Goal: Communication & Community: Answer question/provide support

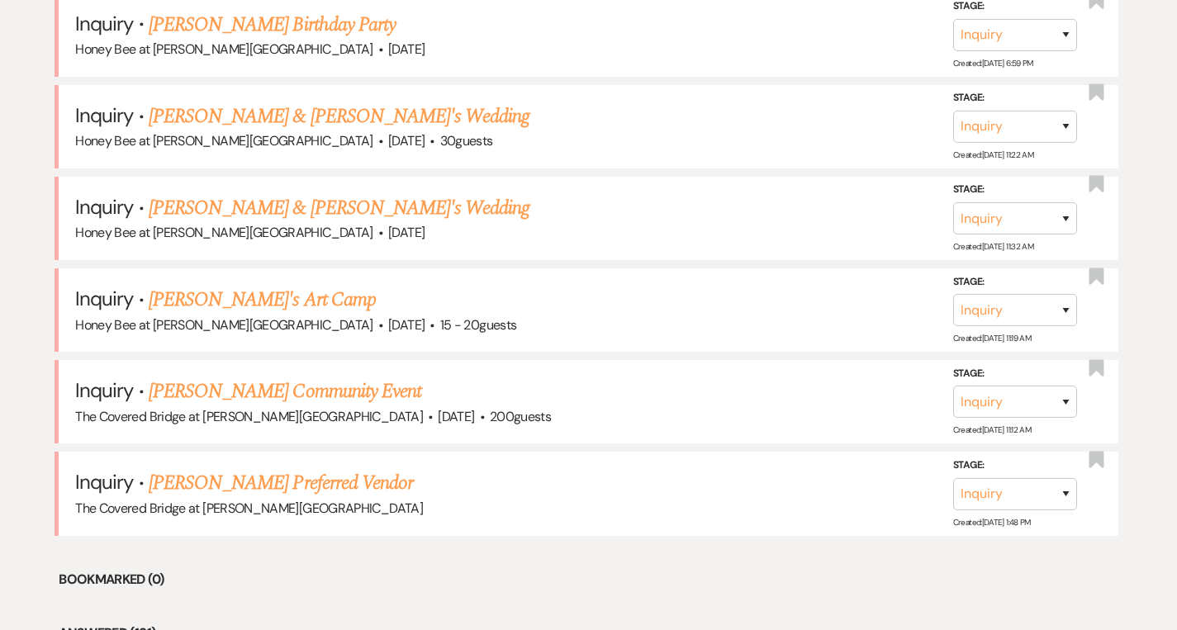
scroll to position [1386, 0]
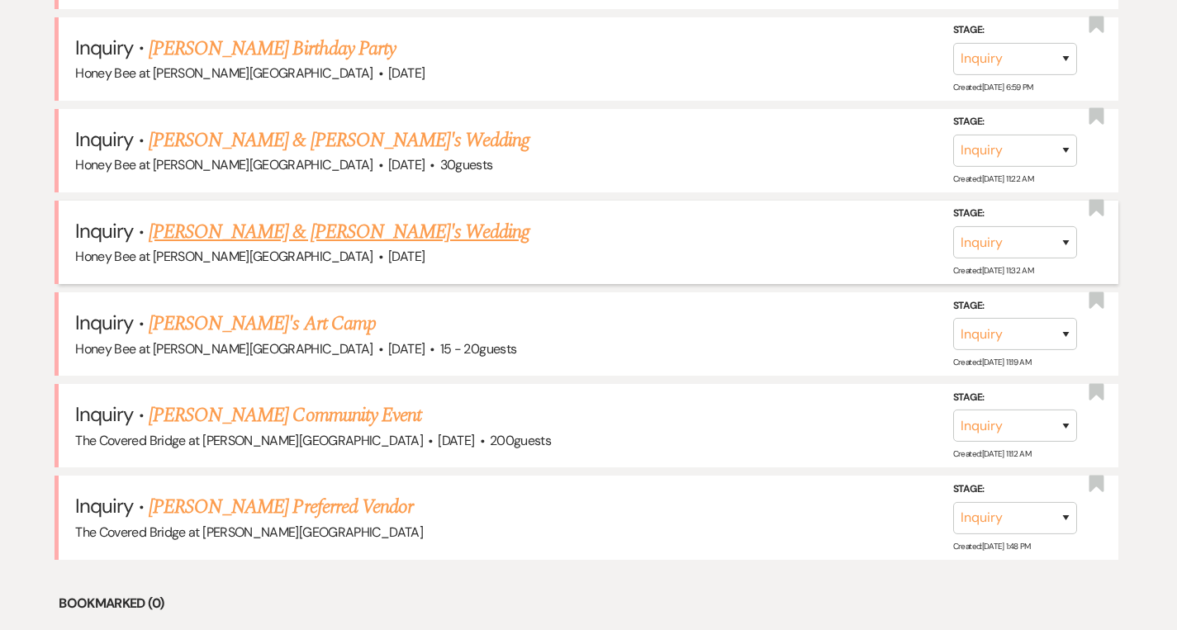
click at [300, 234] on link "[PERSON_NAME] & [PERSON_NAME]'s Wedding" at bounding box center [340, 232] width 382 height 30
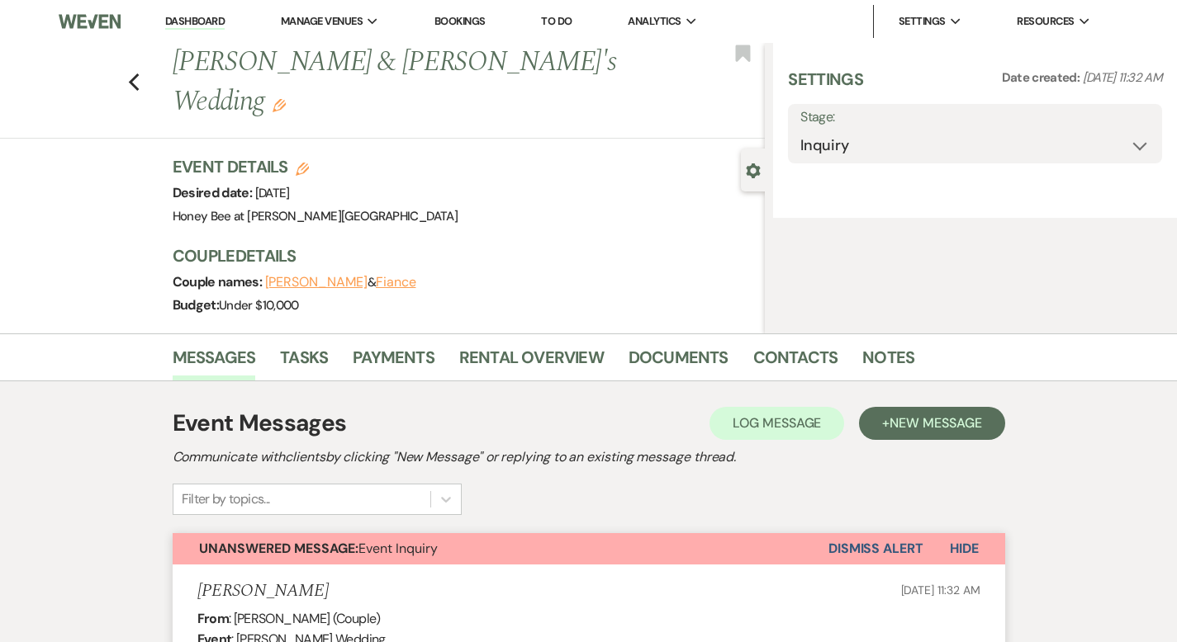
select select "5"
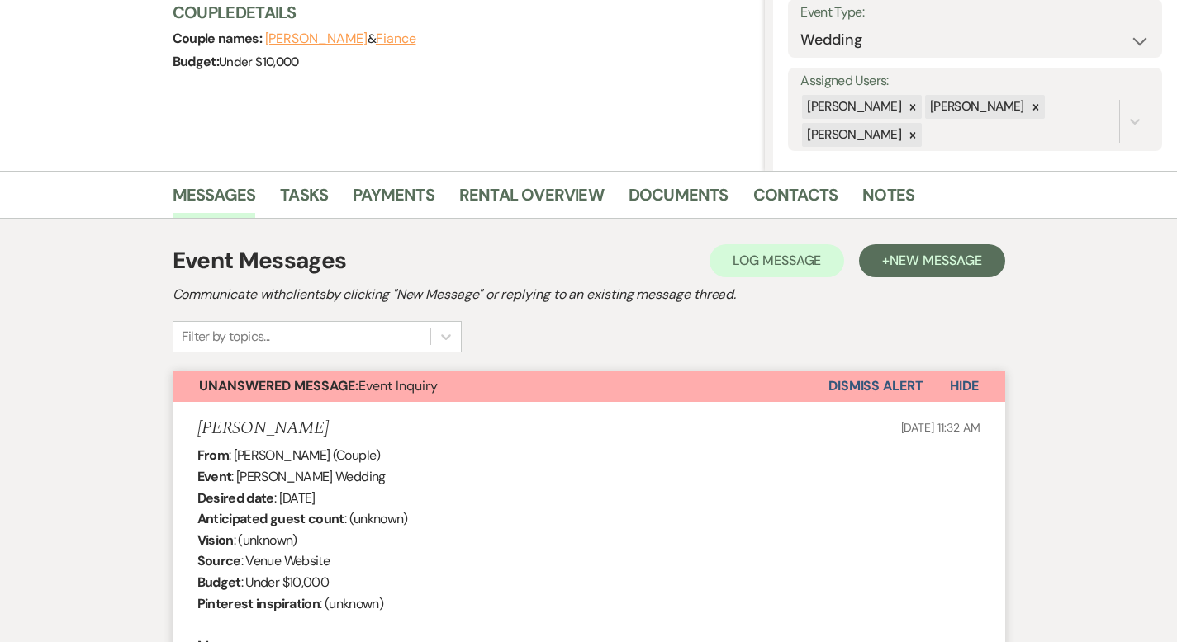
scroll to position [209, 0]
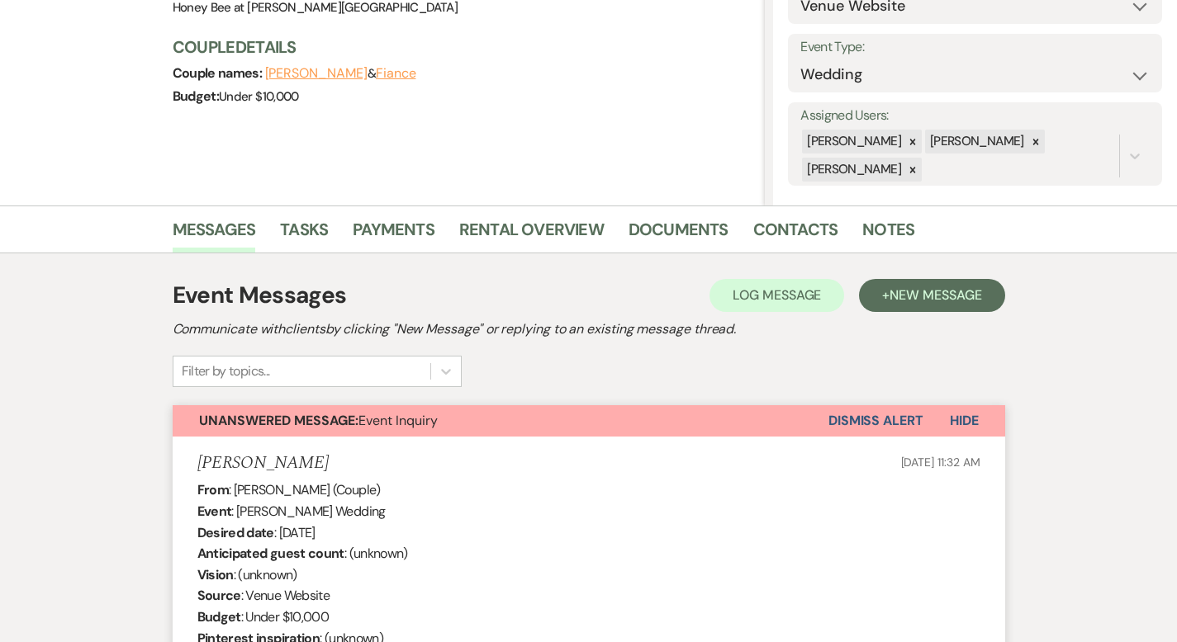
click at [923, 424] on button "Dismiss Alert" at bounding box center [875, 420] width 95 height 31
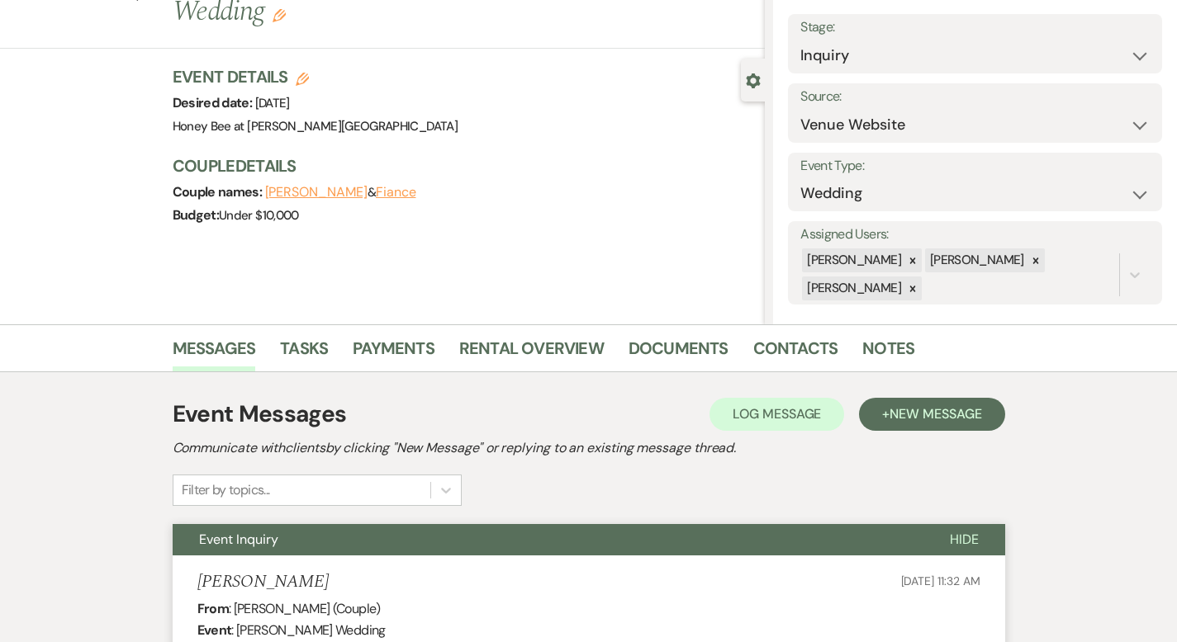
scroll to position [0, 0]
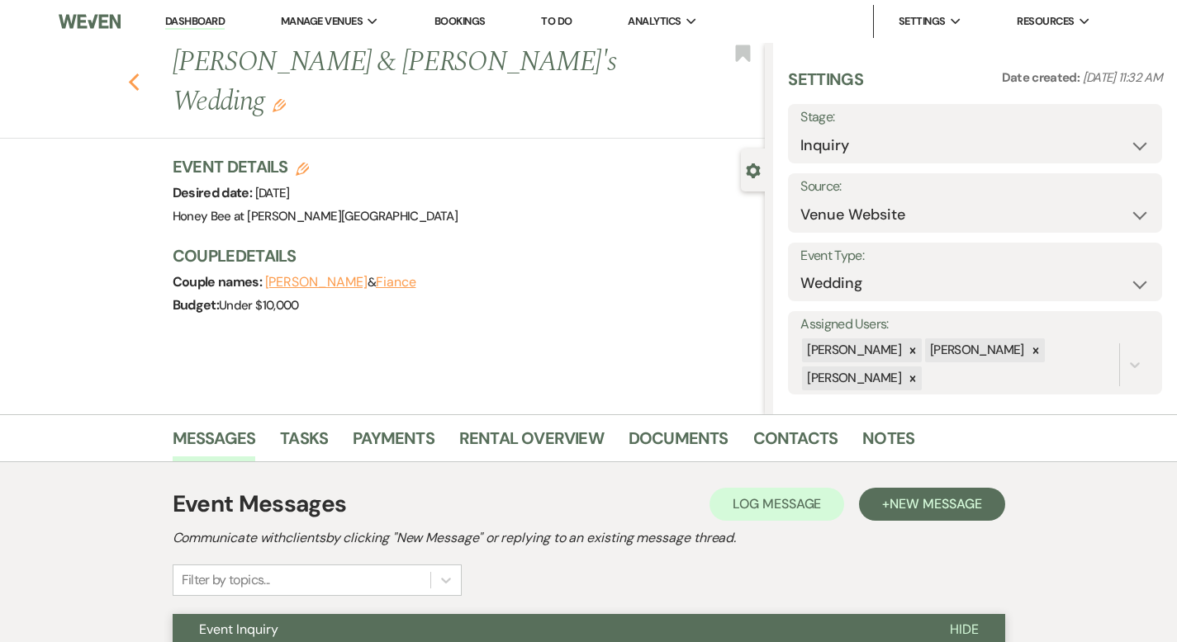
click at [128, 73] on icon "Previous" at bounding box center [134, 83] width 12 height 20
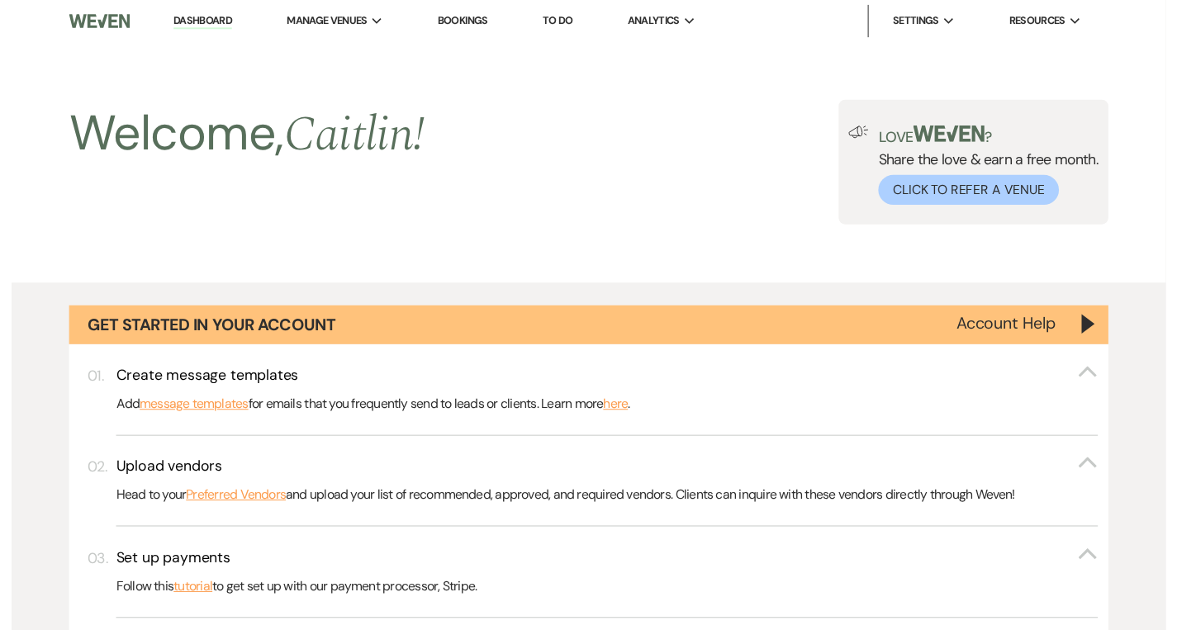
scroll to position [1386, 0]
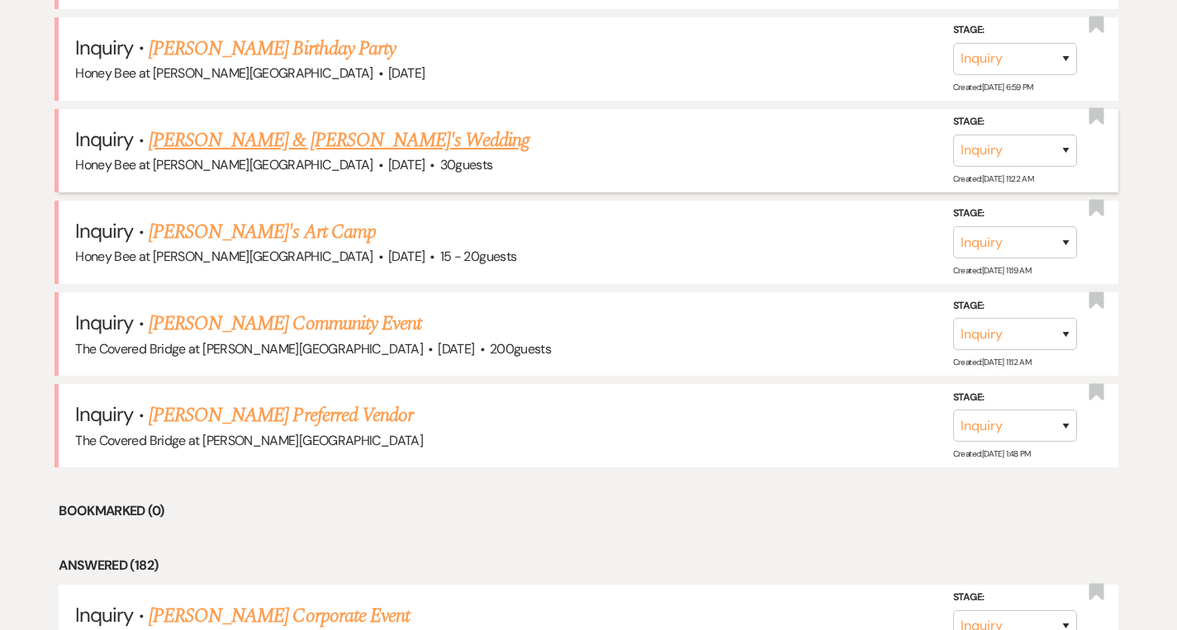
click at [274, 145] on link "[PERSON_NAME] & [PERSON_NAME]'s Wedding" at bounding box center [340, 141] width 382 height 30
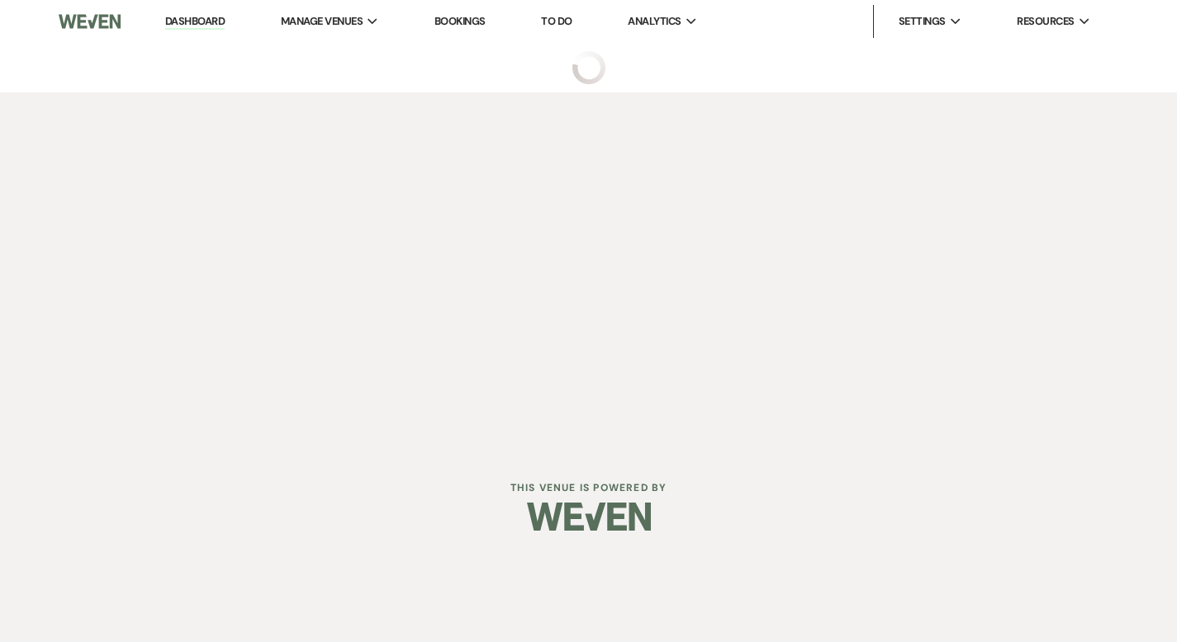
select select "5"
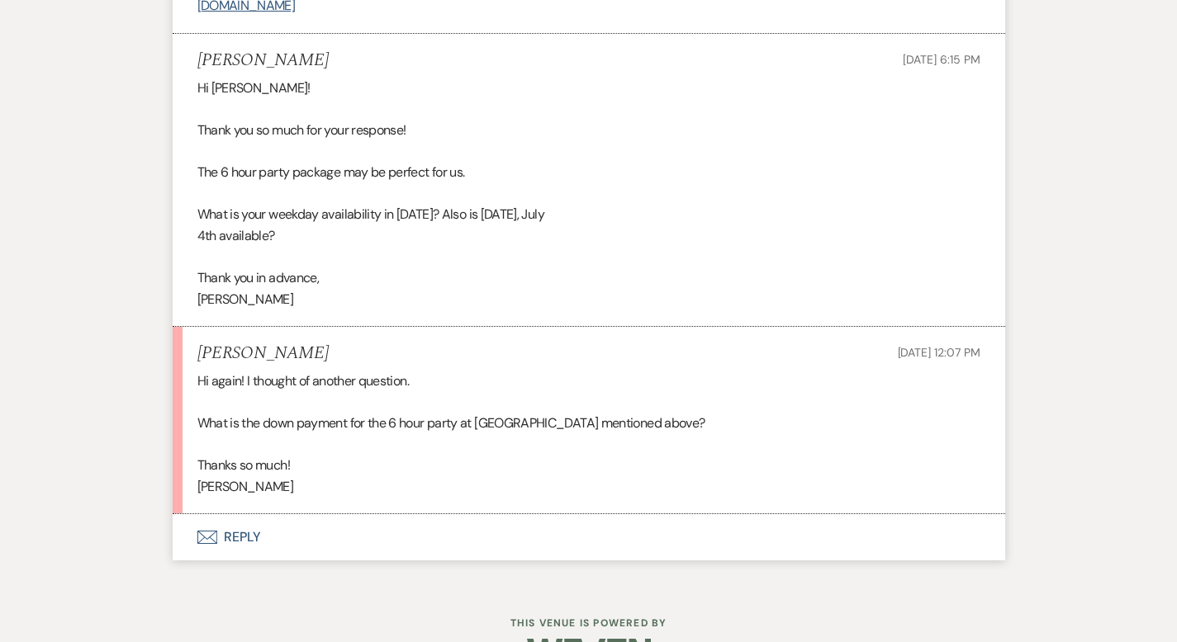
scroll to position [1554, 0]
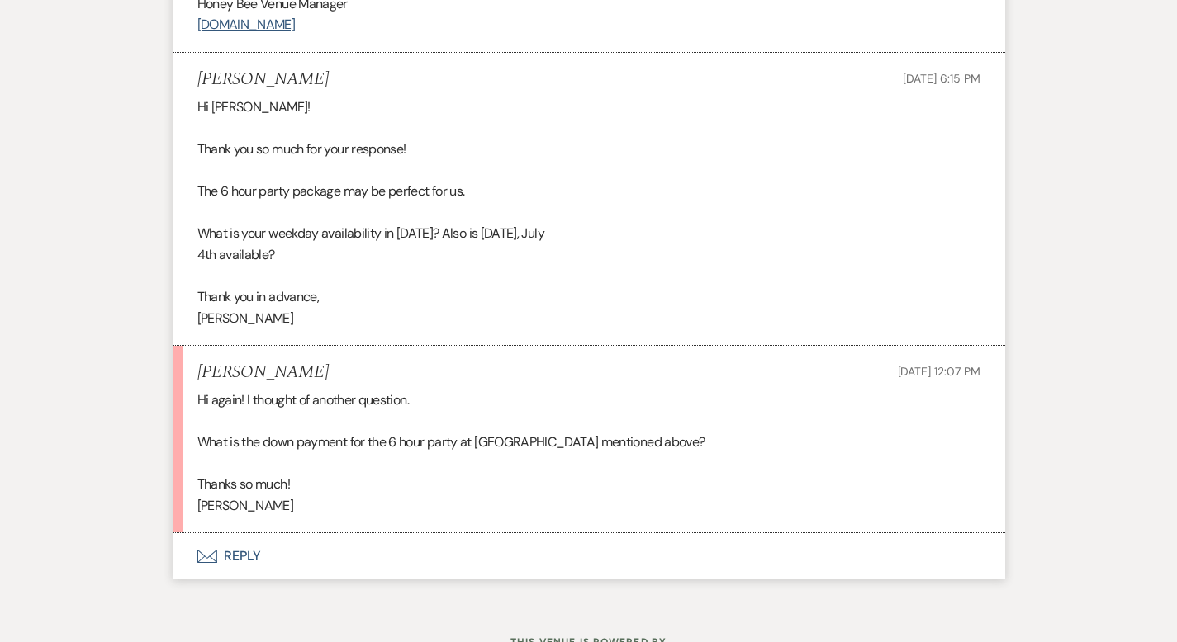
click at [199, 557] on button "Envelope Reply" at bounding box center [589, 556] width 832 height 46
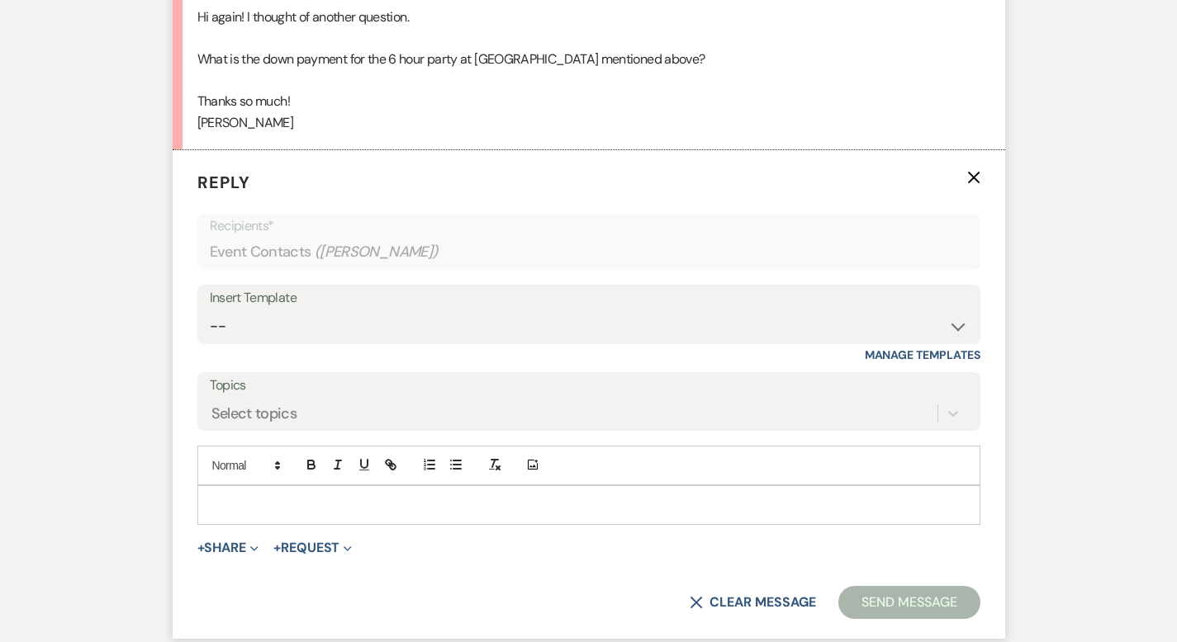
scroll to position [1937, 0]
click at [274, 500] on p at bounding box center [589, 505] width 756 height 18
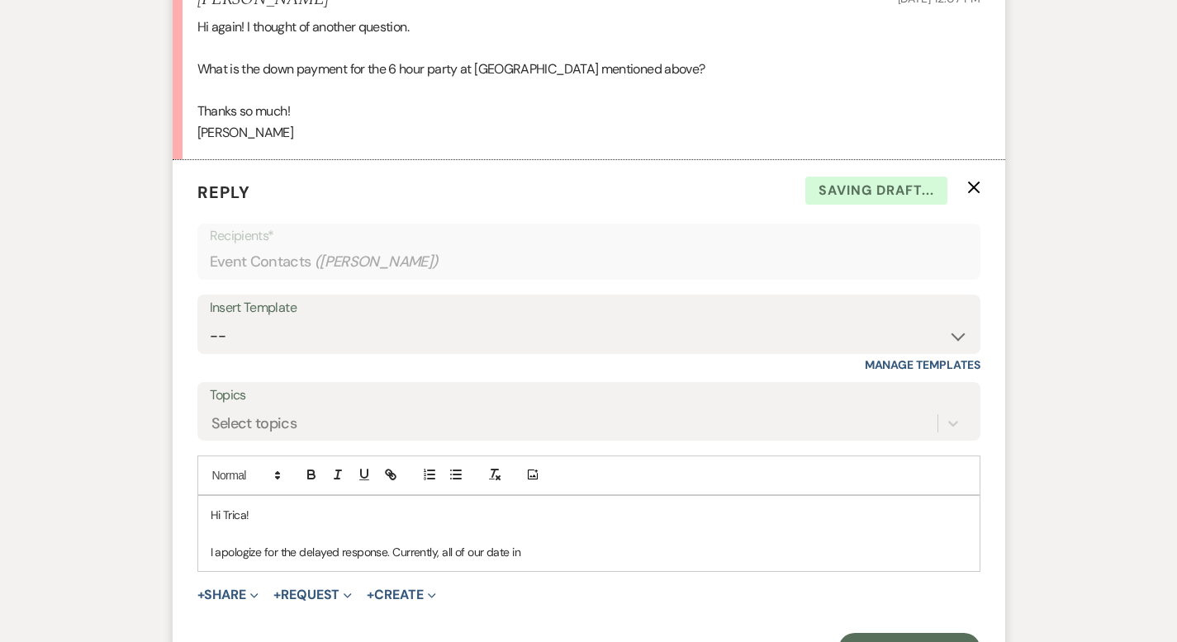
scroll to position [1934, 0]
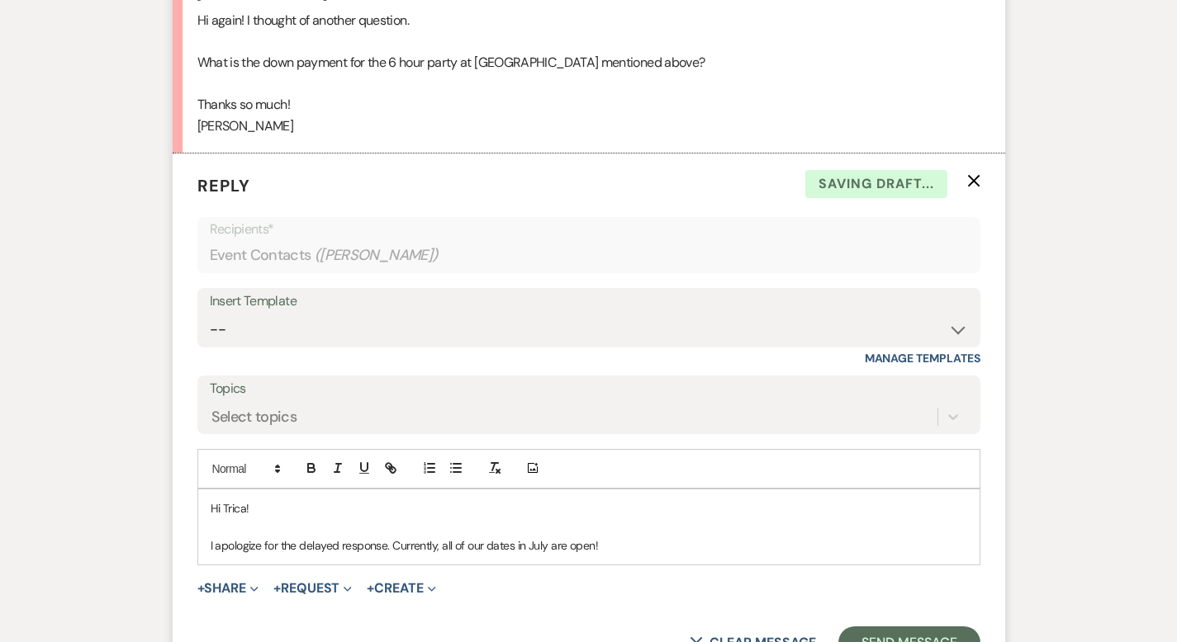
click at [564, 549] on p "I apologize for the delayed response. Currently, all of our dates in July are o…" at bounding box center [589, 546] width 756 height 18
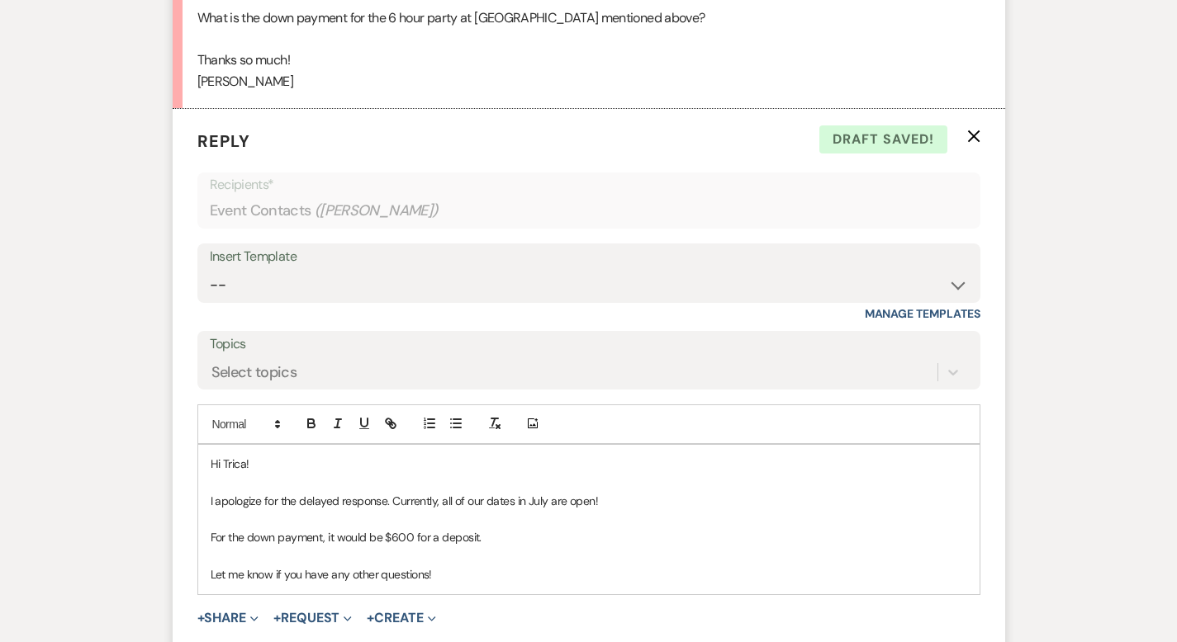
scroll to position [1979, 0]
click at [211, 467] on p "Hi Trica!" at bounding box center [589, 463] width 756 height 18
click at [361, 532] on p "For the down payment, it would be $600 for a deposit." at bounding box center [589, 537] width 756 height 18
click at [468, 573] on p "Let me know if you have any other questions!" at bounding box center [589, 574] width 756 height 18
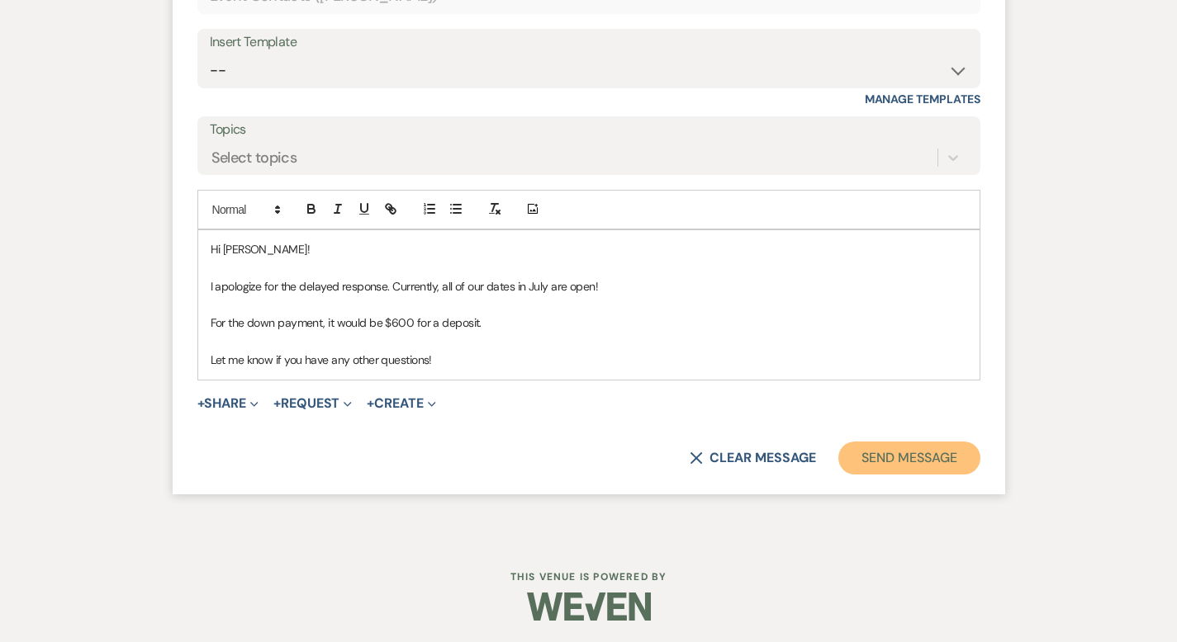
click at [955, 460] on button "Send Message" at bounding box center [908, 458] width 141 height 33
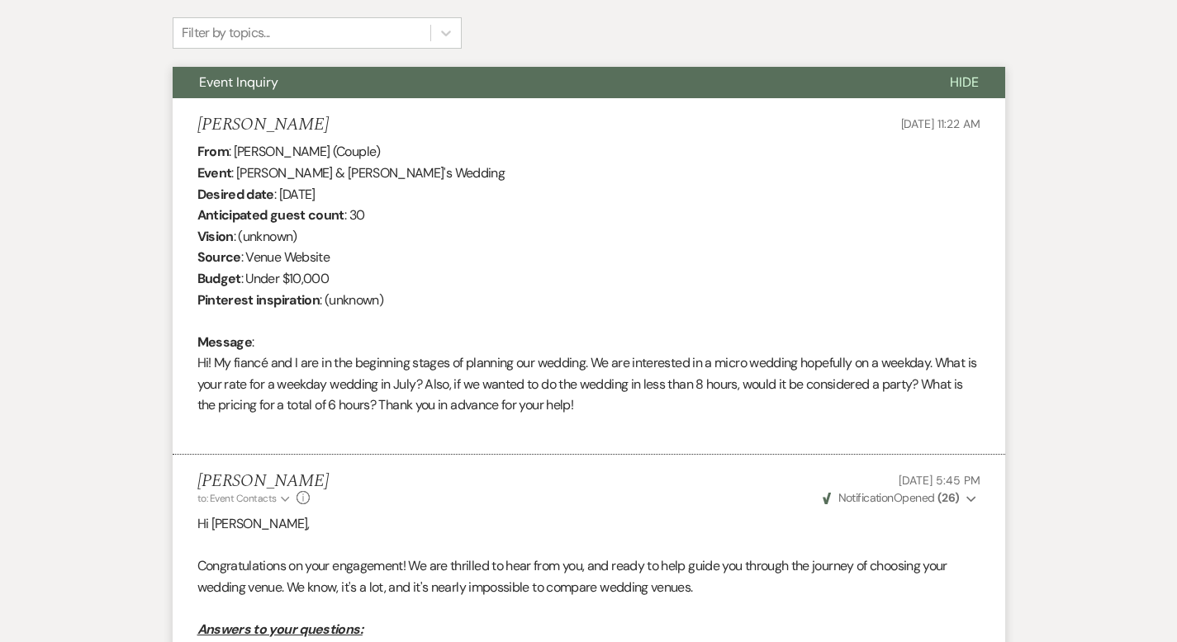
scroll to position [0, 0]
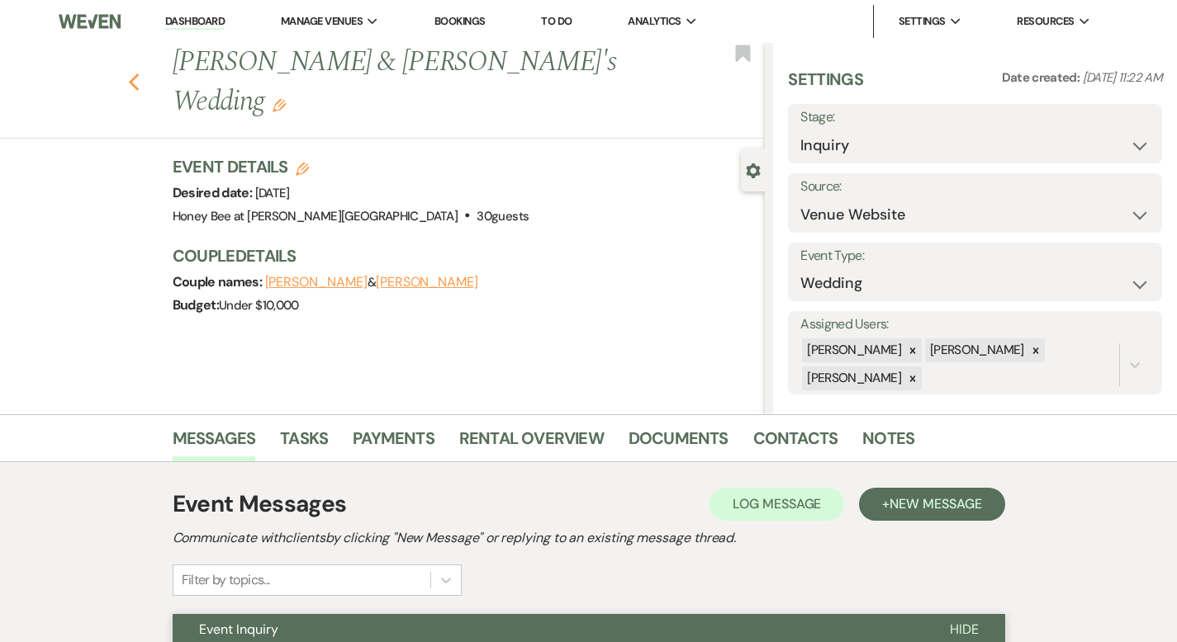
click at [128, 73] on use "button" at bounding box center [133, 82] width 11 height 18
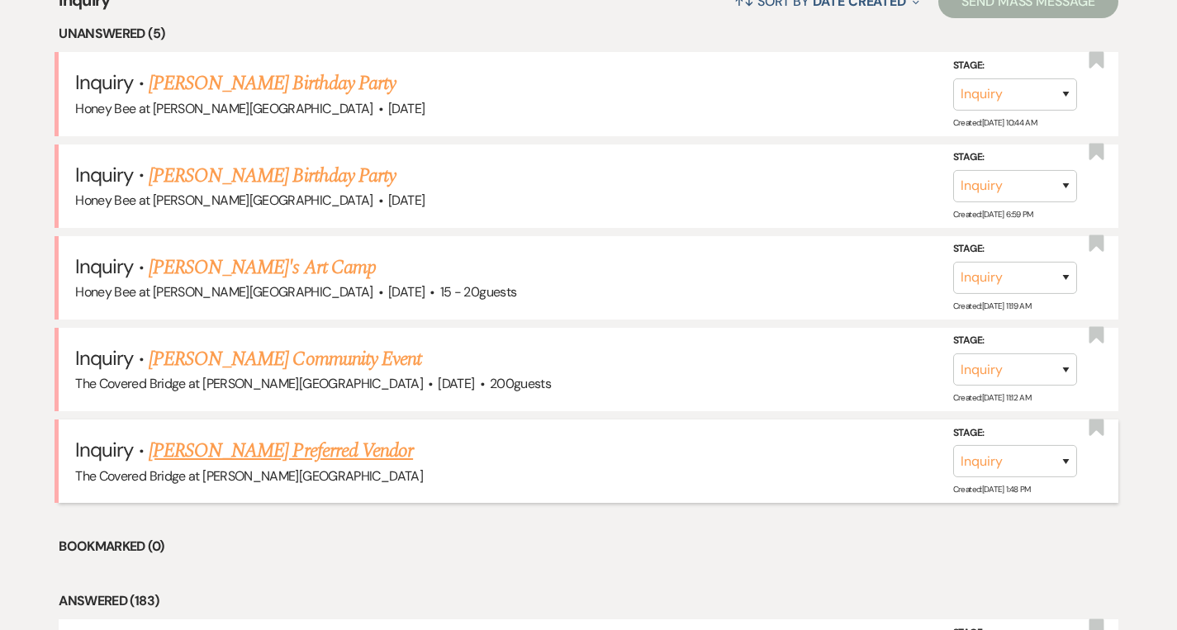
scroll to position [1255, 0]
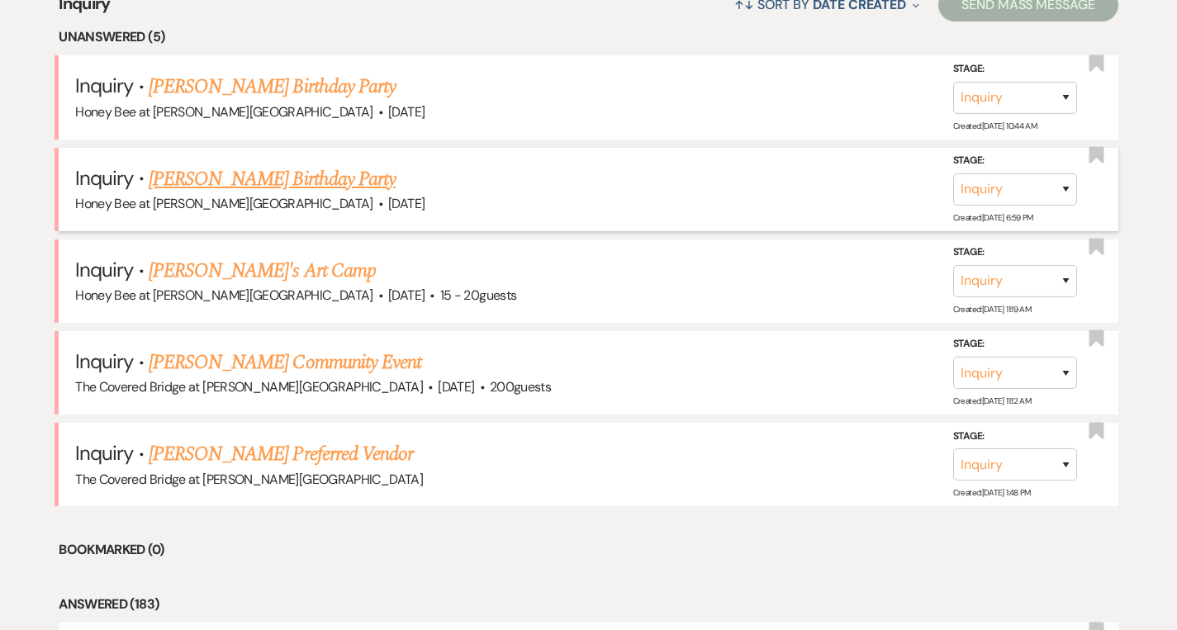
click at [277, 178] on link "[PERSON_NAME] Birthday Party" at bounding box center [272, 179] width 247 height 30
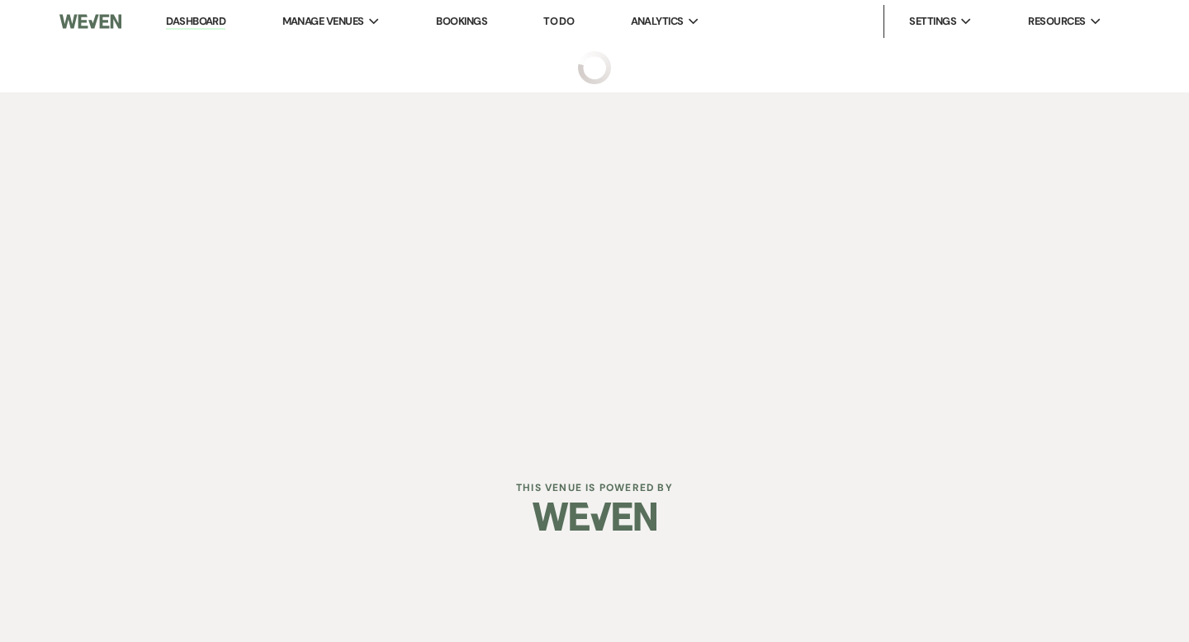
select select "5"
select select "4"
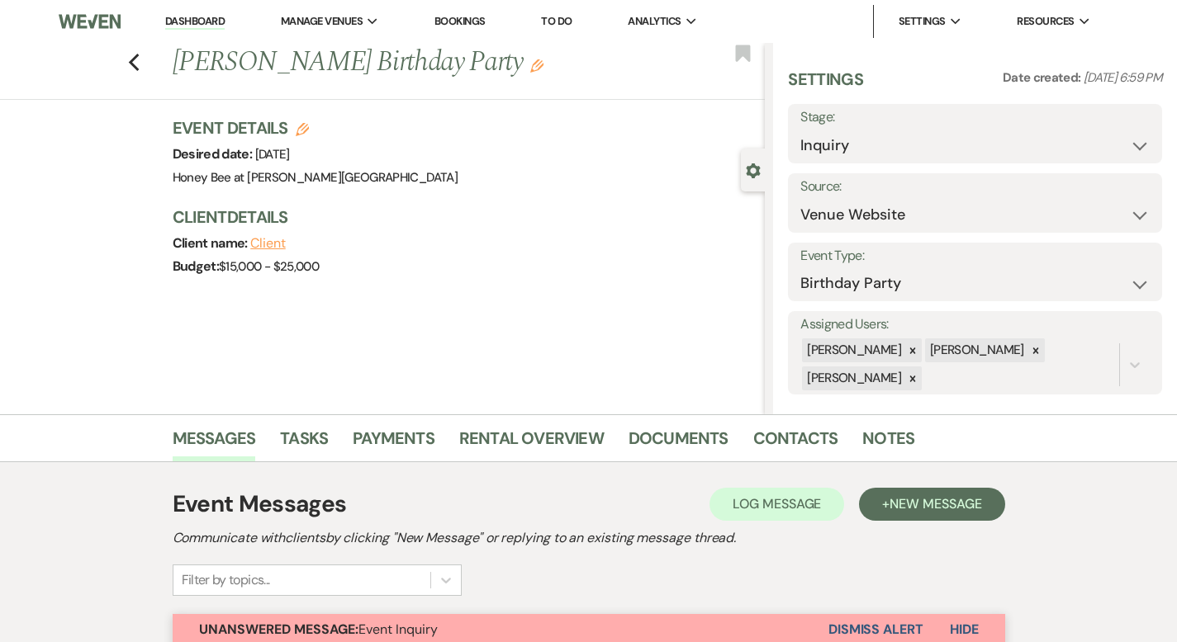
scroll to position [495, 0]
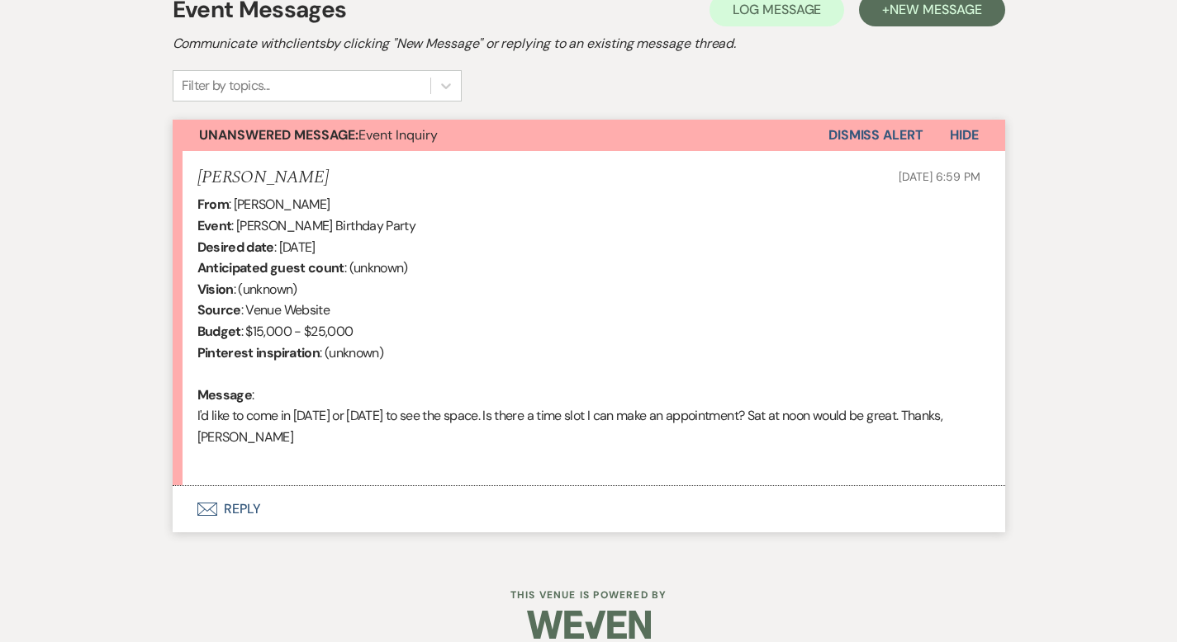
click at [197, 486] on button "Envelope Reply" at bounding box center [589, 509] width 832 height 46
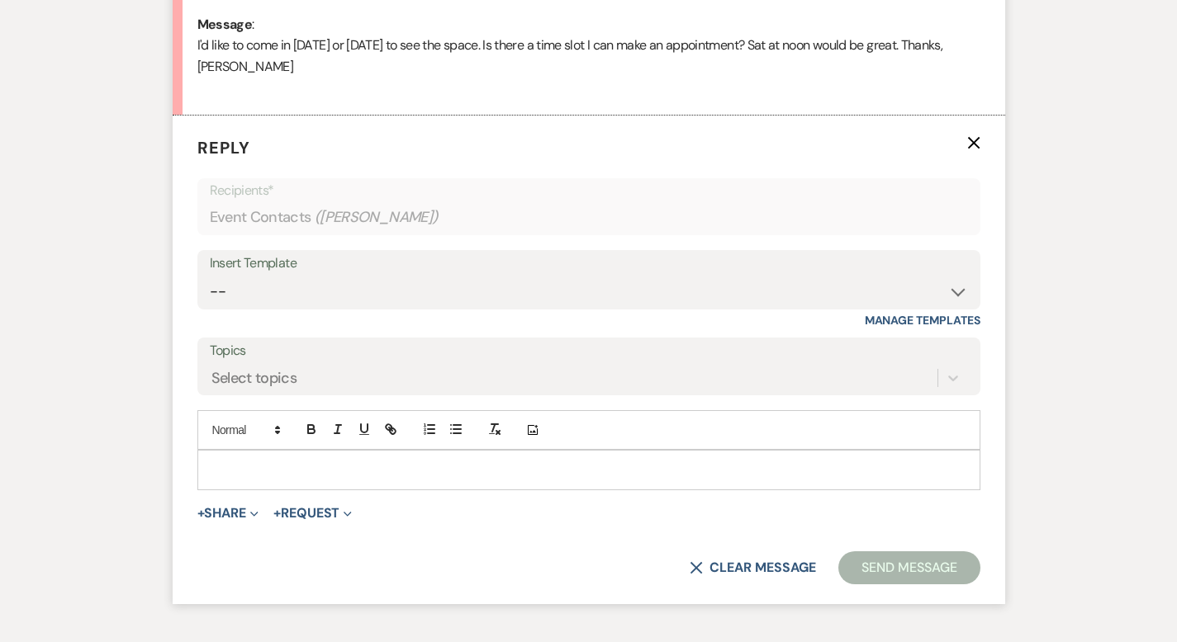
scroll to position [883, 0]
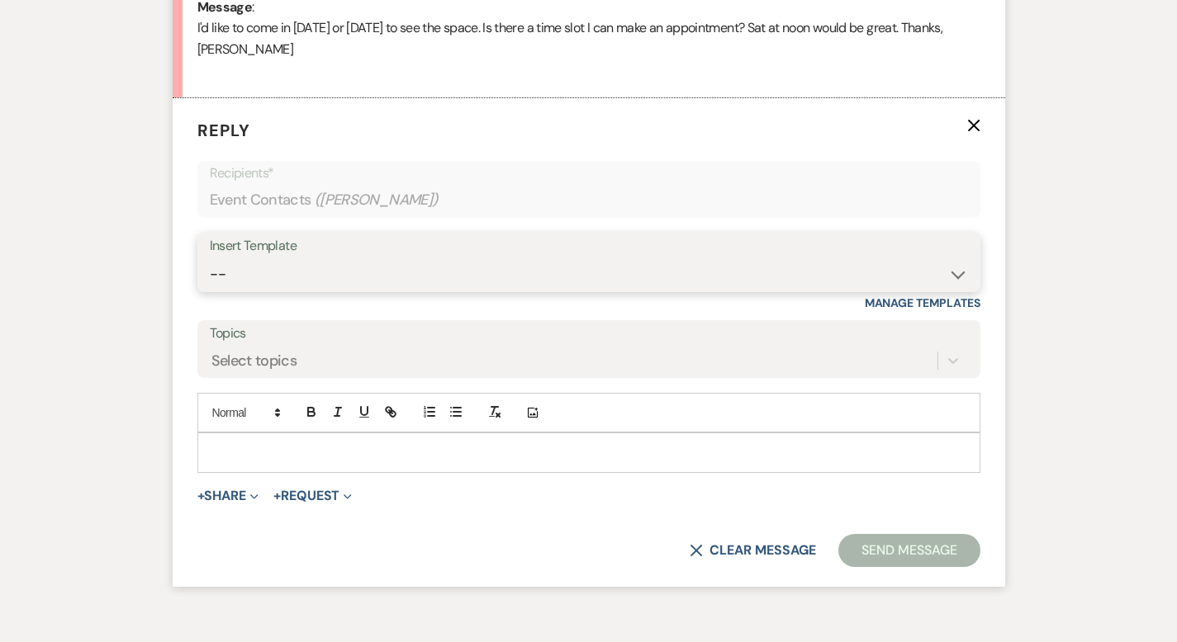
click at [249, 265] on select "-- Weven Planning Portal Introduction (Booked Events) Initial Inquiry Response …" at bounding box center [589, 274] width 758 height 32
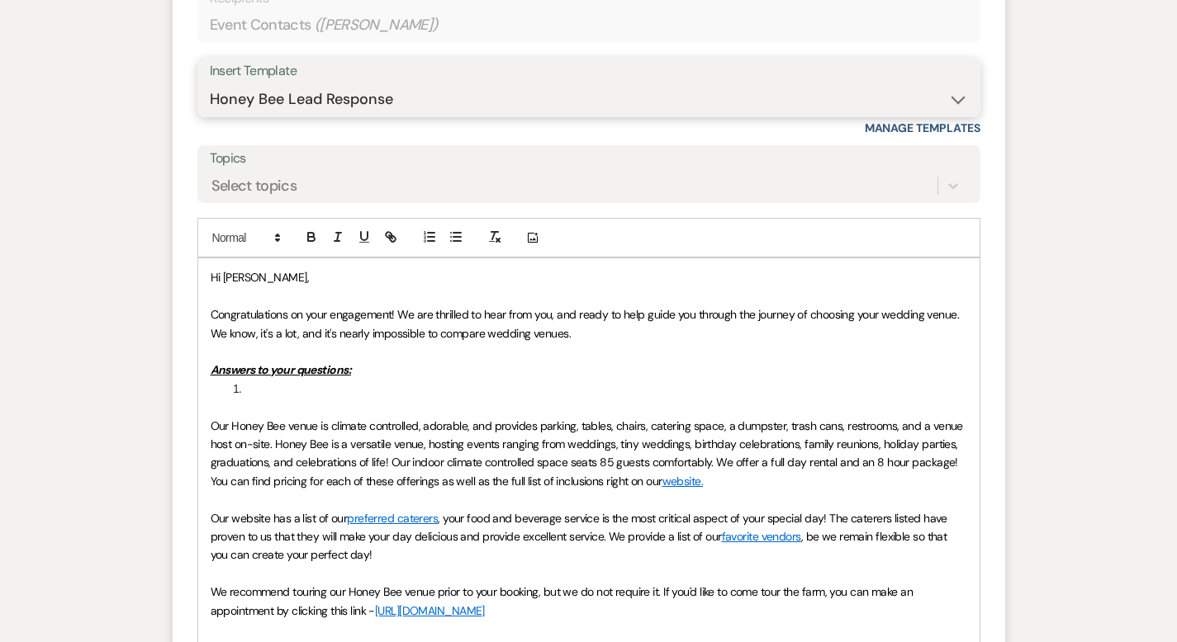
scroll to position [1052, 0]
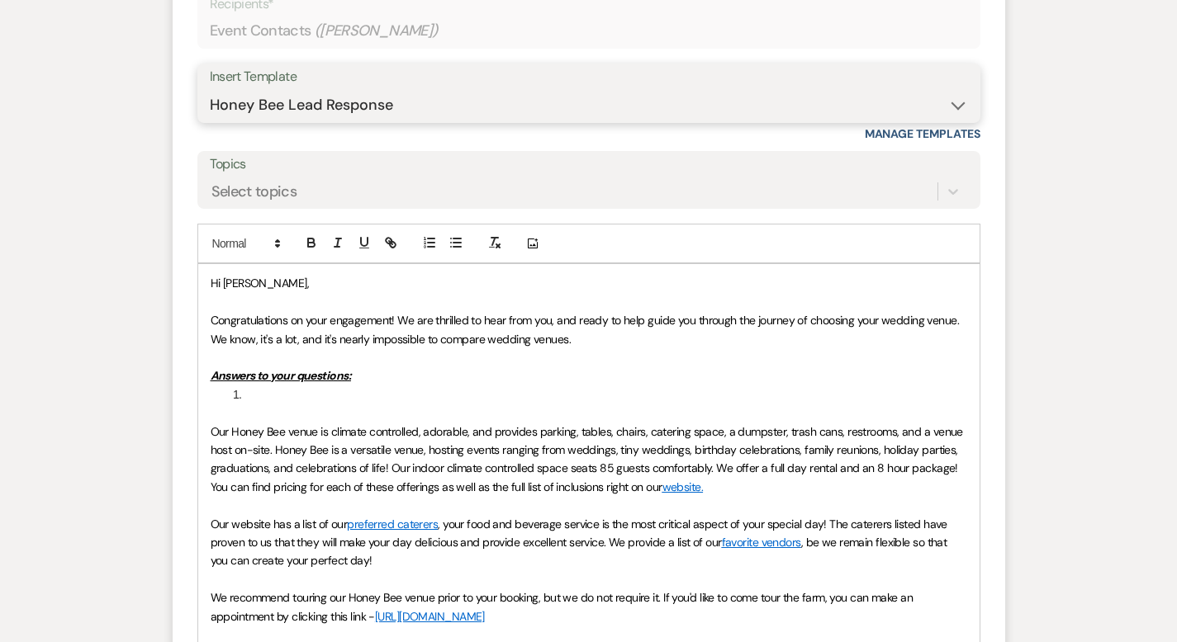
click at [305, 97] on select "-- Weven Planning Portal Introduction (Booked Events) Initial Inquiry Response …" at bounding box center [589, 105] width 758 height 32
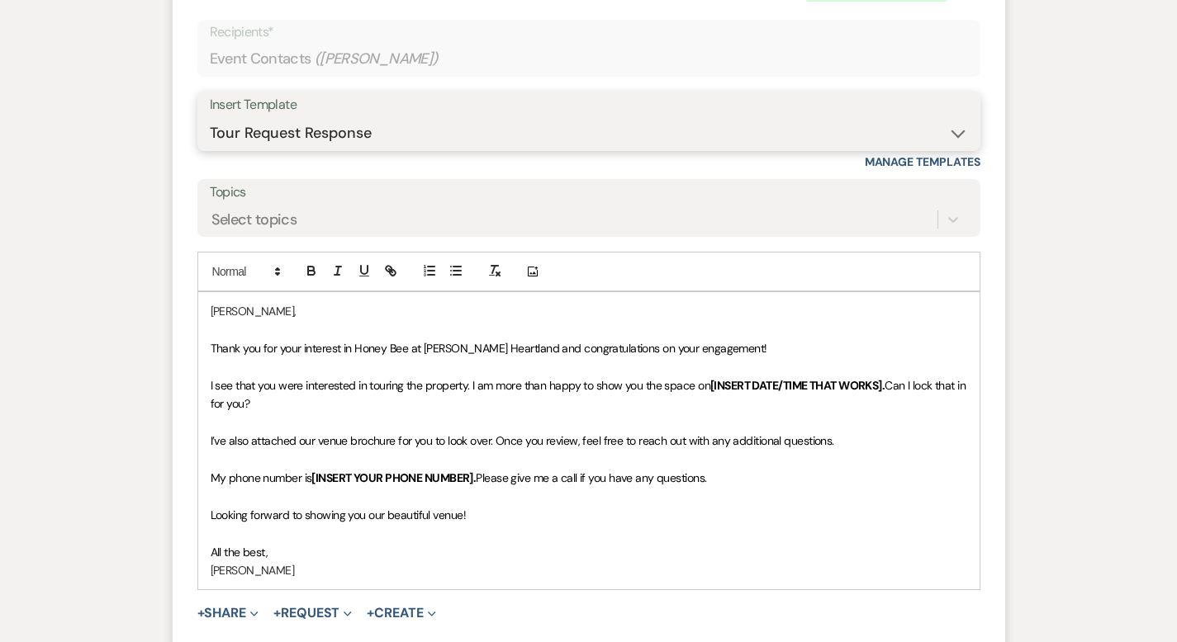
scroll to position [1021, 0]
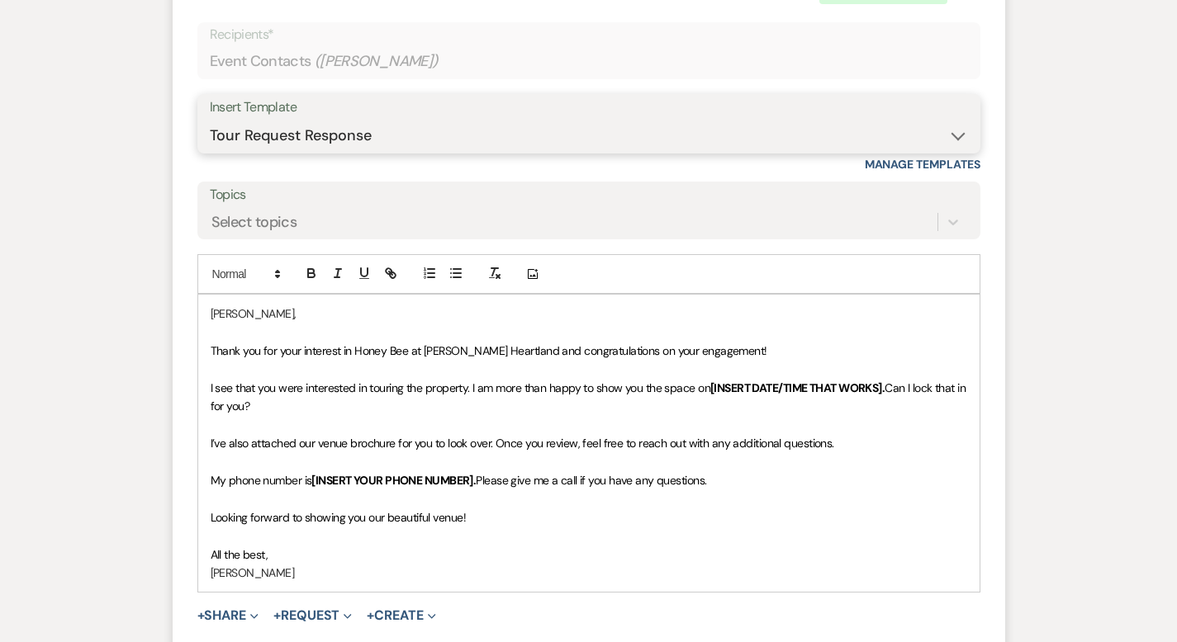
click at [261, 120] on select "-- Weven Planning Portal Introduction (Booked Events) Initial Inquiry Response …" at bounding box center [589, 136] width 758 height 32
select select "3747"
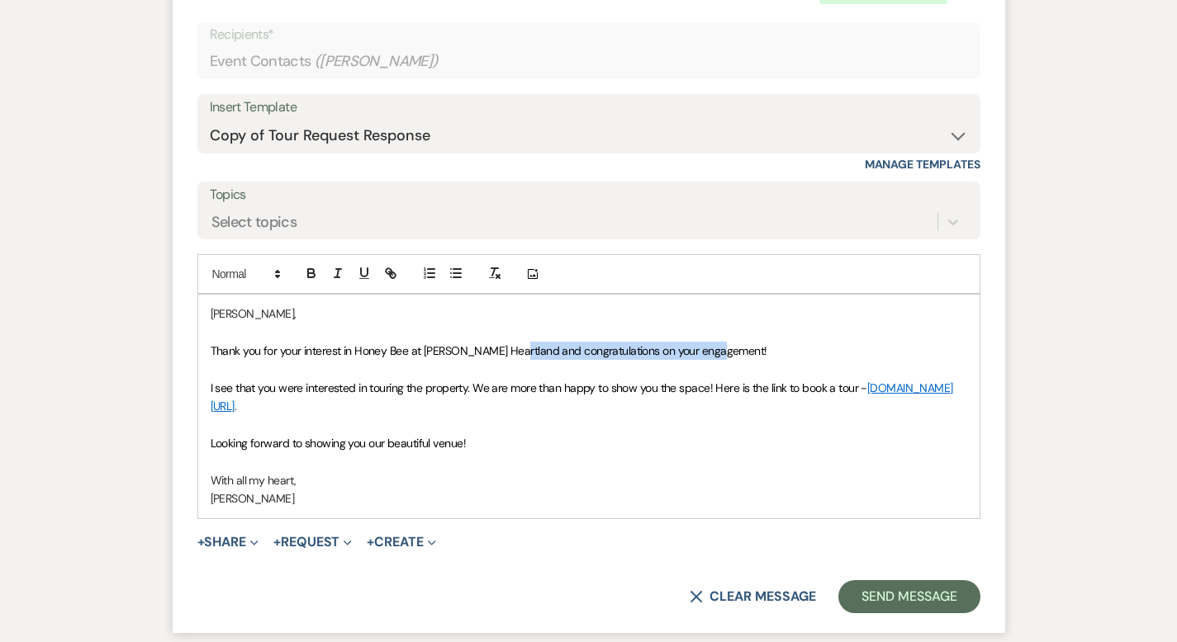
drag, startPoint x: 663, startPoint y: 331, endPoint x: 458, endPoint y: 333, distance: 204.8
click at [458, 344] on span "Thank you for your interest in Honey Bee at Hopkins Heartland and congratulatio…" at bounding box center [489, 351] width 557 height 15
click at [472, 434] on p "Looking forward to showing you our beautiful venue!" at bounding box center [589, 443] width 756 height 18
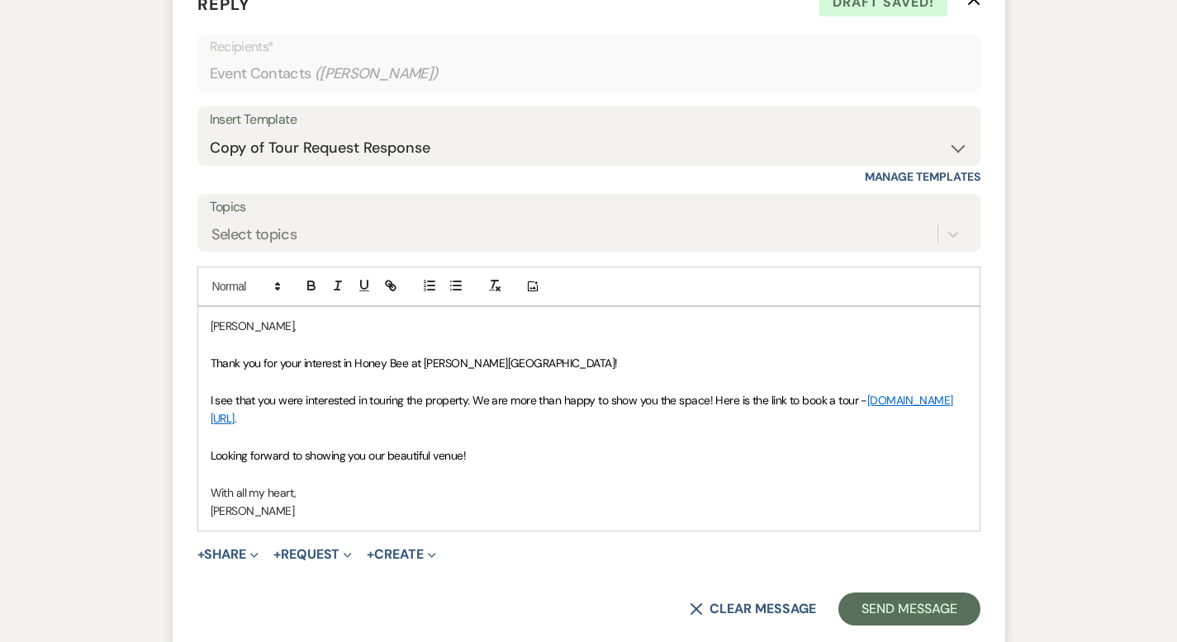
scroll to position [999, 0]
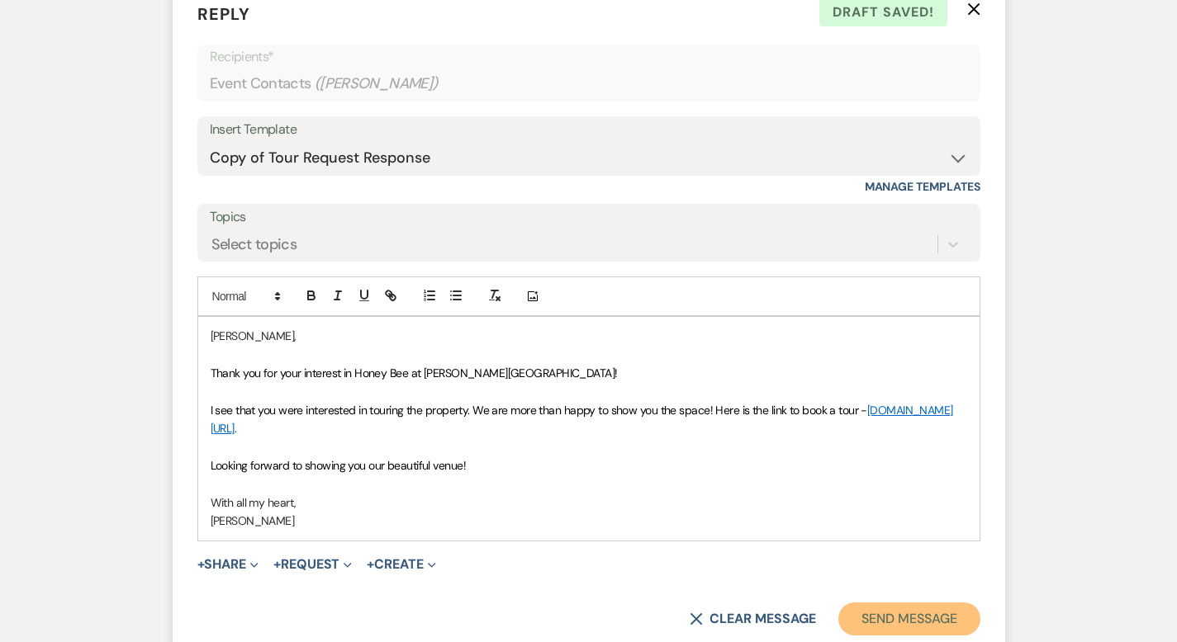
click at [953, 603] on button "Send Message" at bounding box center [908, 619] width 141 height 33
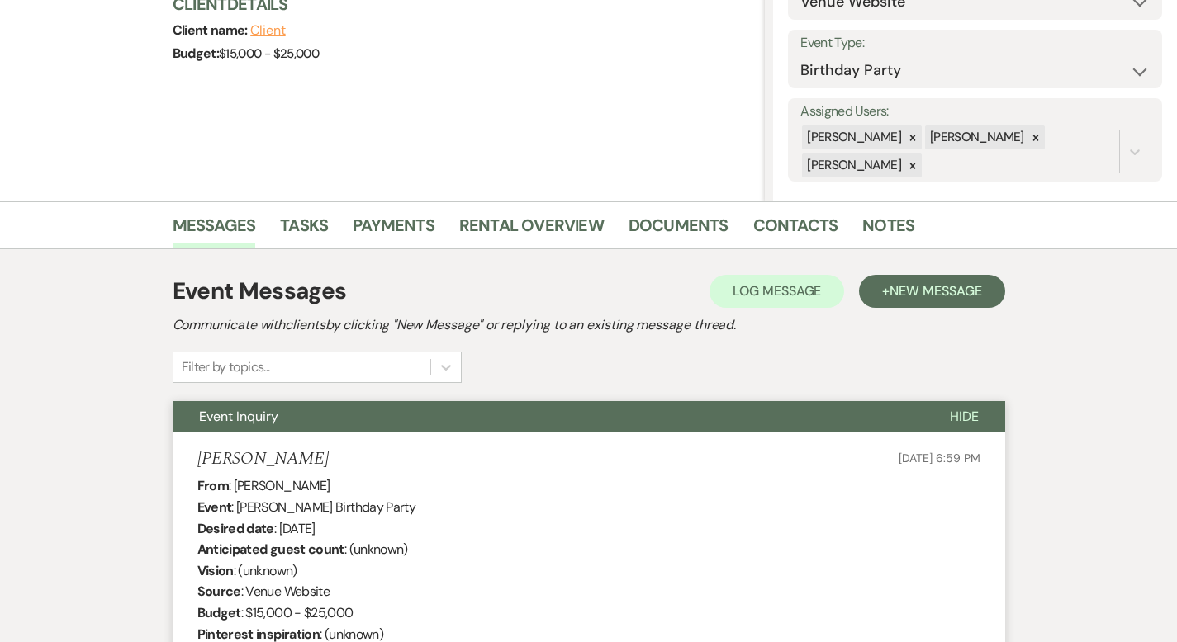
scroll to position [0, 0]
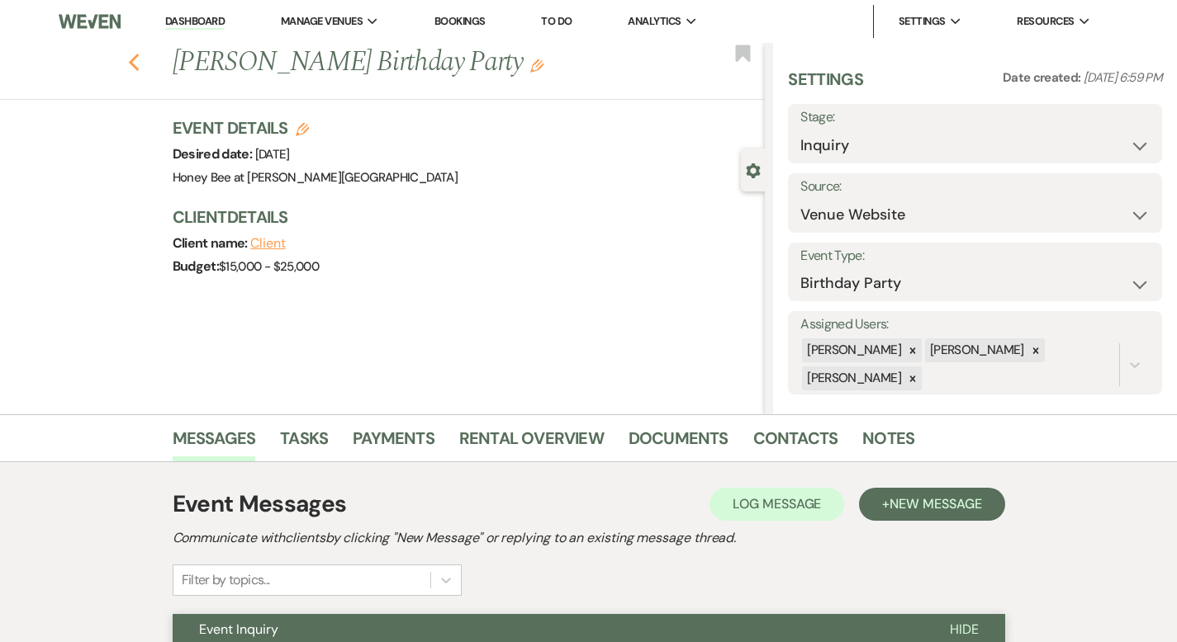
click at [128, 53] on icon "Previous" at bounding box center [134, 63] width 12 height 20
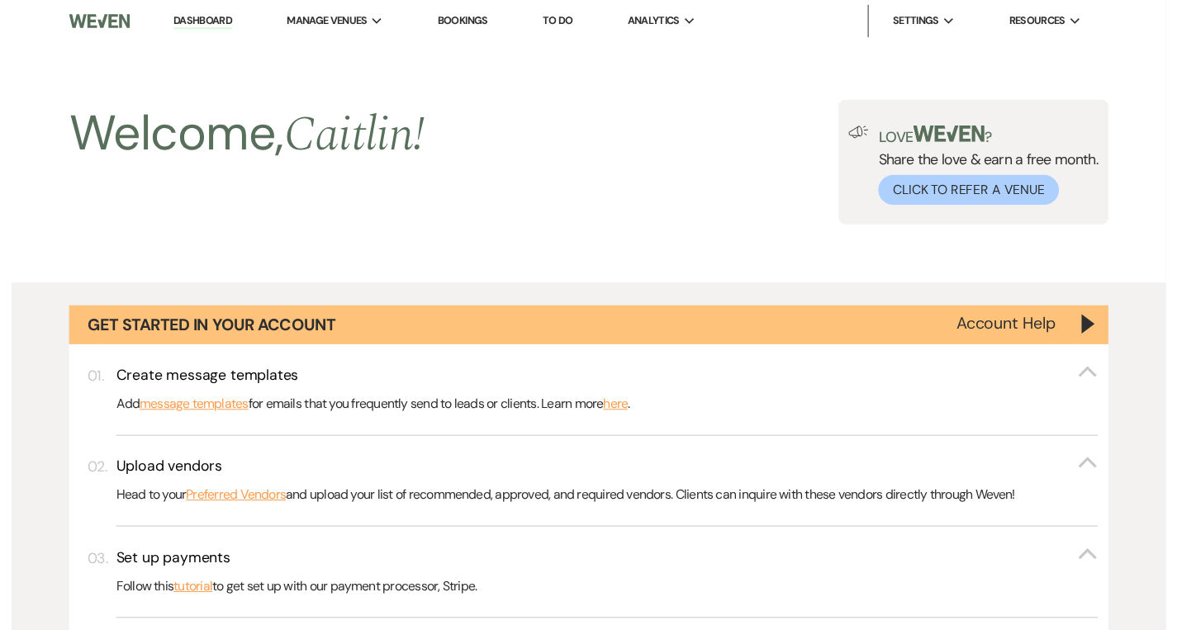
scroll to position [1255, 0]
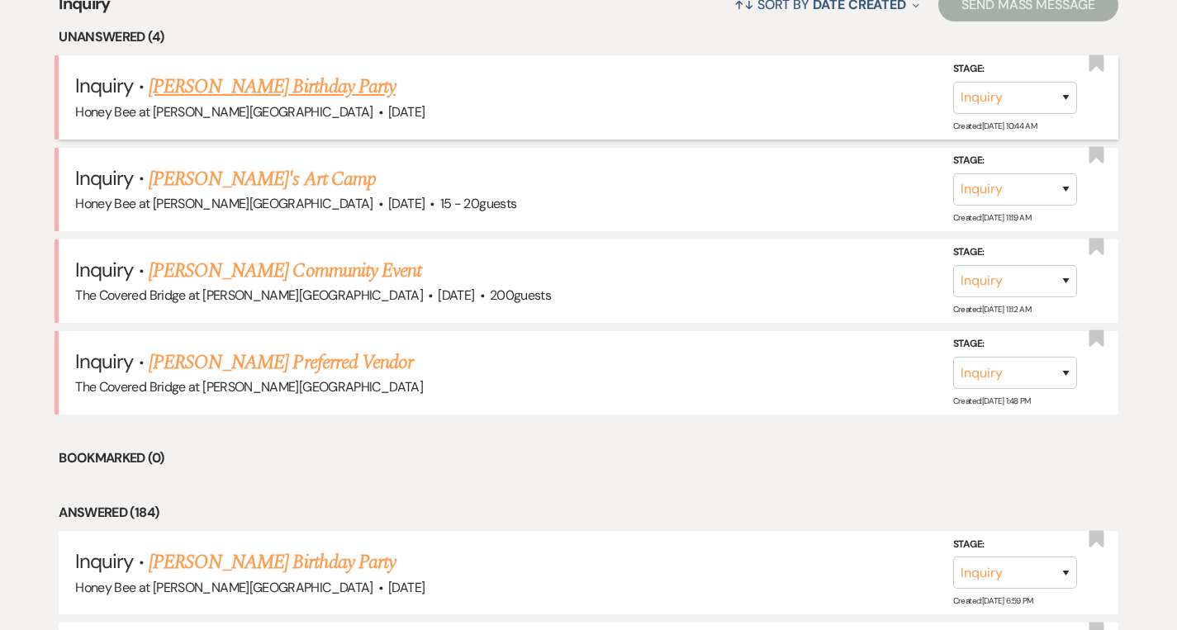
click at [252, 88] on link "[PERSON_NAME] Birthday Party" at bounding box center [272, 87] width 247 height 30
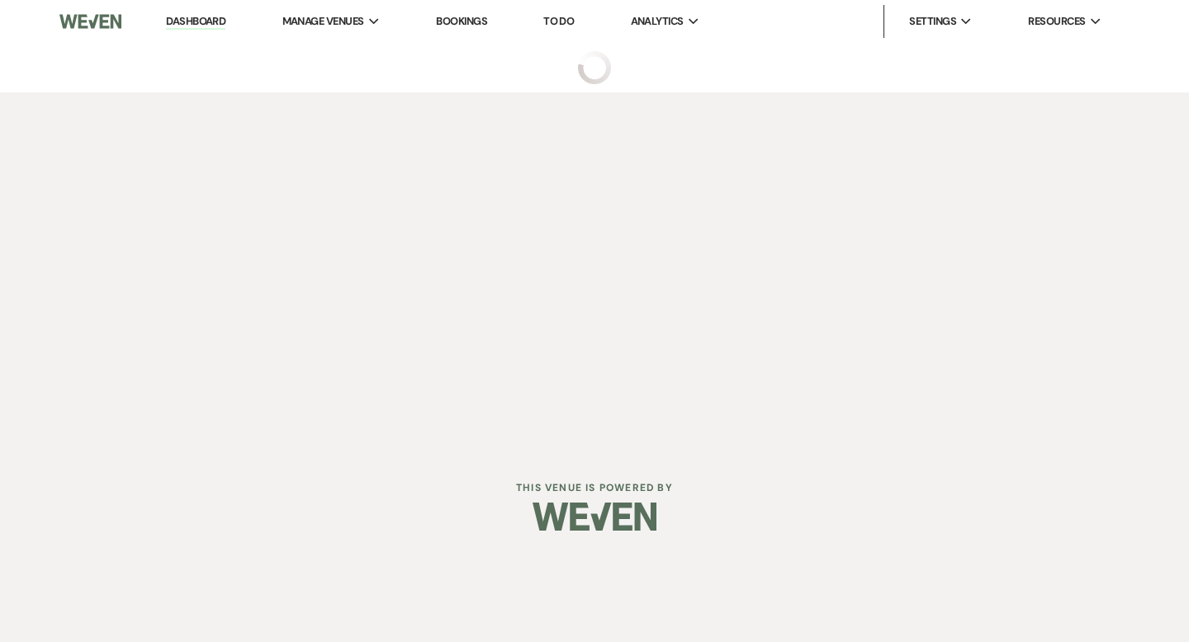
select select "5"
select select "4"
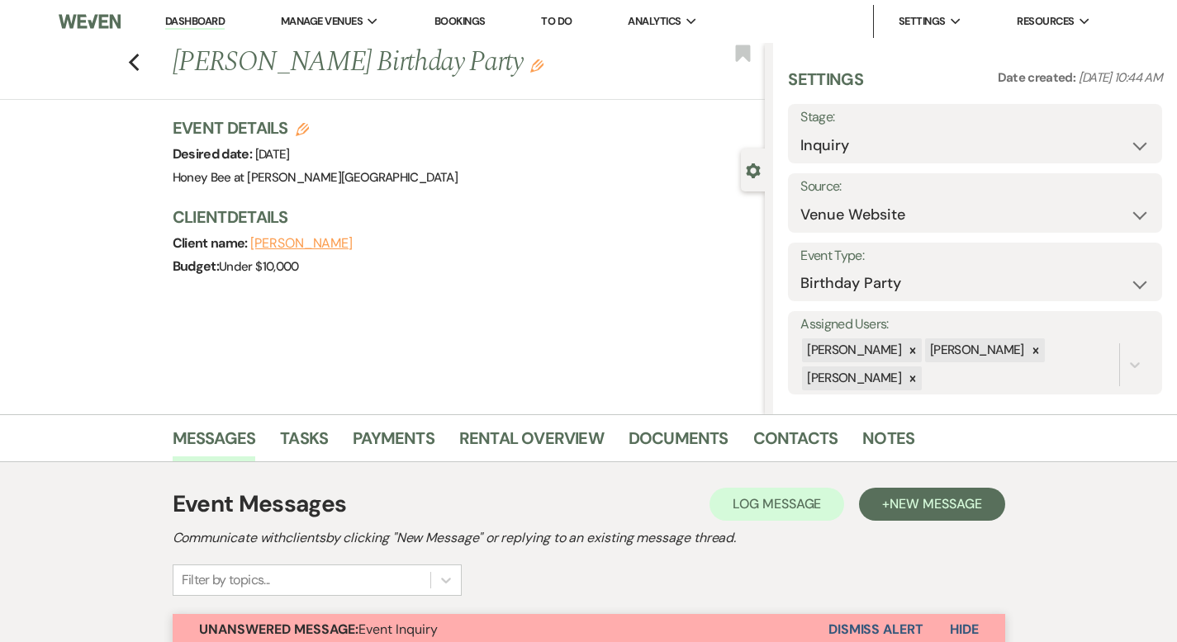
scroll to position [516, 0]
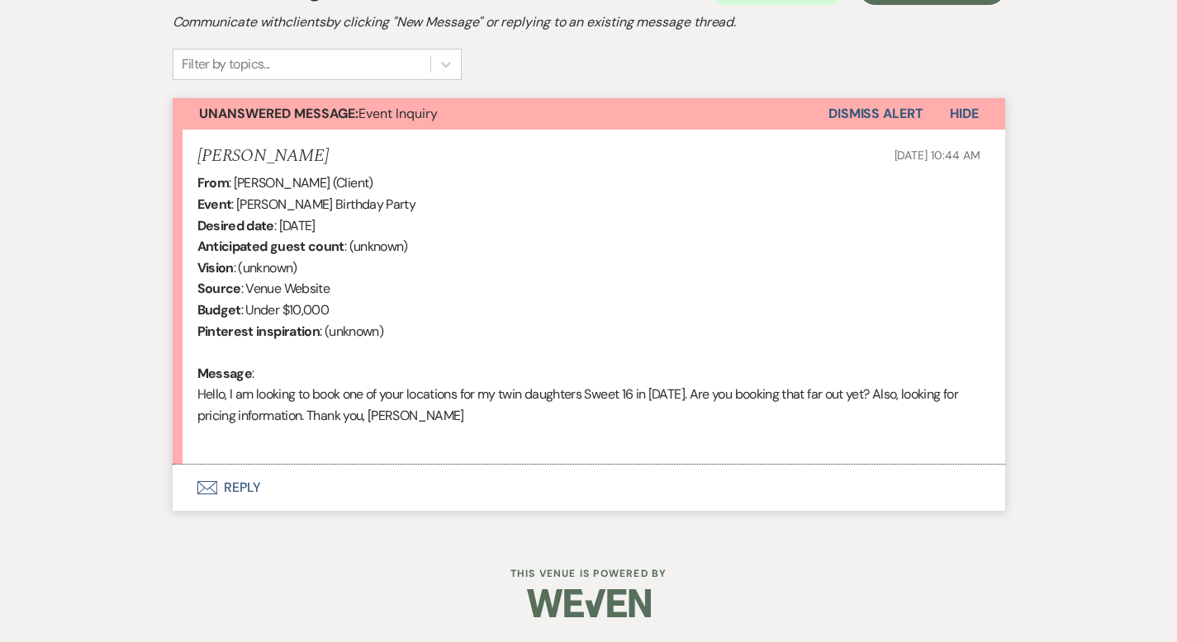
click at [202, 487] on button "Envelope Reply" at bounding box center [589, 488] width 832 height 46
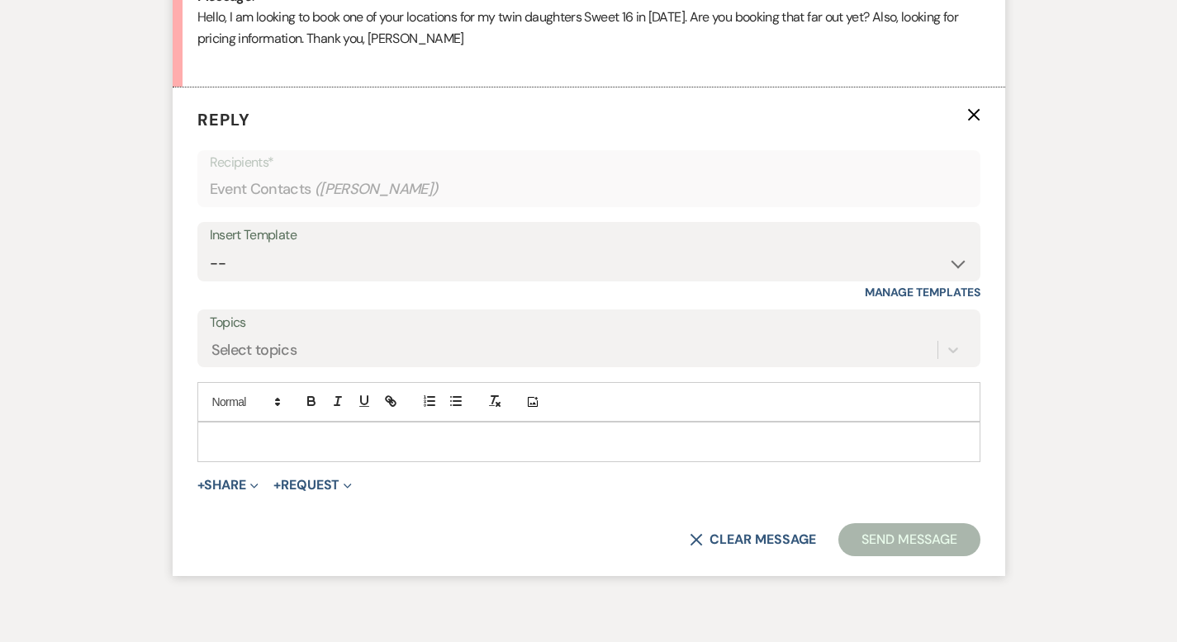
scroll to position [904, 0]
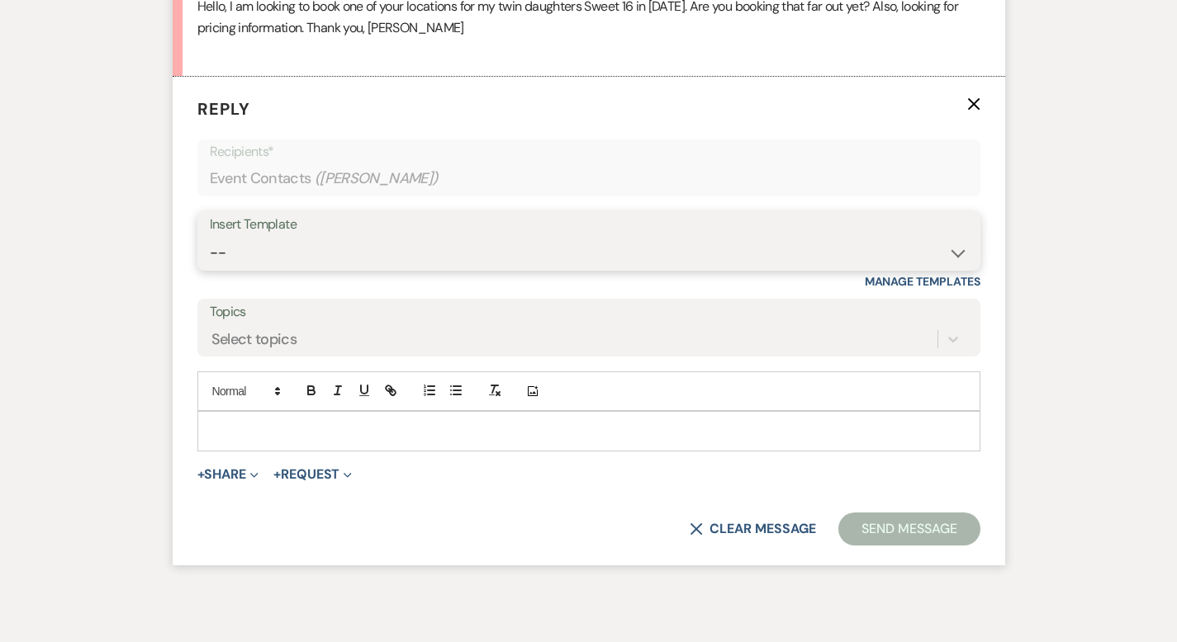
click at [268, 260] on select "-- Weven Planning Portal Introduction (Booked Events) Initial Inquiry Response …" at bounding box center [589, 253] width 758 height 32
select select "3746"
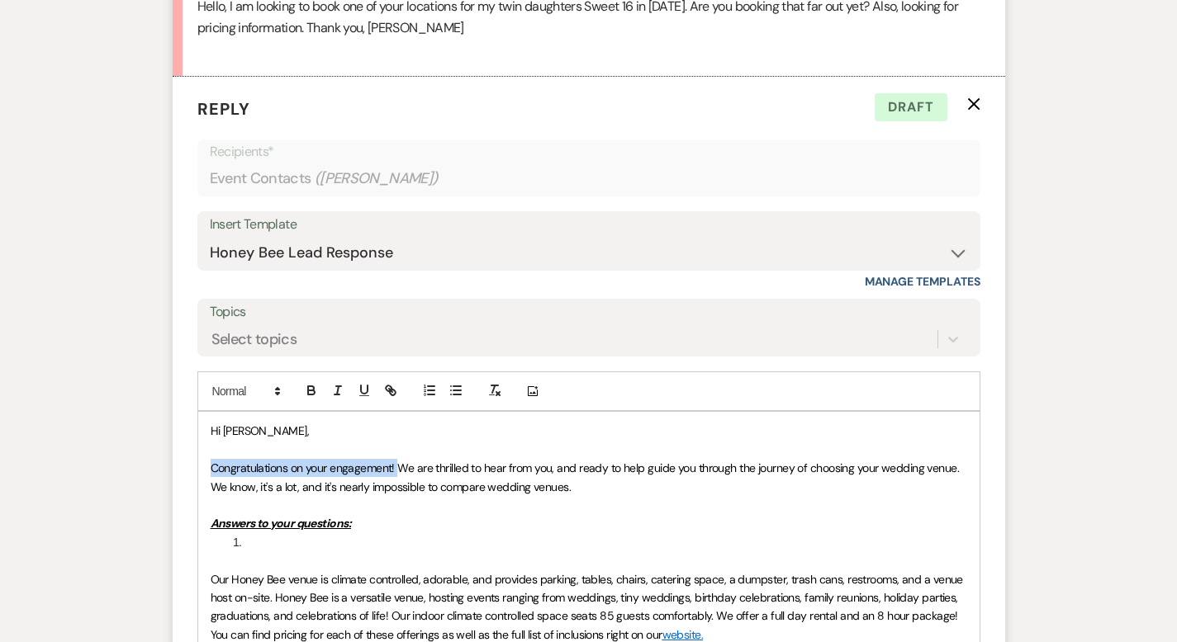
drag, startPoint x: 345, startPoint y: 467, endPoint x: 154, endPoint y: 466, distance: 190.8
click at [198, 466] on div "Hi Cindy, Congratulations on your engagement! We are thrilled to hear from you,…" at bounding box center [588, 643] width 781 height 463
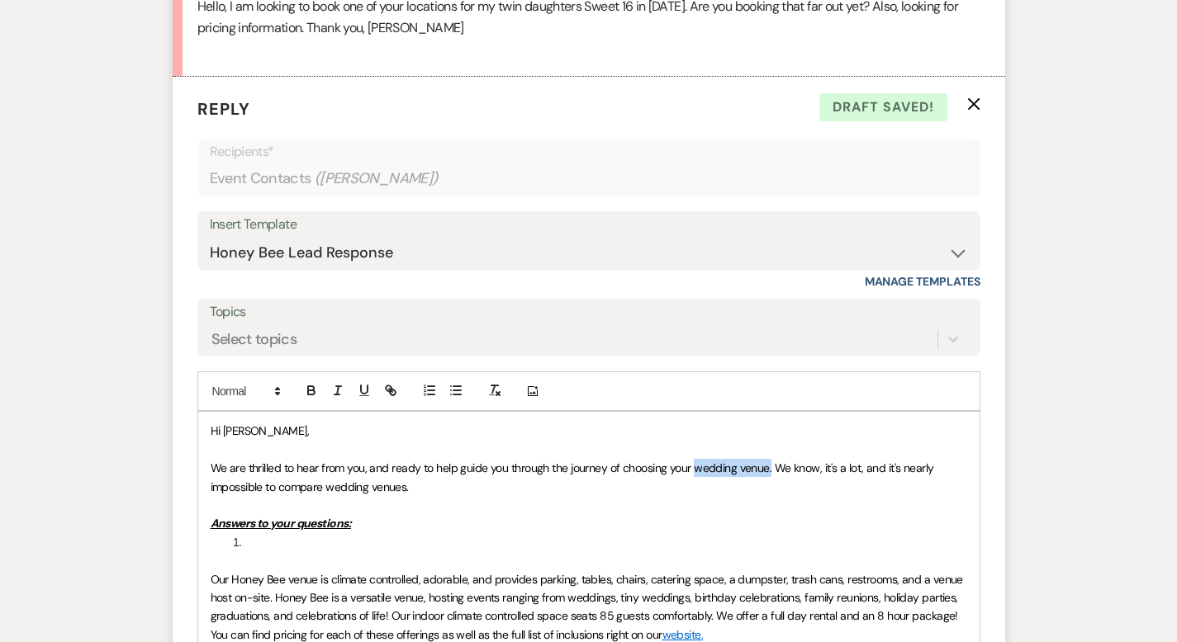
drag, startPoint x: 714, startPoint y: 469, endPoint x: 642, endPoint y: 474, distance: 72.8
click at [642, 474] on span "We are thrilled to hear from you, and ready to help guide you through the journ…" at bounding box center [574, 477] width 726 height 33
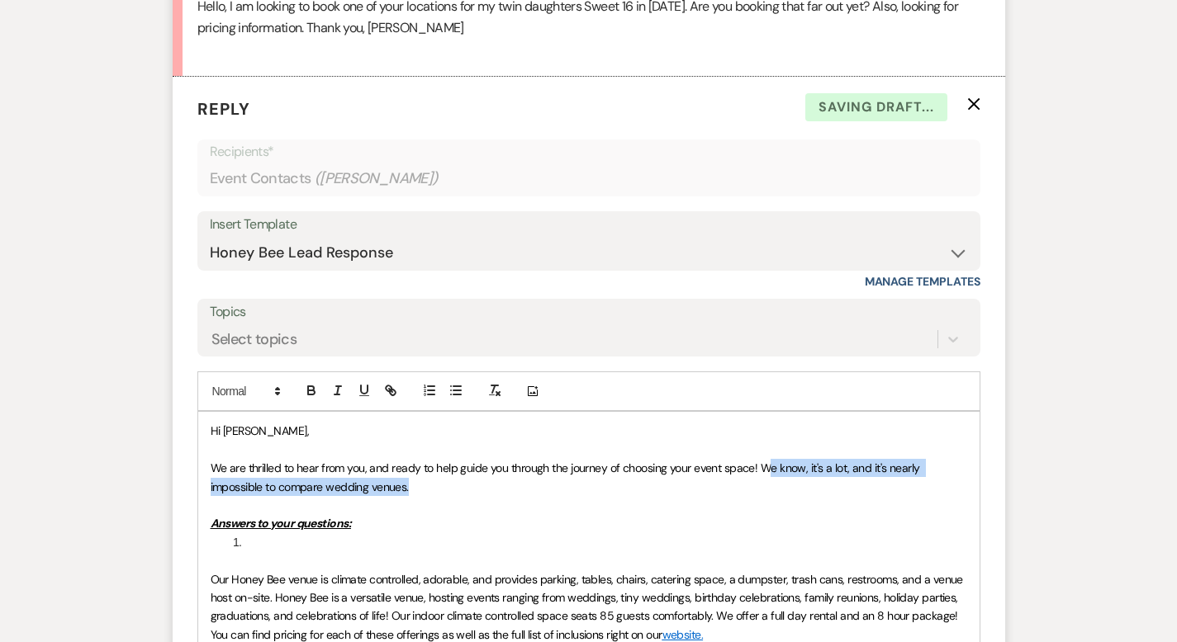
drag, startPoint x: 276, startPoint y: 489, endPoint x: 712, endPoint y: 473, distance: 436.3
click at [712, 473] on p "We are thrilled to hear from you, and ready to help guide you through the journ…" at bounding box center [589, 477] width 756 height 37
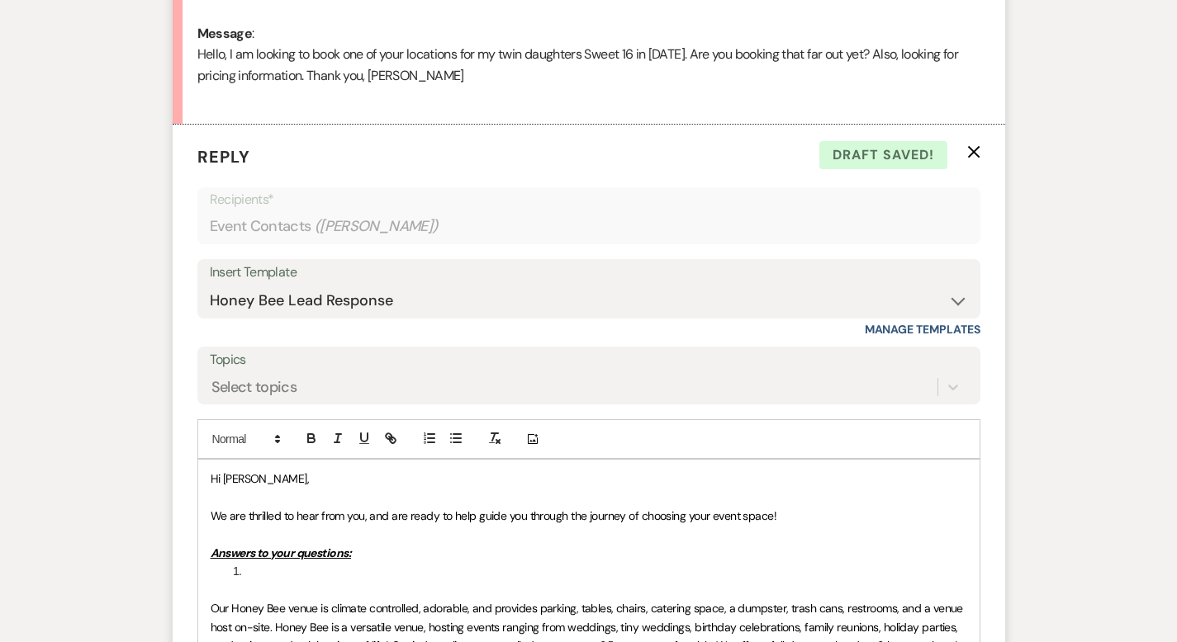
scroll to position [860, 0]
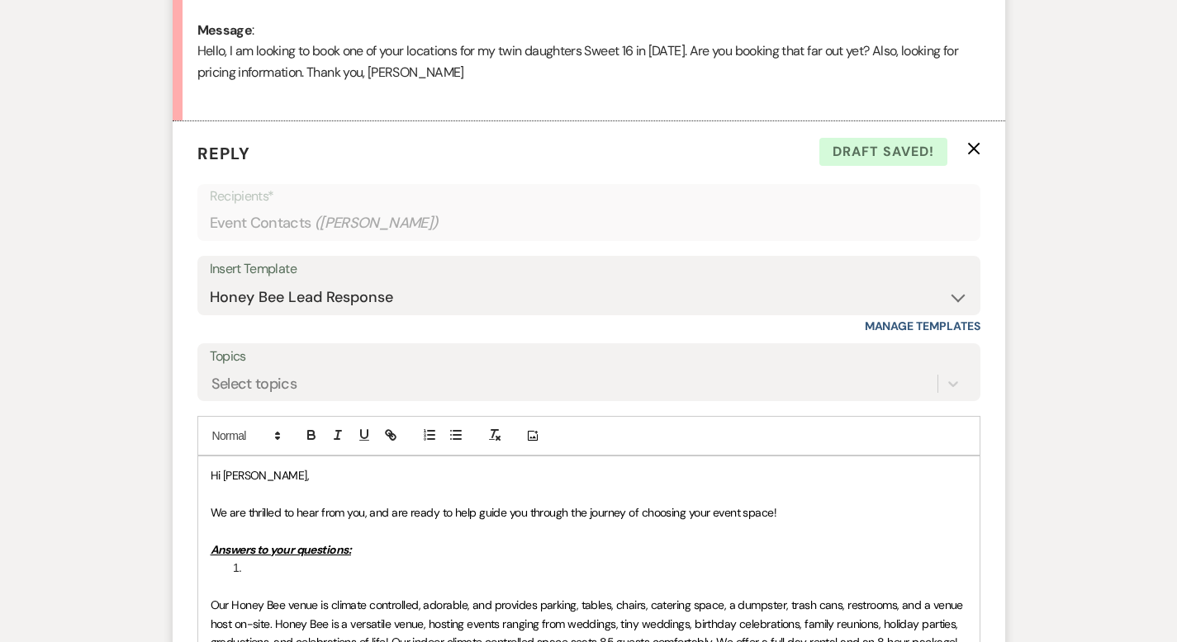
click at [228, 568] on li "﻿" at bounding box center [597, 568] width 739 height 18
click at [300, 426] on button "button" at bounding box center [311, 435] width 23 height 20
click at [337, 433] on line "button" at bounding box center [338, 435] width 2 height 8
click at [357, 435] on icon "button" at bounding box center [364, 435] width 15 height 15
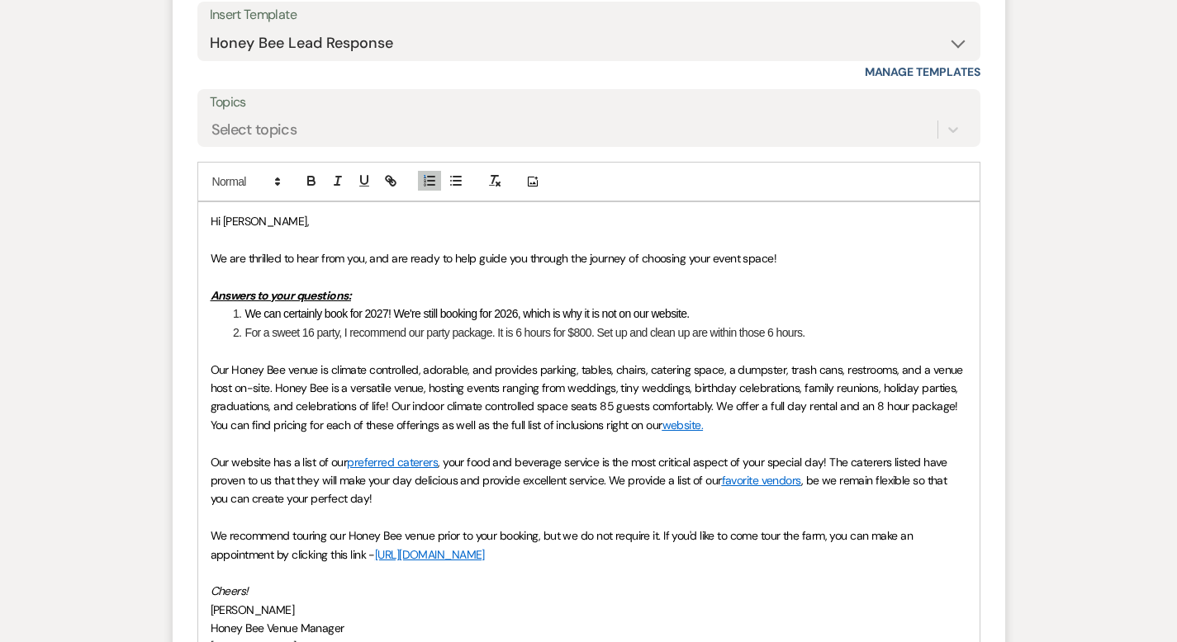
scroll to position [1116, 0]
click at [658, 405] on span "Our Honey Bee venue is climate controlled, adorable, and provides parking, tabl…" at bounding box center [589, 396] width 756 height 70
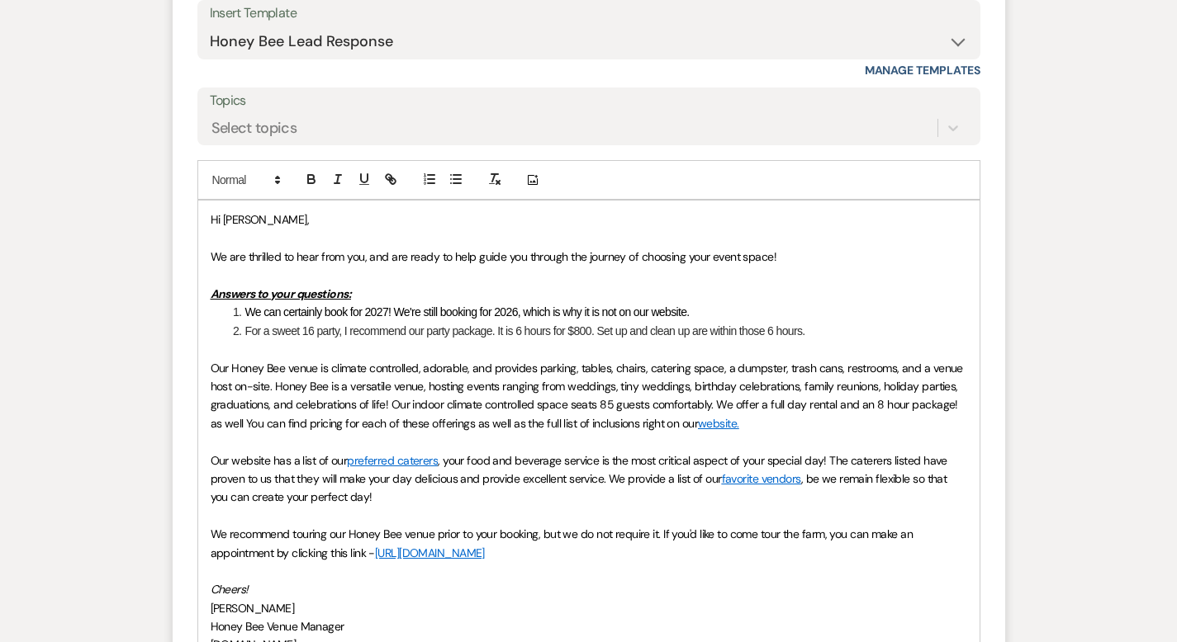
click at [590, 431] on p "Our Honey Bee venue is climate controlled, adorable, and provides parking, tabl…" at bounding box center [589, 396] width 756 height 74
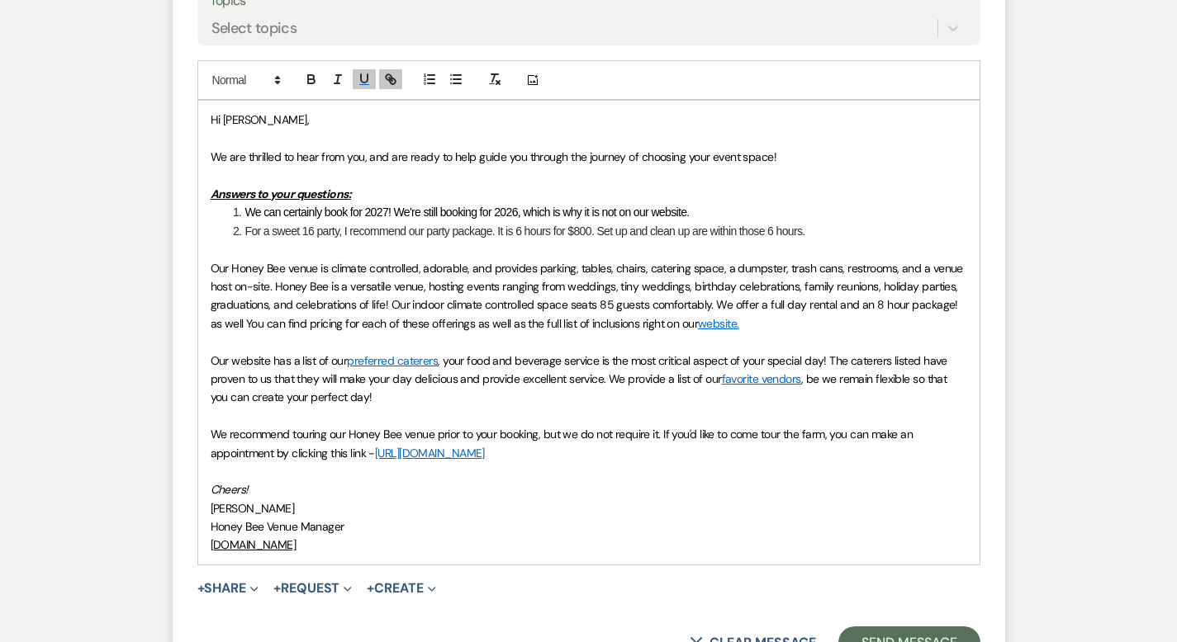
scroll to position [1223, 0]
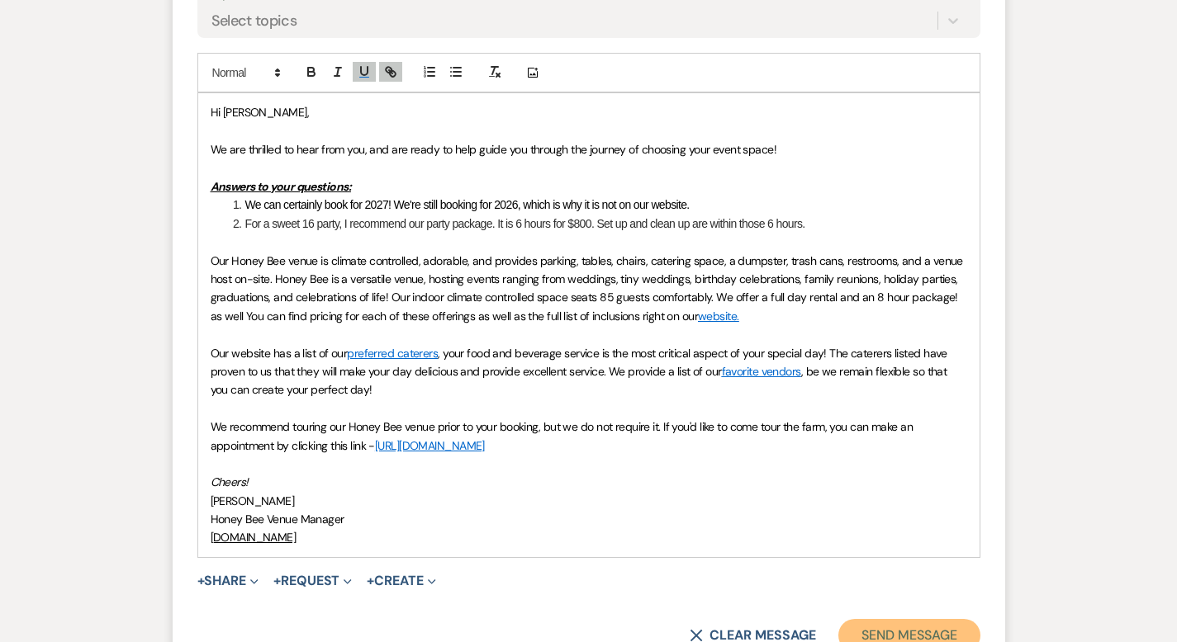
click at [929, 619] on button "Send Message" at bounding box center [908, 635] width 141 height 33
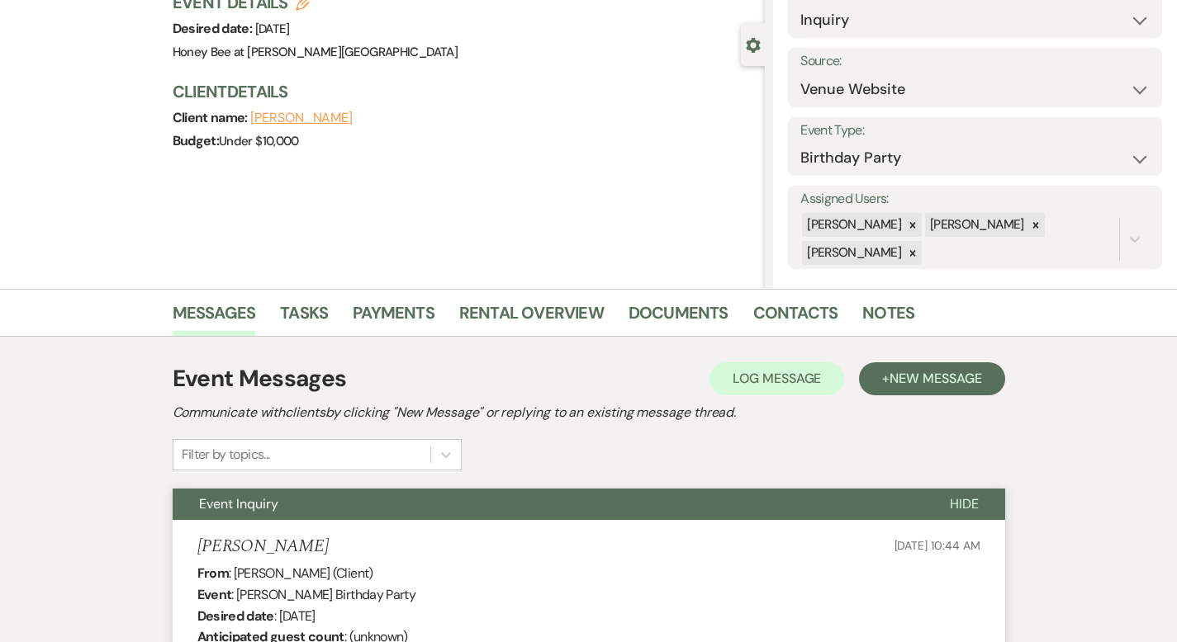
scroll to position [0, 0]
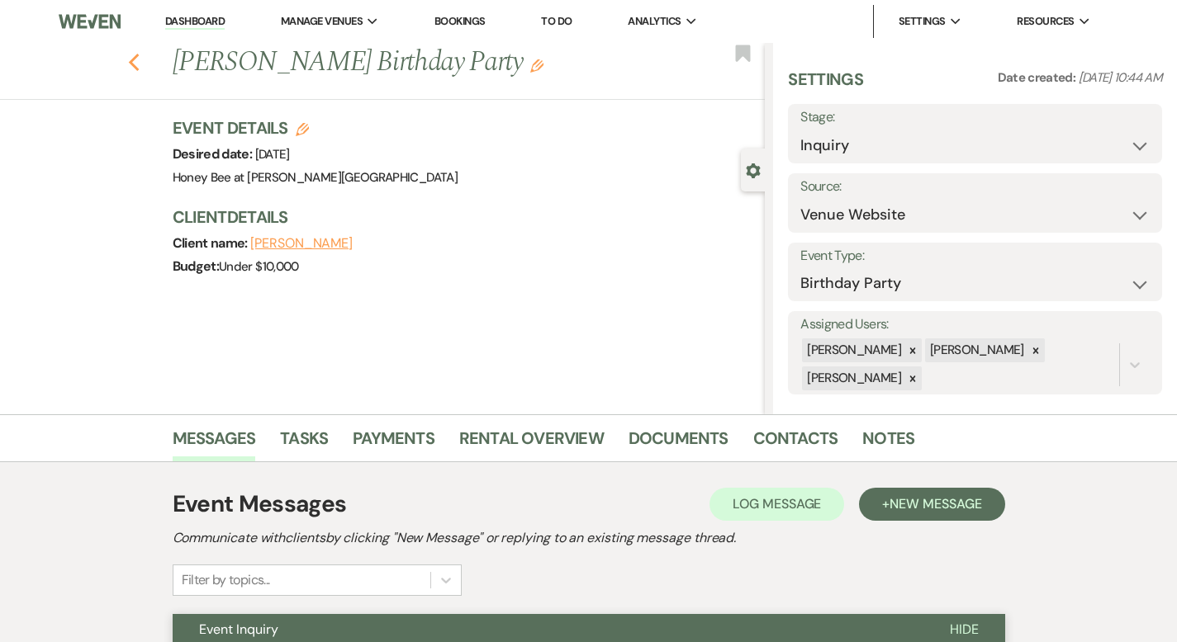
click at [128, 64] on use "button" at bounding box center [133, 63] width 11 height 18
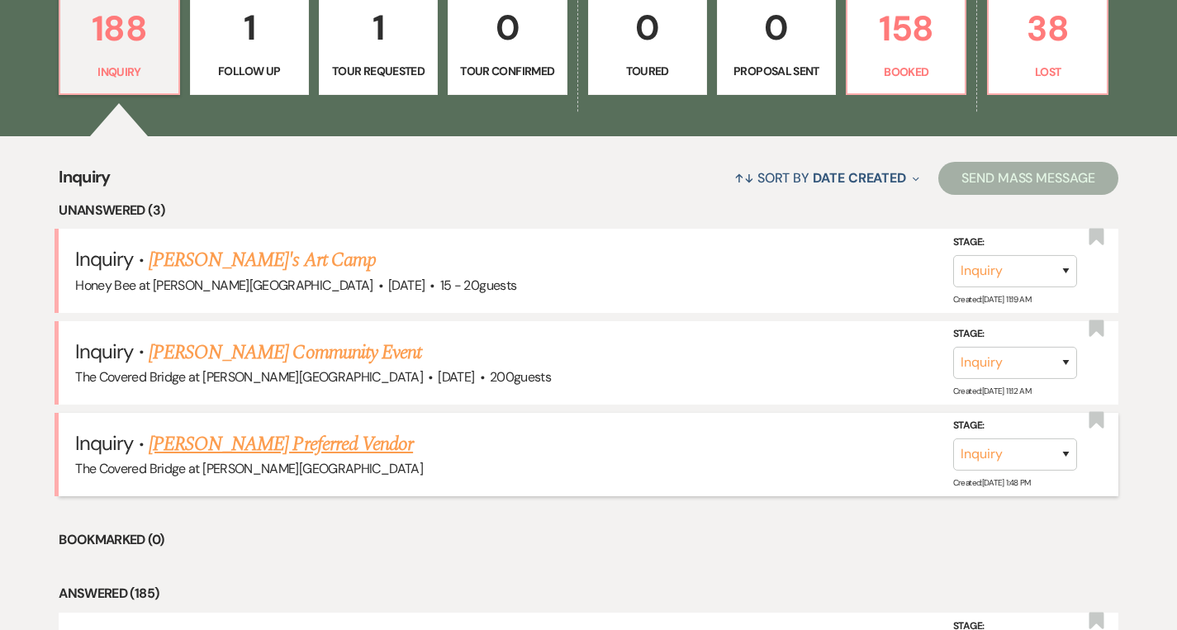
scroll to position [1063, 0]
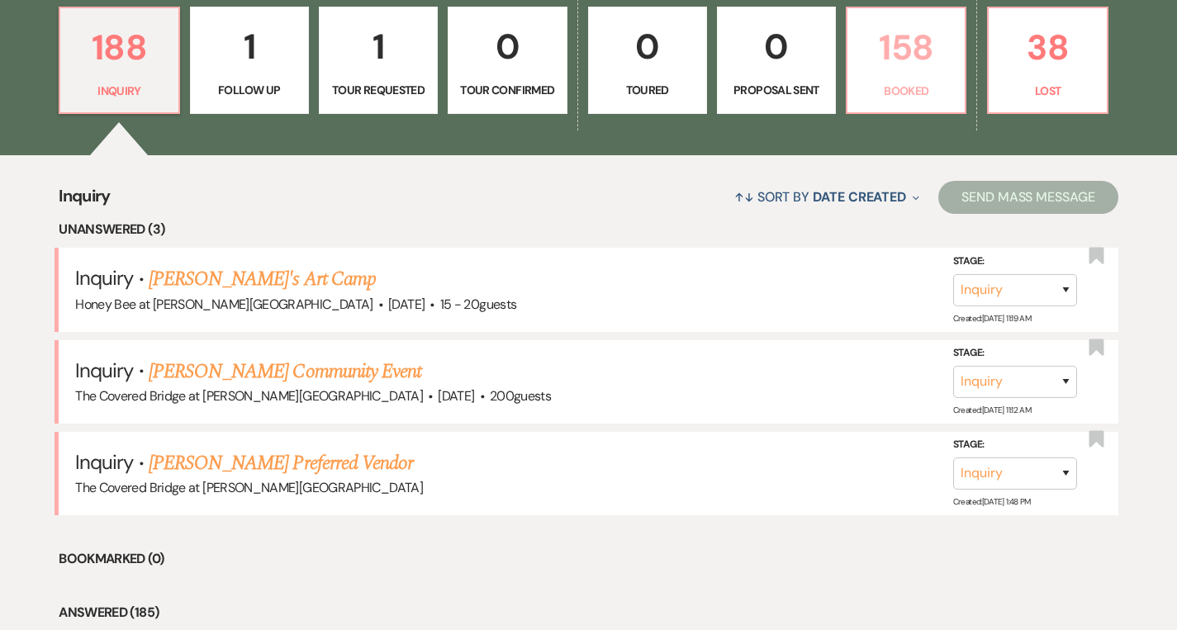
click at [889, 65] on p "158" at bounding box center [905, 47] width 97 height 55
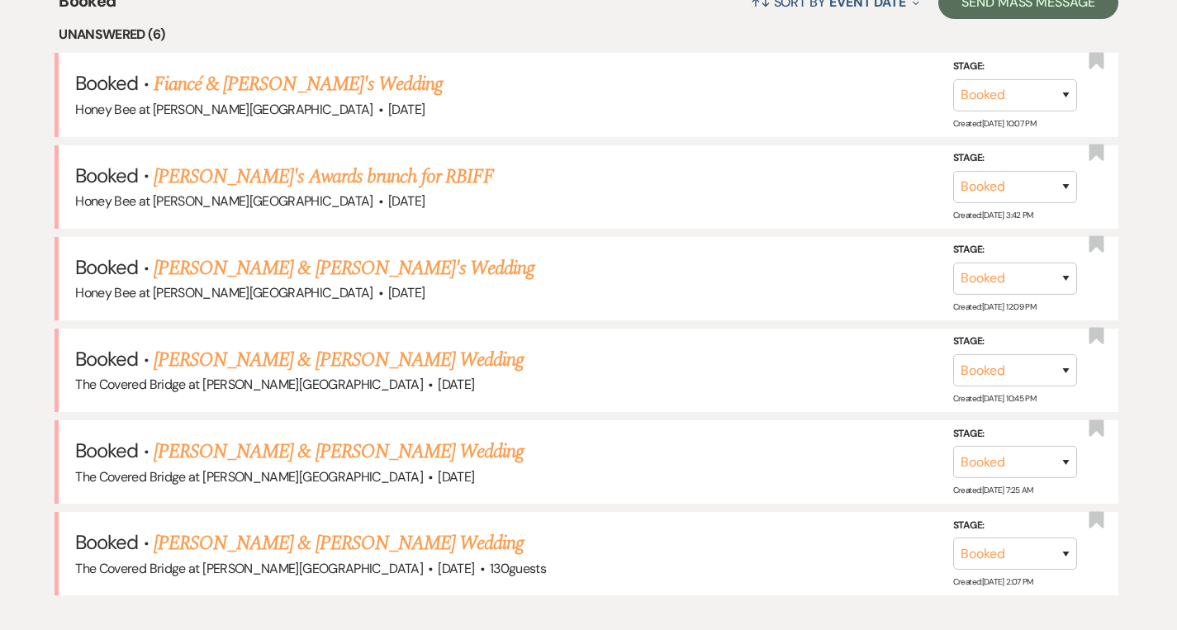
scroll to position [1243, 0]
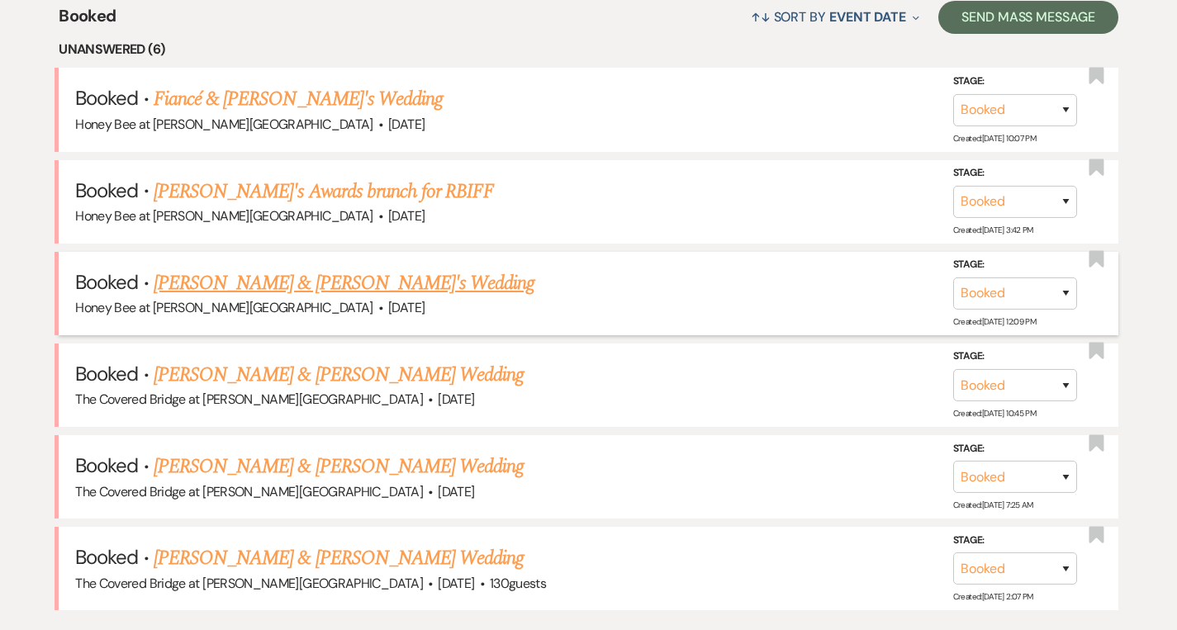
click at [334, 290] on link "Russell Desmond & Fiance's Wedding" at bounding box center [345, 283] width 382 height 30
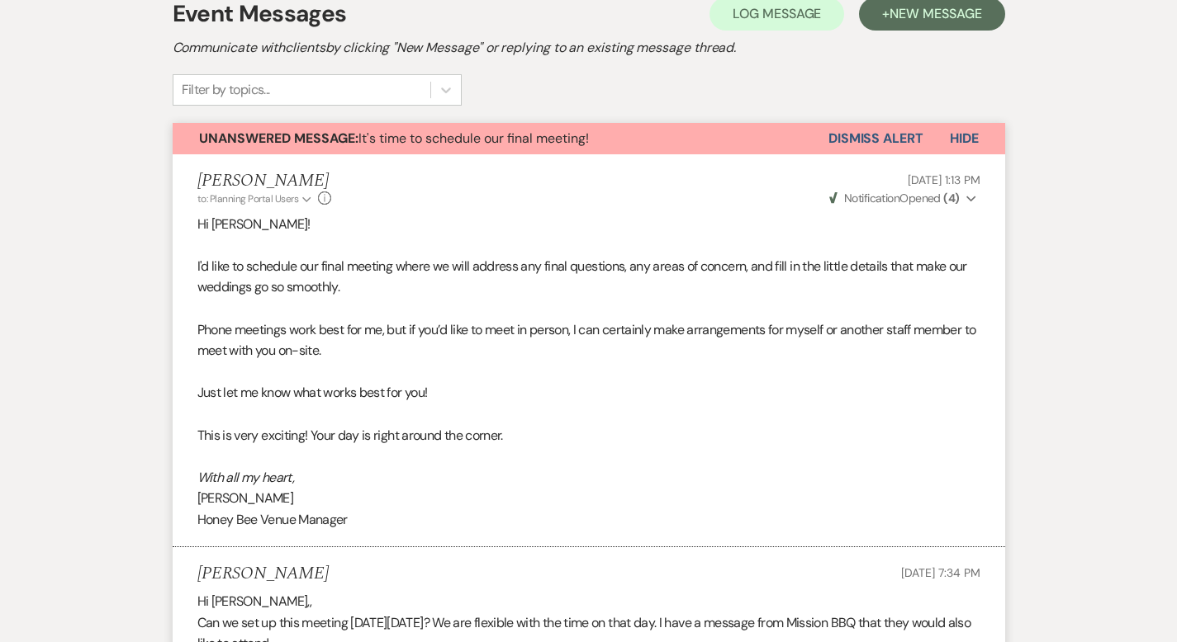
scroll to position [221, 0]
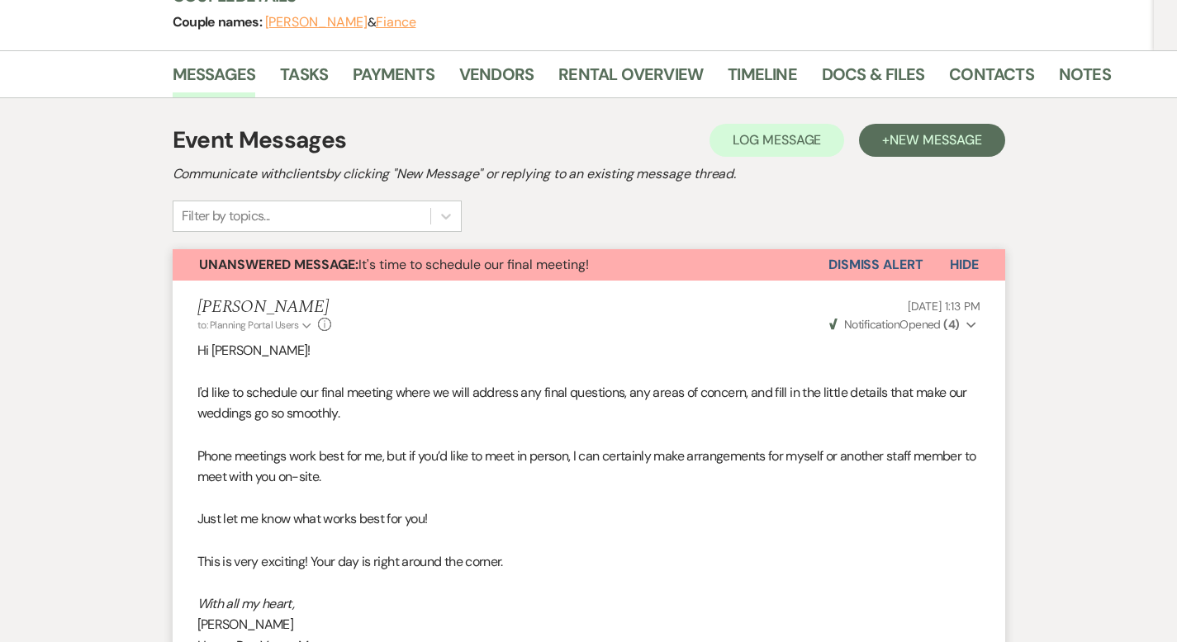
click at [923, 268] on button "Dismiss Alert" at bounding box center [875, 264] width 95 height 31
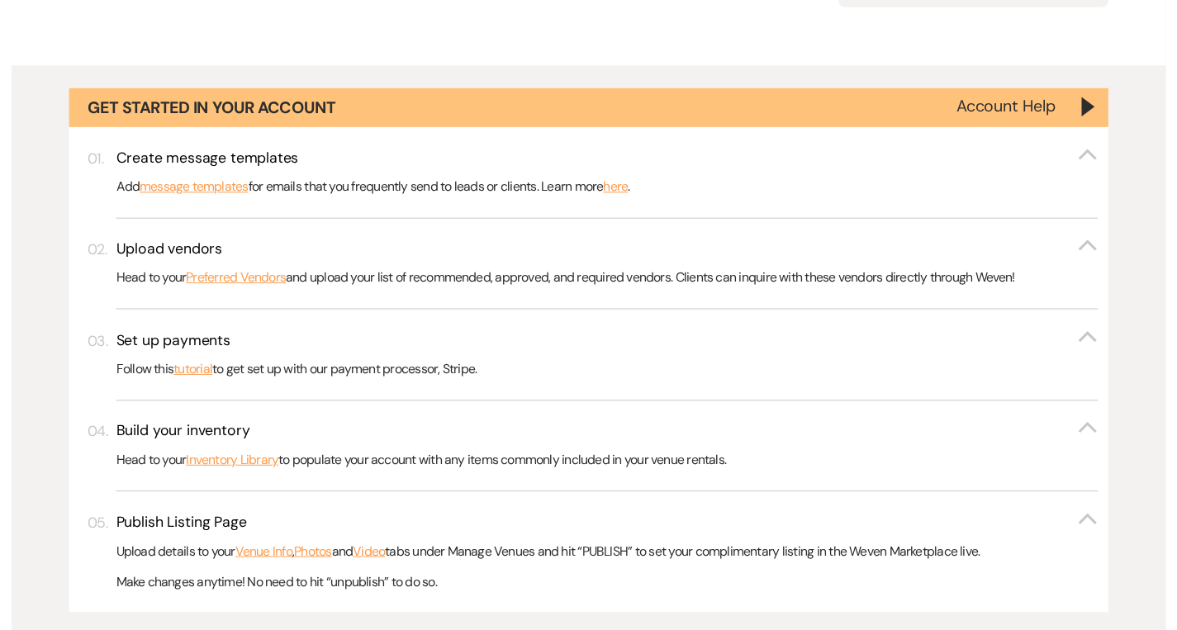
scroll to position [1243, 0]
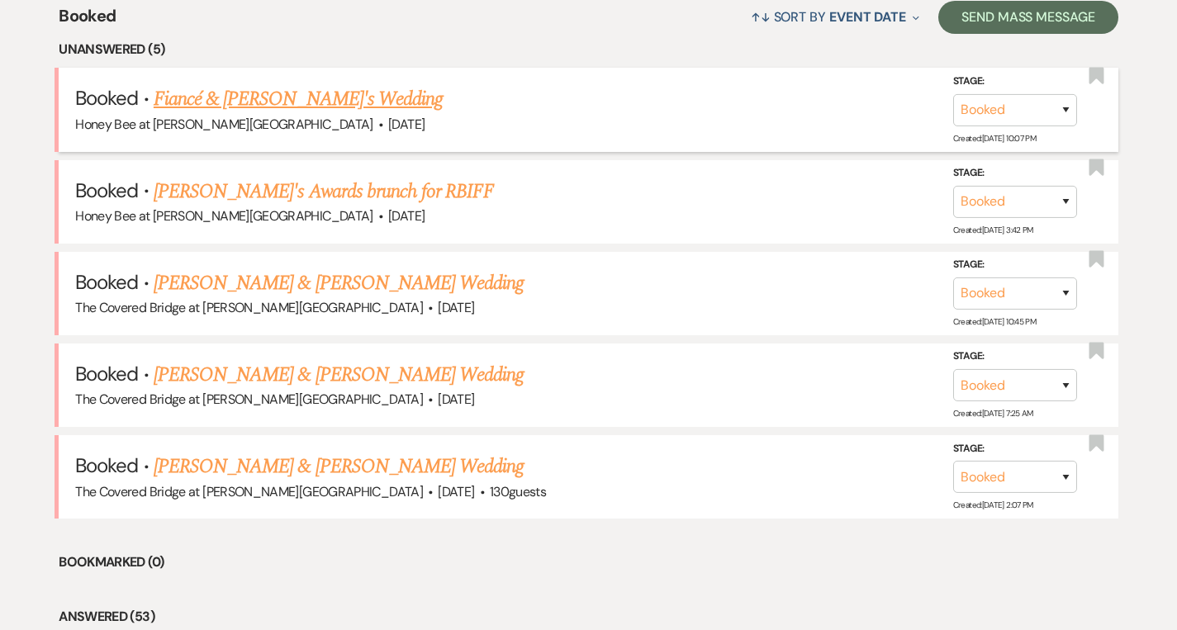
click at [289, 102] on link "Fiancé & Bailey Palmee's Wedding" at bounding box center [298, 99] width 289 height 30
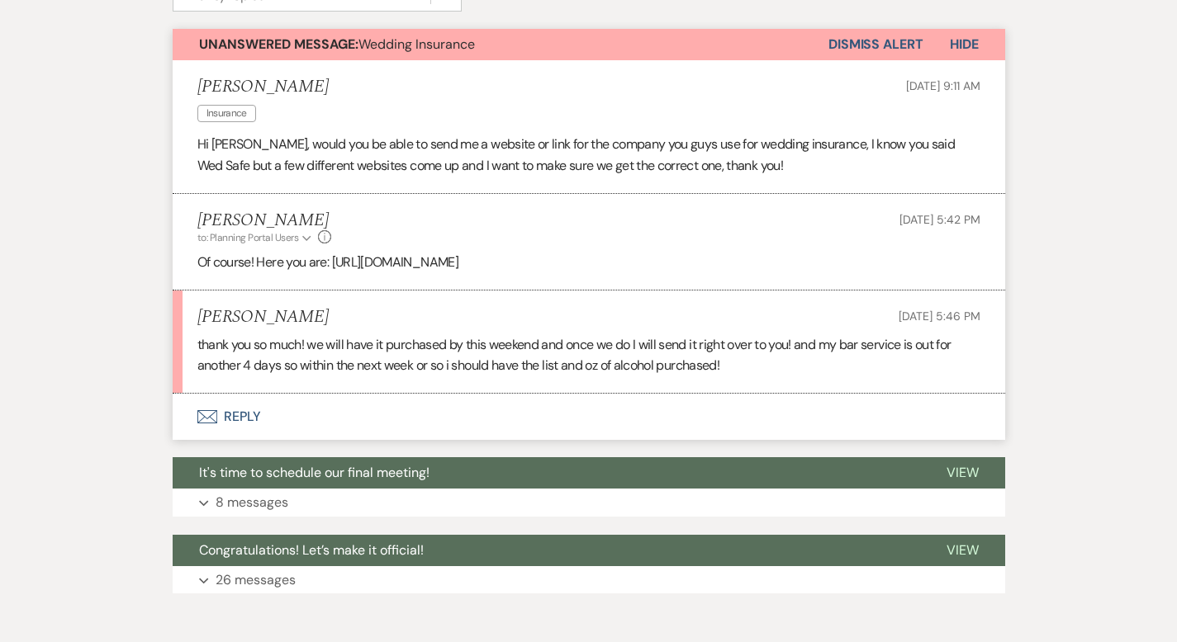
scroll to position [438, 0]
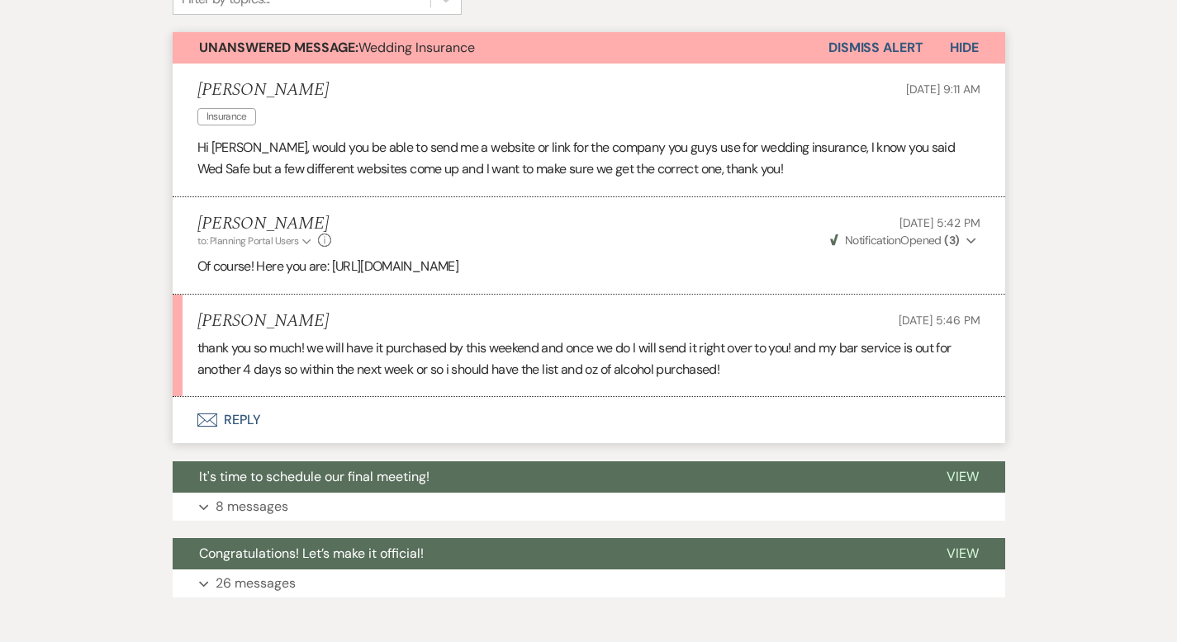
click at [883, 62] on button "Dismiss Alert" at bounding box center [875, 47] width 95 height 31
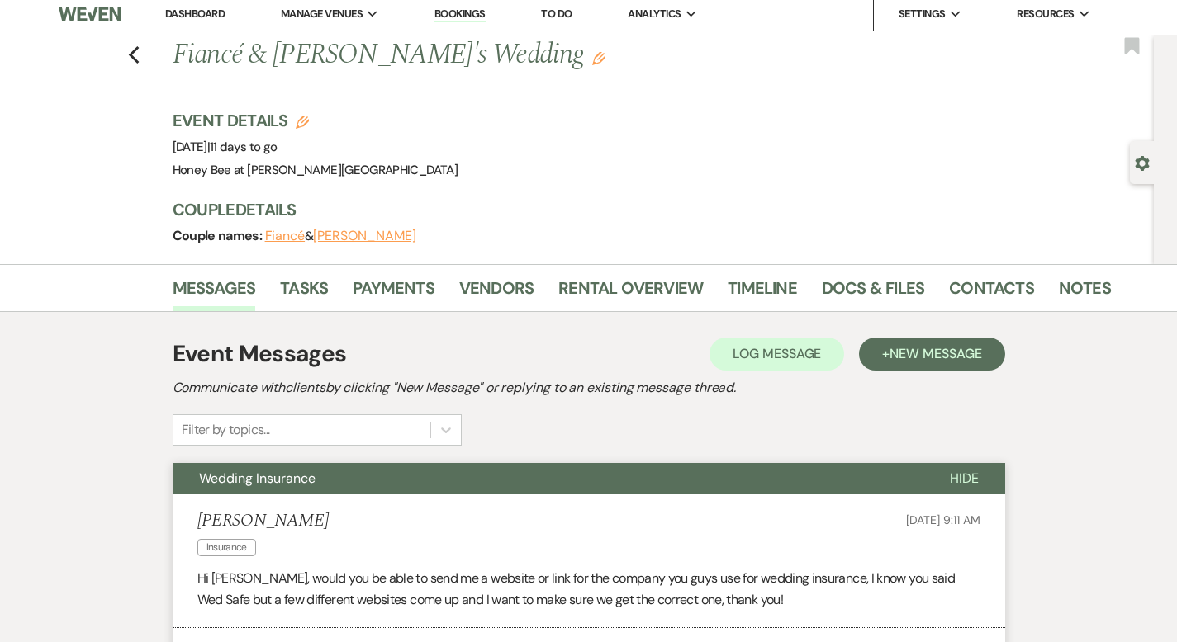
scroll to position [0, 0]
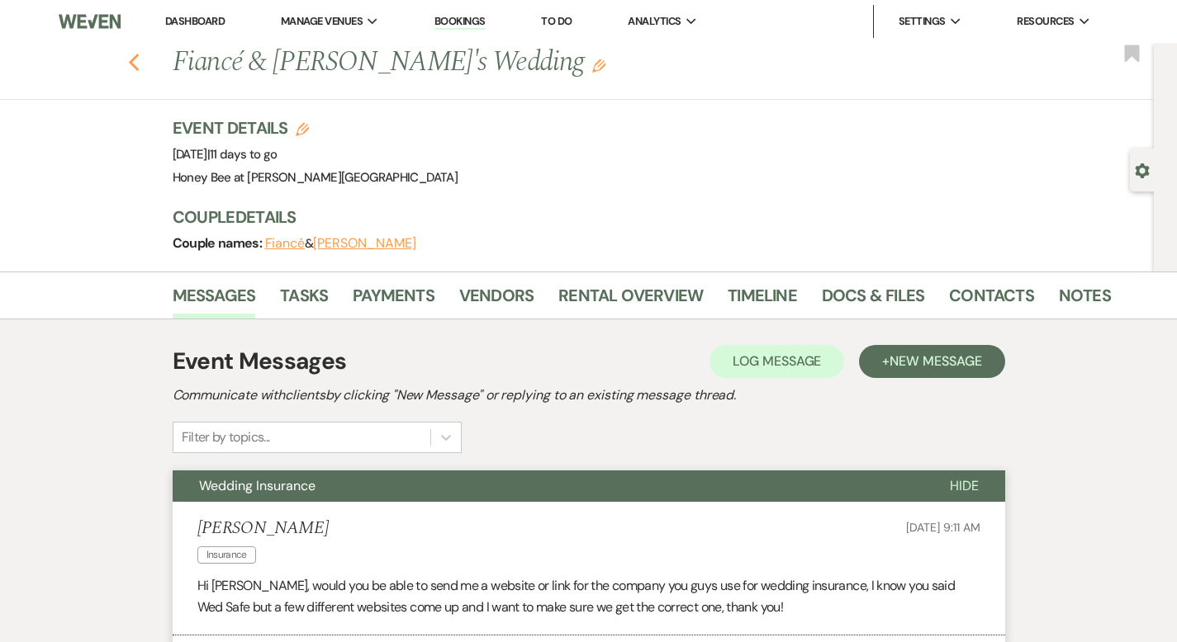
click at [128, 59] on icon "Previous" at bounding box center [134, 63] width 12 height 20
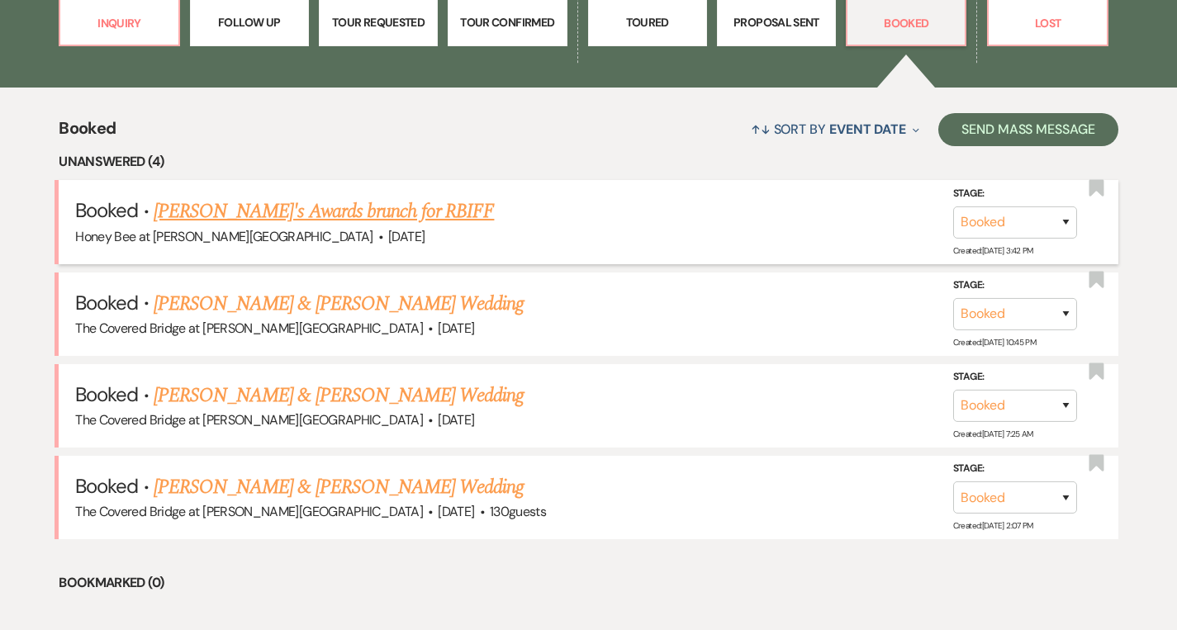
scroll to position [1077, 0]
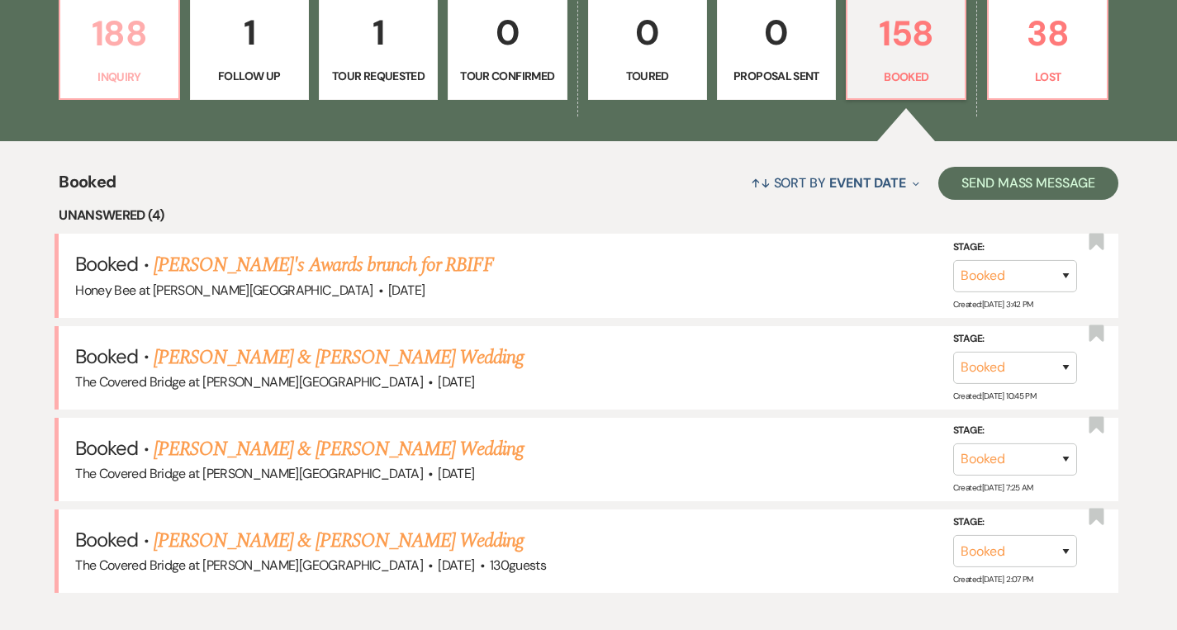
click at [98, 66] on link "188 Inquiry" at bounding box center [119, 46] width 121 height 107
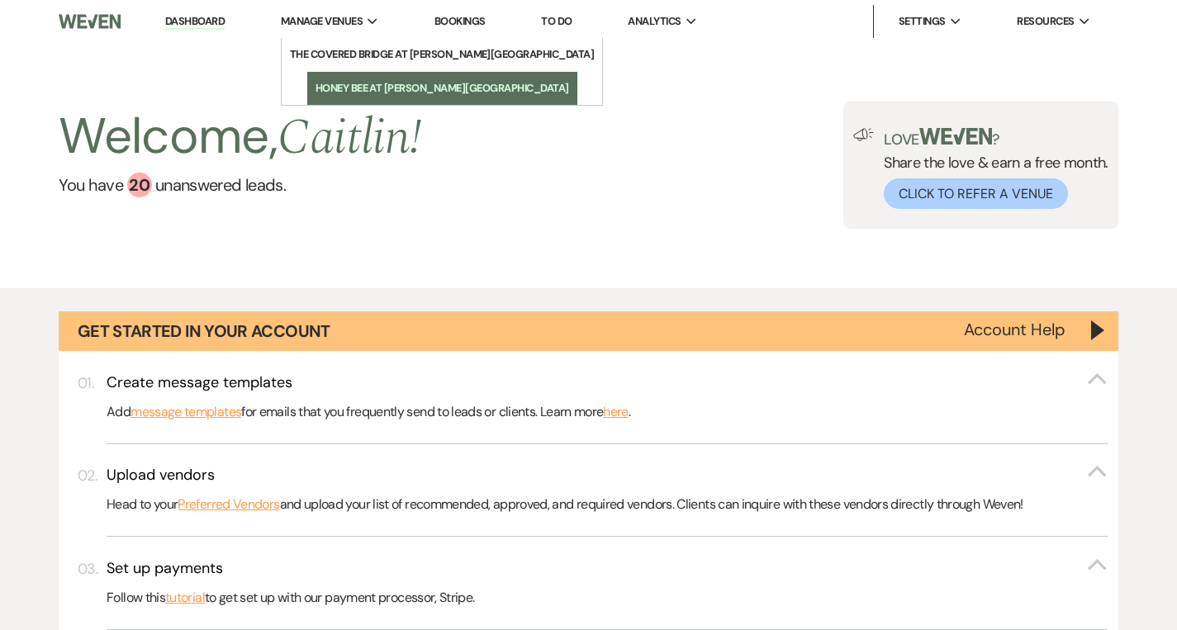
click at [343, 84] on li "Honey Bee at [PERSON_NAME][GEOGRAPHIC_DATA]" at bounding box center [442, 88] width 254 height 17
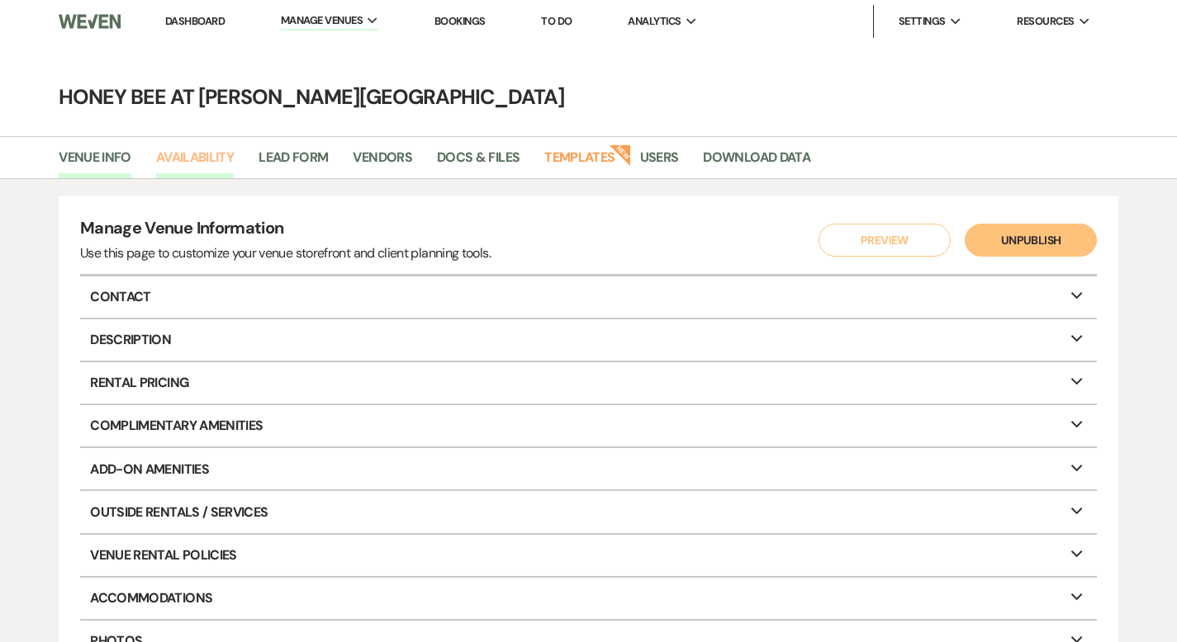
click at [213, 158] on link "Availability" at bounding box center [195, 162] width 78 height 31
select select "2"
select select "2026"
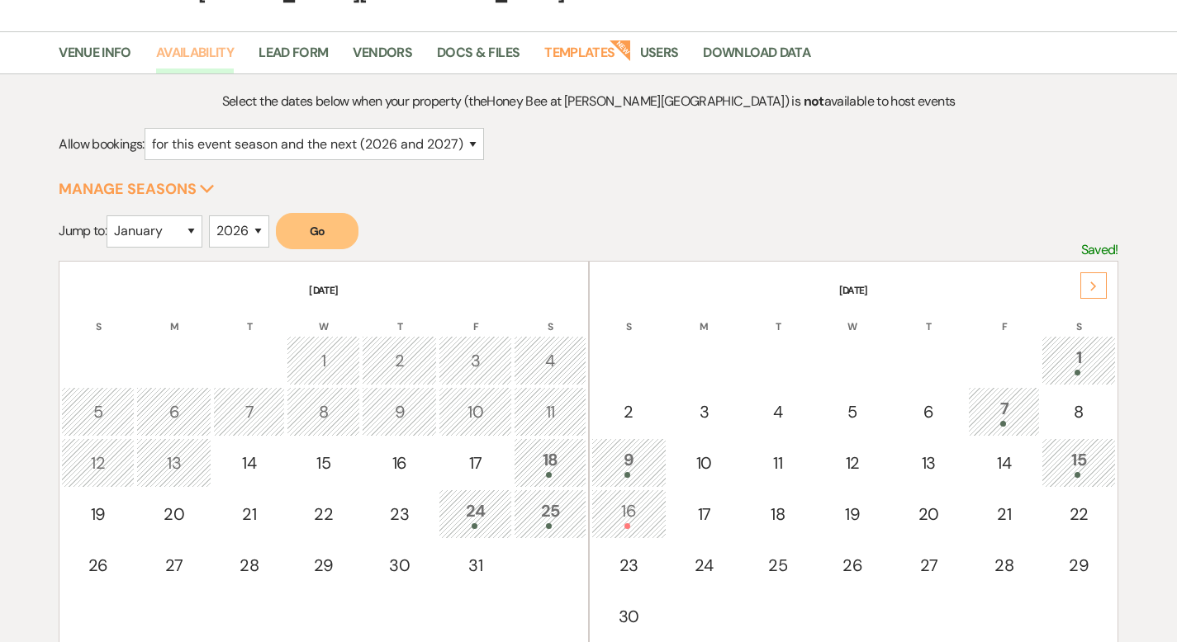
scroll to position [112, 0]
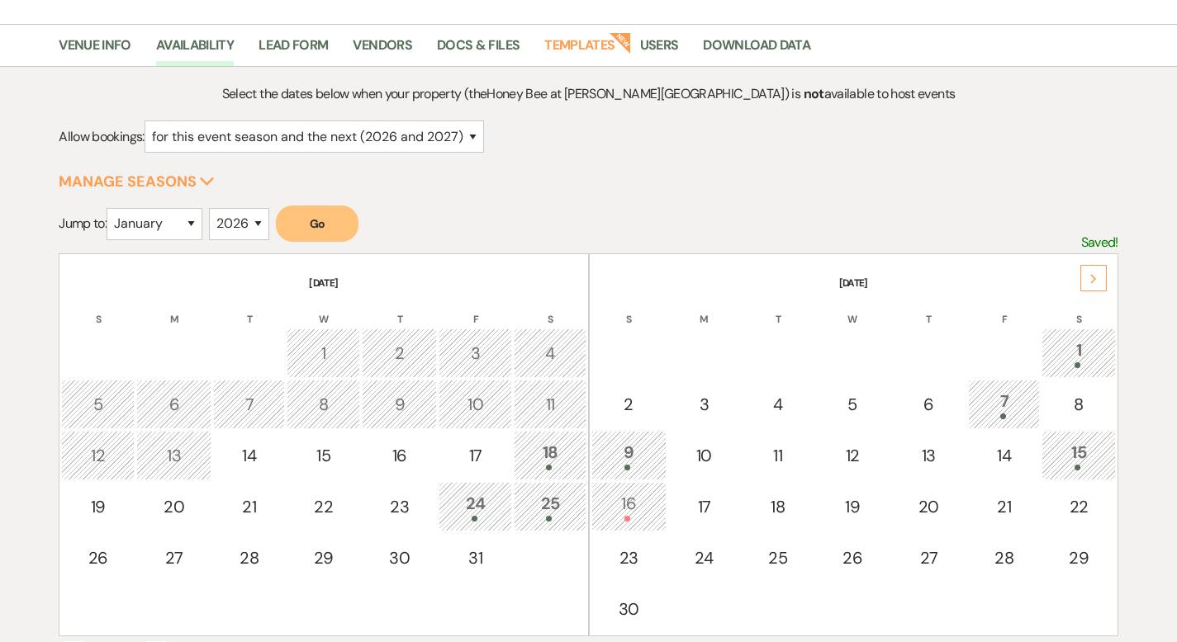
click at [1074, 345] on div "1" at bounding box center [1077, 353] width 55 height 31
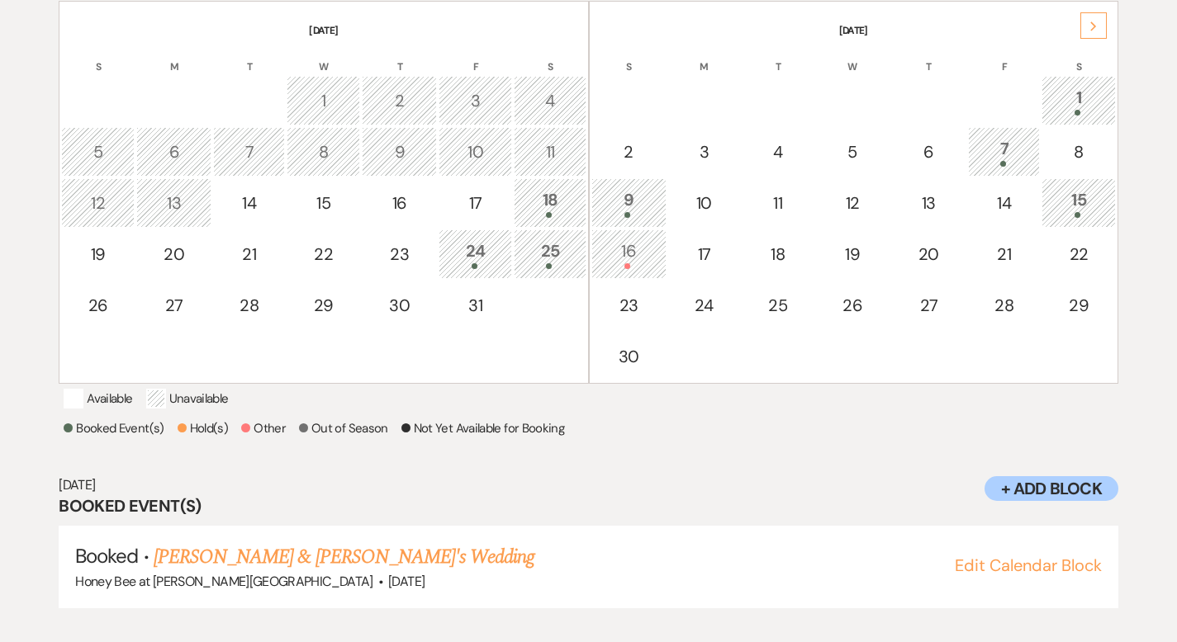
scroll to position [363, 0]
click at [1071, 98] on div "1" at bounding box center [1077, 102] width 55 height 31
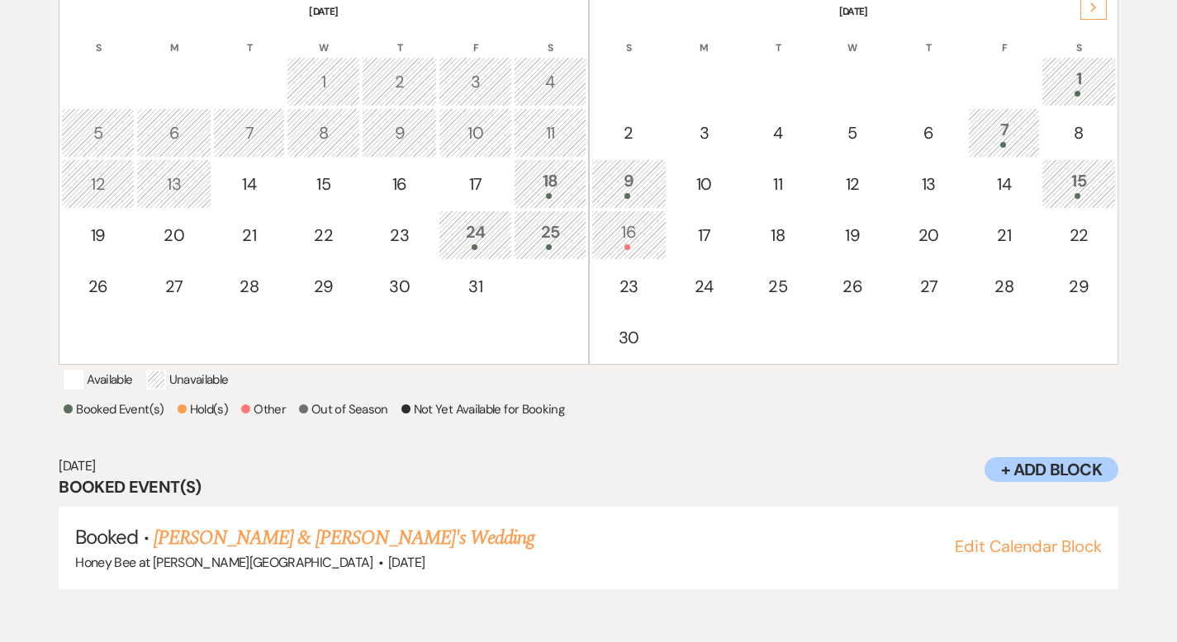
click at [1003, 130] on div "7" at bounding box center [1004, 132] width 54 height 31
click at [647, 180] on div "9" at bounding box center [628, 183] width 57 height 31
click at [1086, 184] on div "15" at bounding box center [1077, 183] width 55 height 31
click at [647, 229] on div "16" at bounding box center [628, 235] width 57 height 31
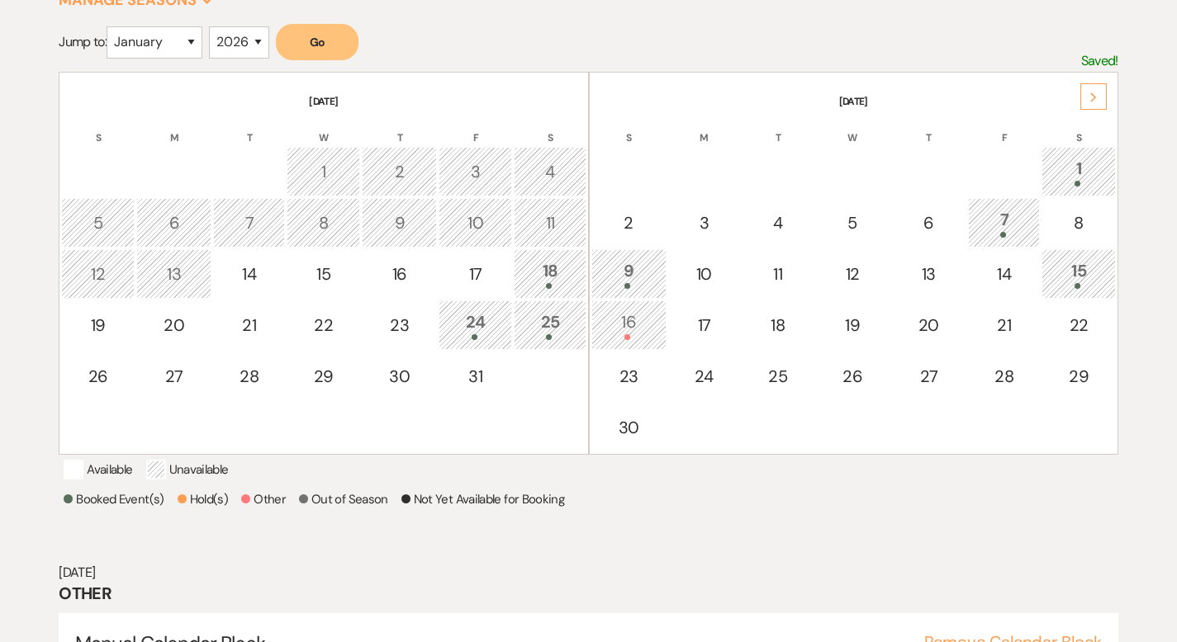
scroll to position [292, 0]
click at [1094, 95] on icon "Next" at bounding box center [1093, 99] width 8 height 10
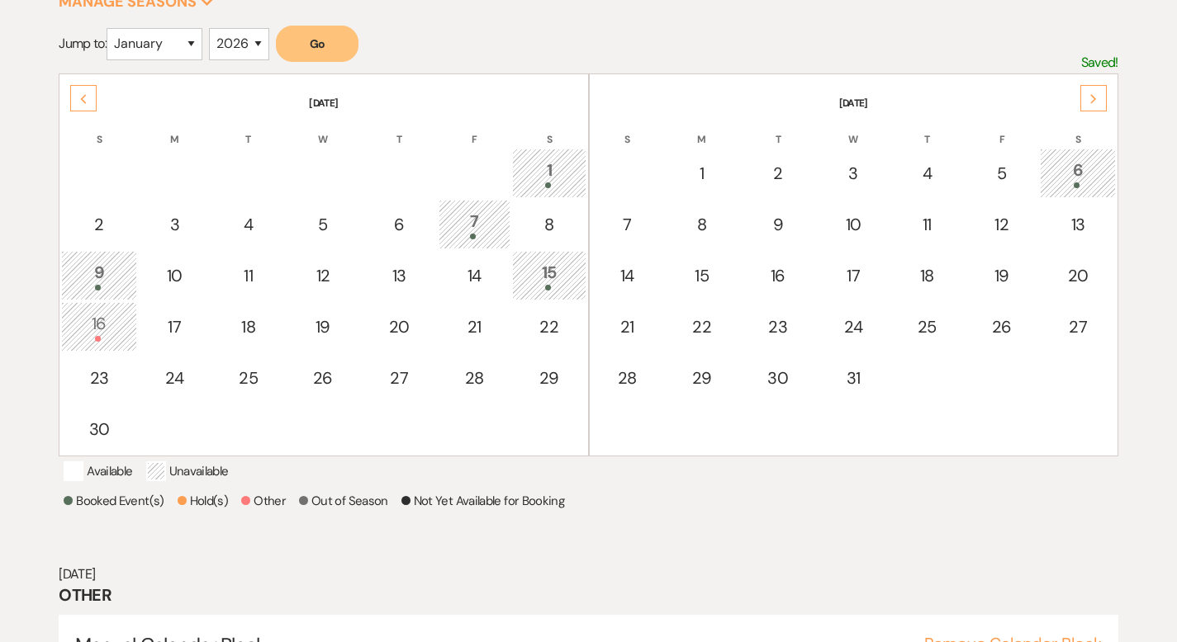
click at [1078, 160] on div "6" at bounding box center [1077, 173] width 57 height 31
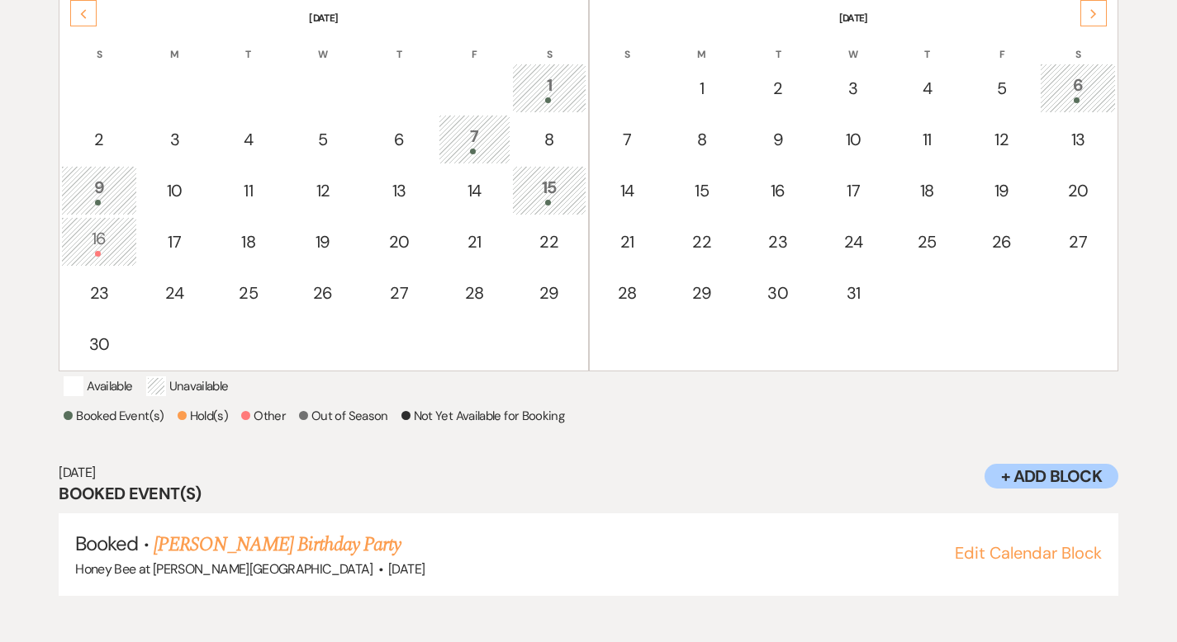
scroll to position [384, 0]
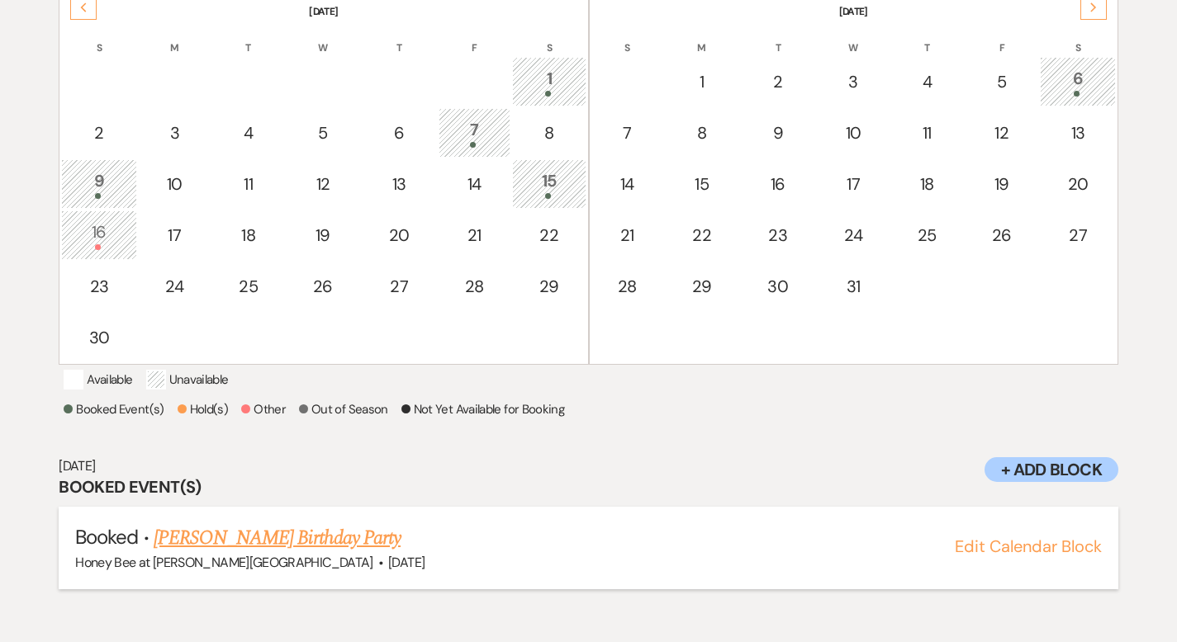
click at [314, 553] on link "Kate Reese's Birthday Party" at bounding box center [277, 539] width 247 height 30
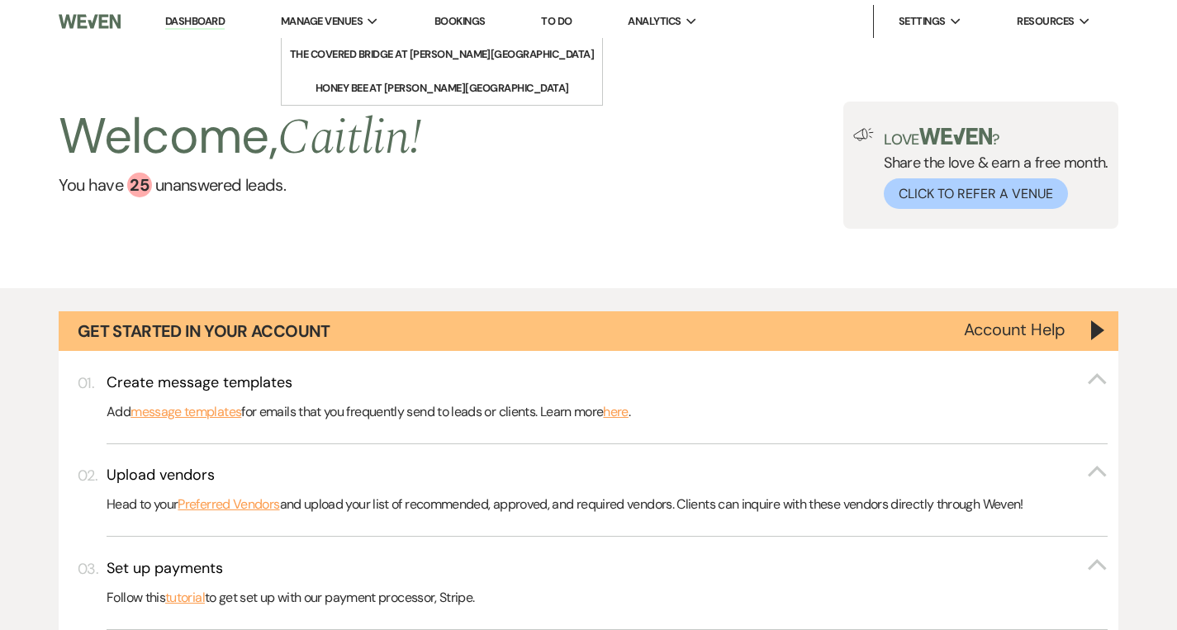
click at [336, 21] on span "Manage Venues" at bounding box center [322, 21] width 82 height 17
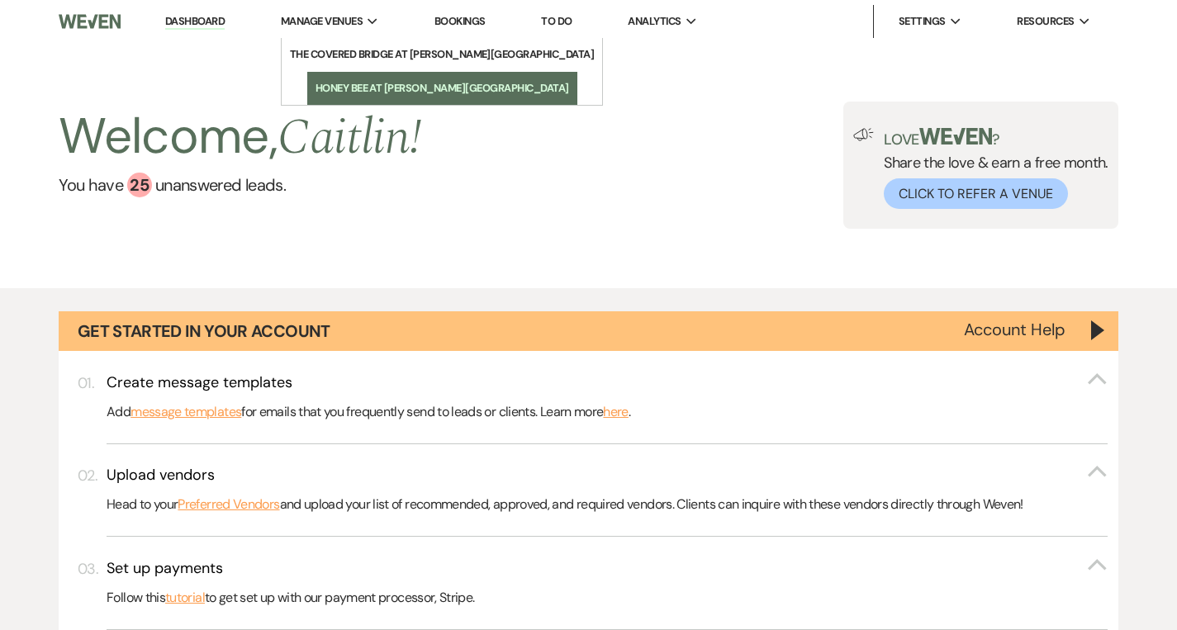
click at [349, 97] on link "Honey Bee at [PERSON_NAME][GEOGRAPHIC_DATA]" at bounding box center [442, 88] width 270 height 33
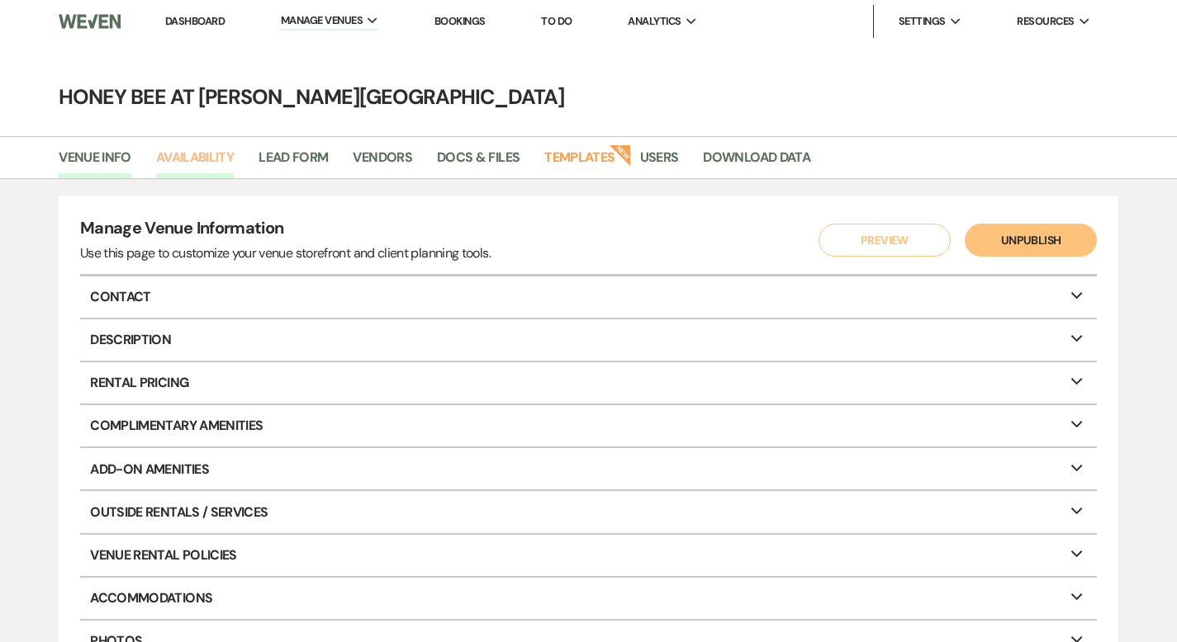
click at [207, 163] on link "Availability" at bounding box center [195, 162] width 78 height 31
select select "2"
select select "2026"
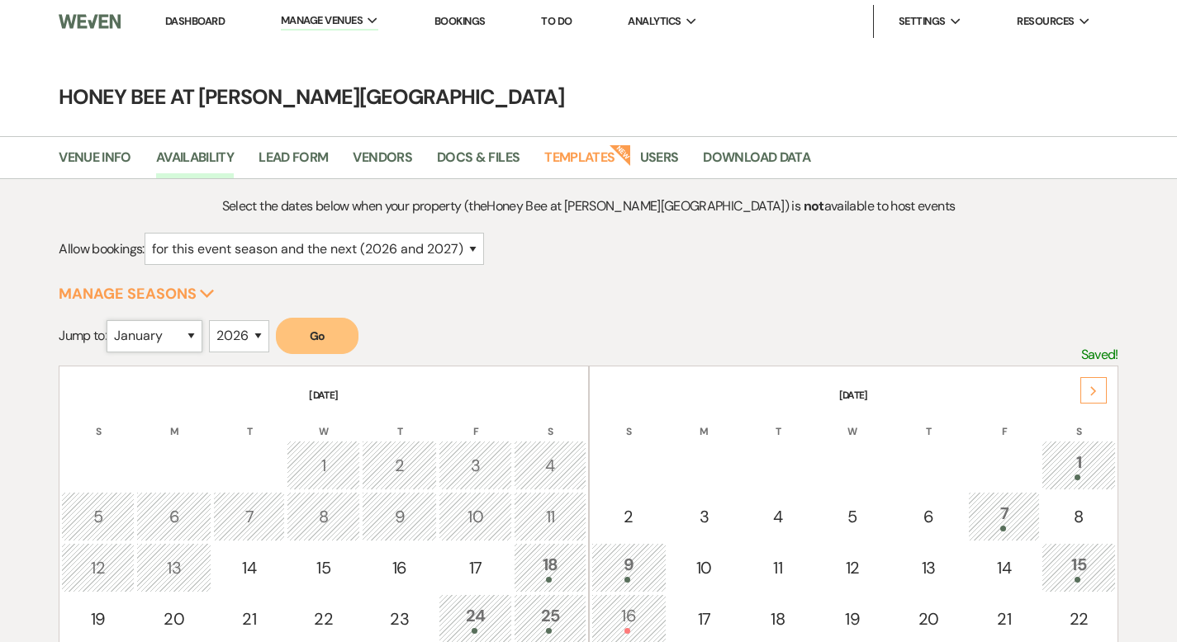
click at [197, 334] on select "January February March April May June July August September October November De…" at bounding box center [155, 336] width 96 height 32
select select "7"
click at [324, 334] on button "Go" at bounding box center [317, 336] width 83 height 36
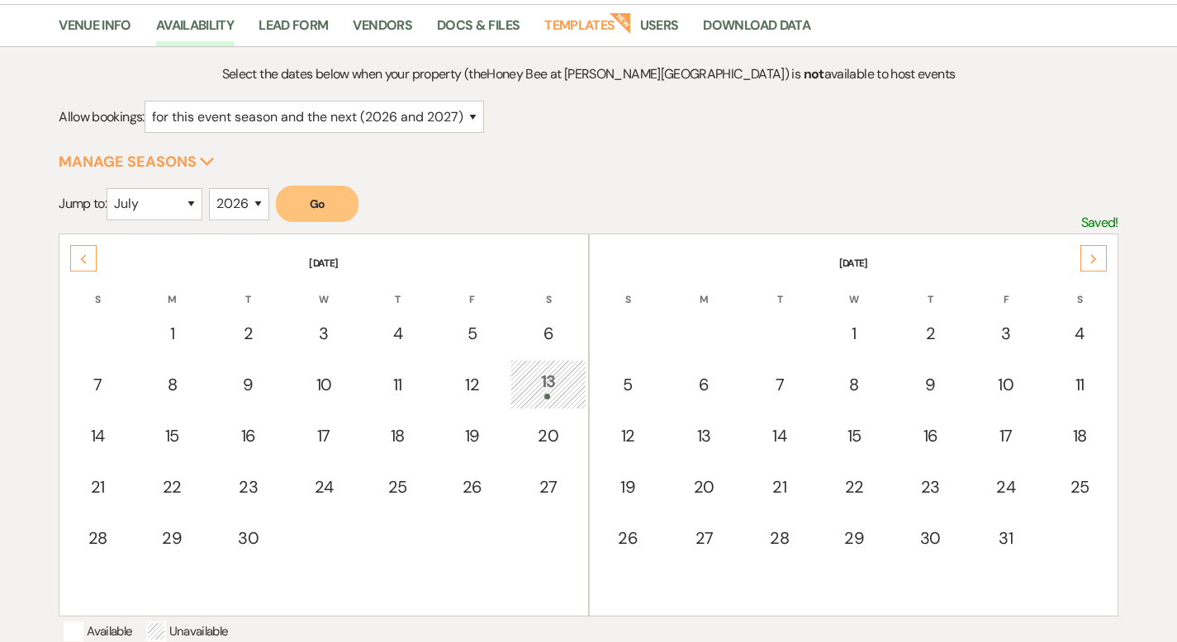
scroll to position [174, 0]
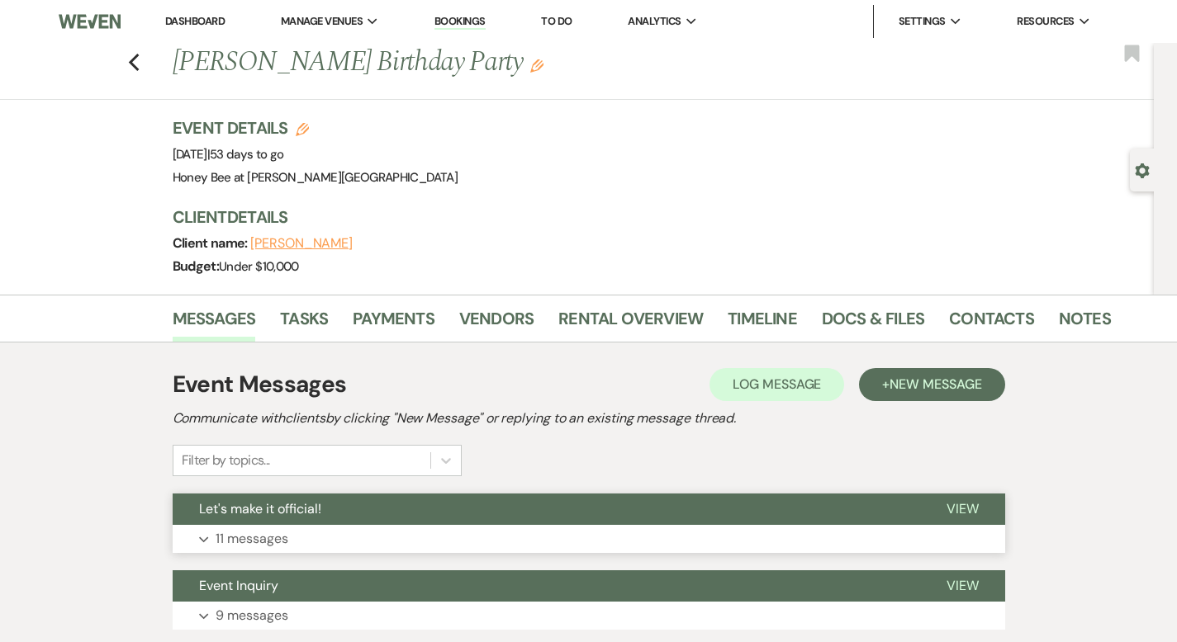
click at [244, 538] on button "Expand 11 messages" at bounding box center [589, 539] width 832 height 28
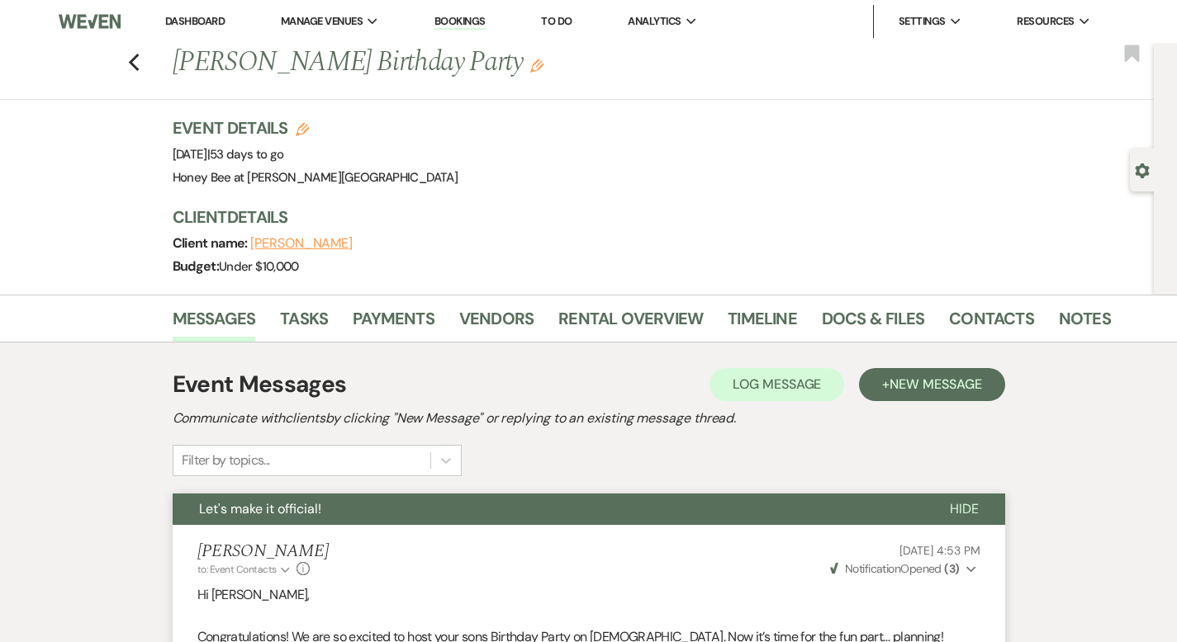
click at [209, 503] on span "Let's make it official!" at bounding box center [260, 508] width 122 height 17
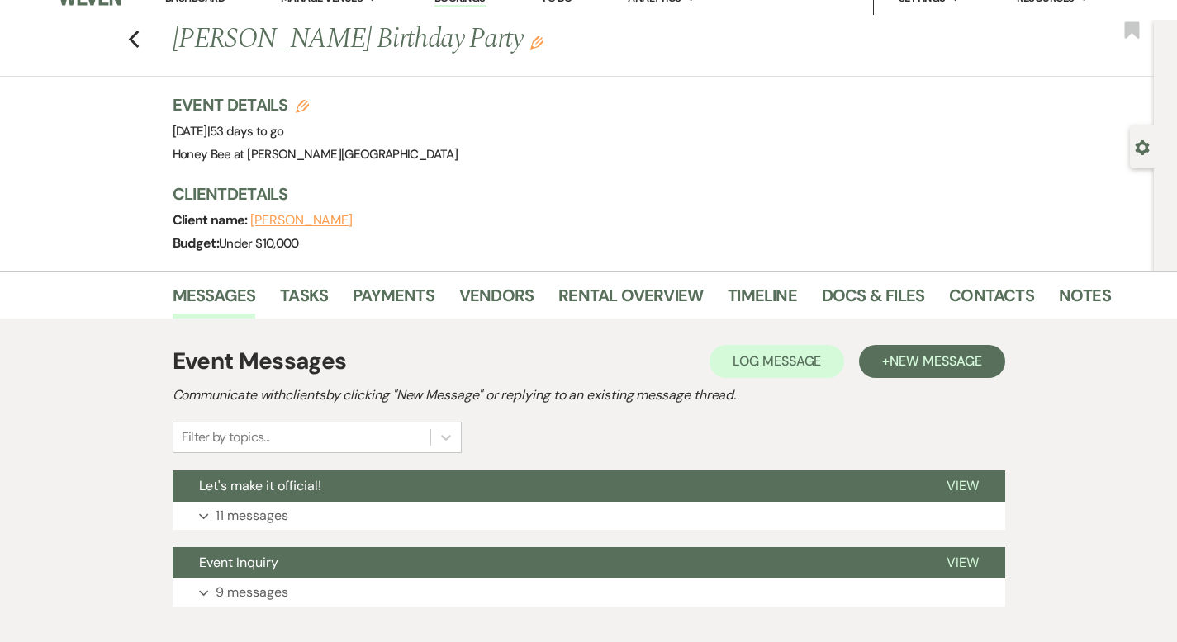
scroll to position [29, 0]
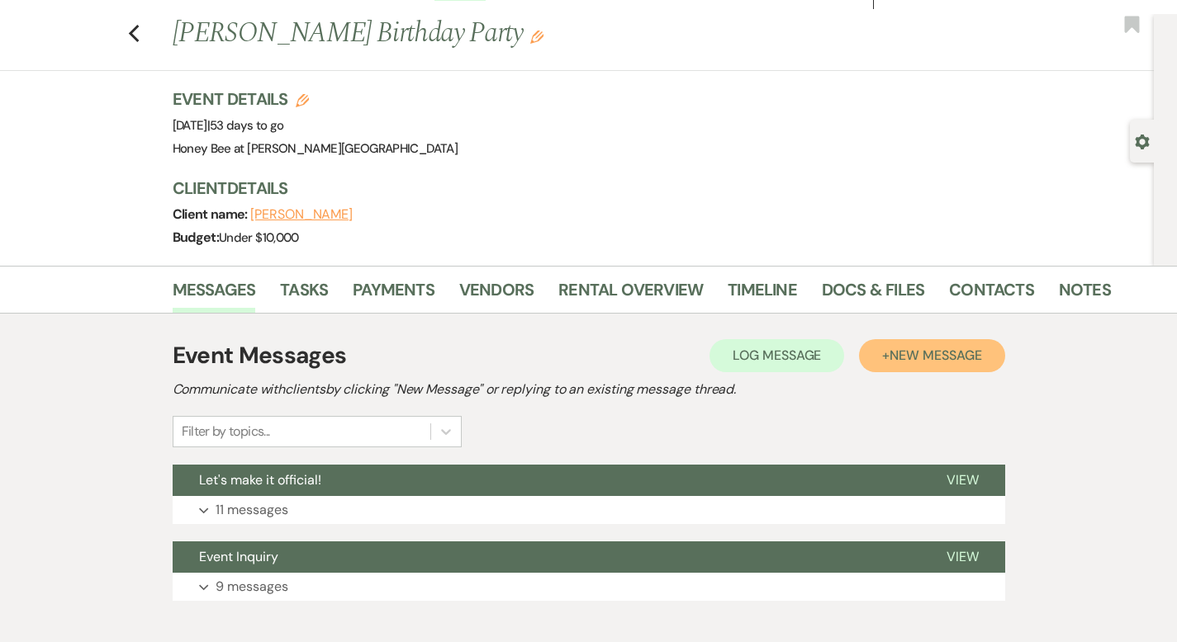
click at [946, 359] on span "New Message" at bounding box center [935, 355] width 92 height 17
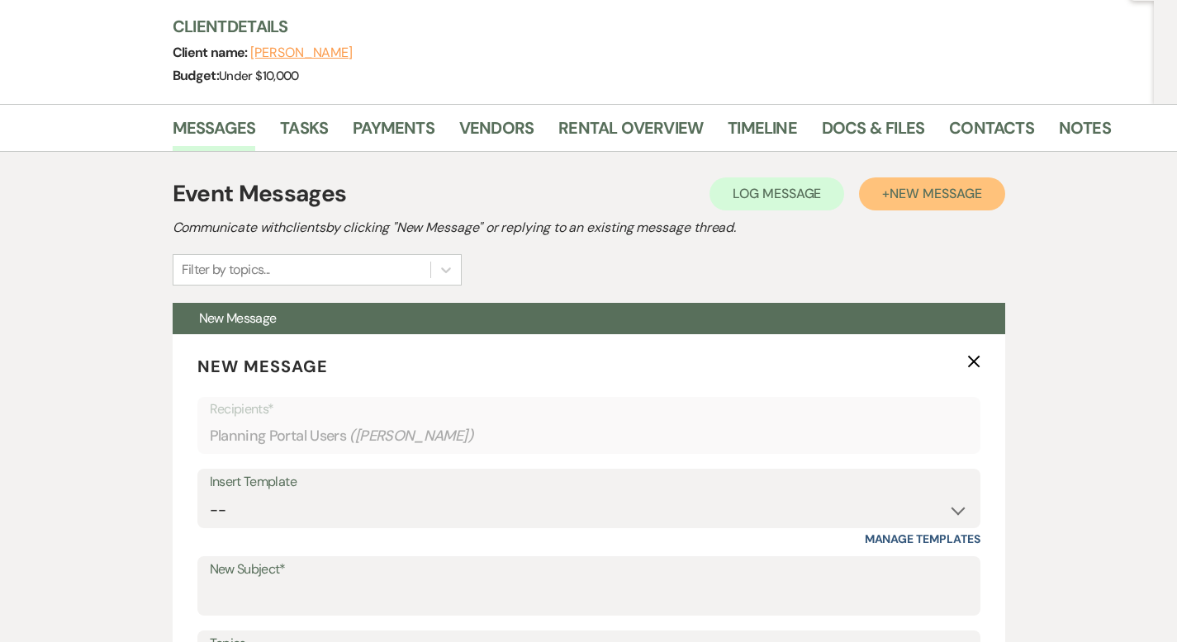
scroll to position [248, 0]
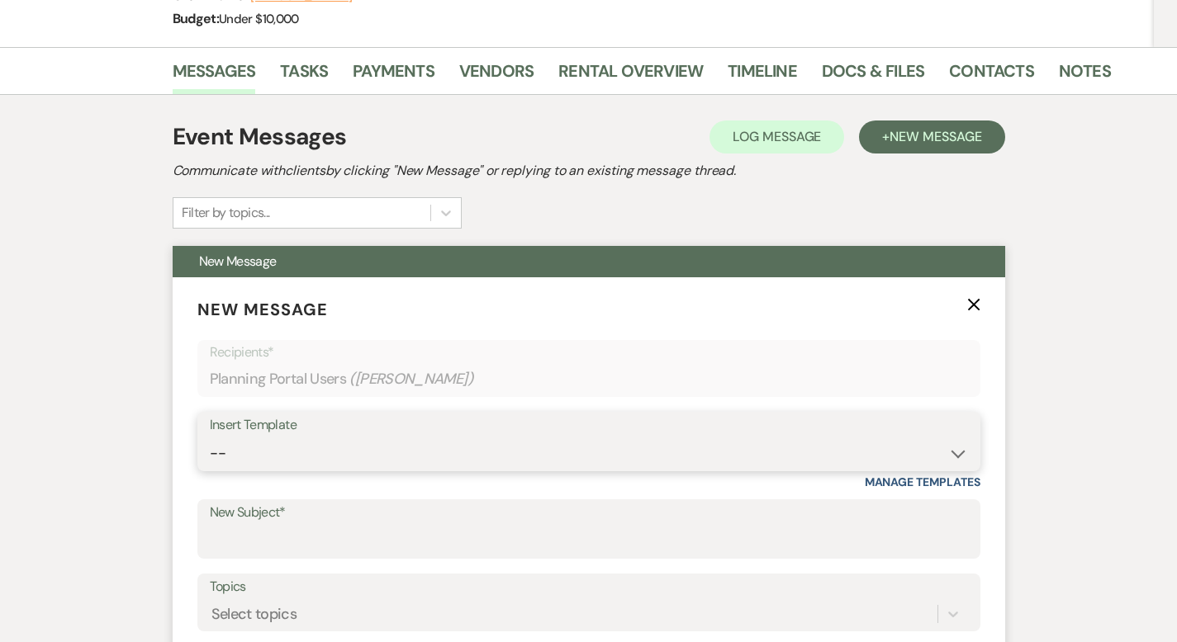
click at [286, 456] on select "-- Weven Planning Portal Introduction (Booked Events) Initial Inquiry Response …" at bounding box center [589, 454] width 758 height 32
select select "5831"
type input "Final Details!"
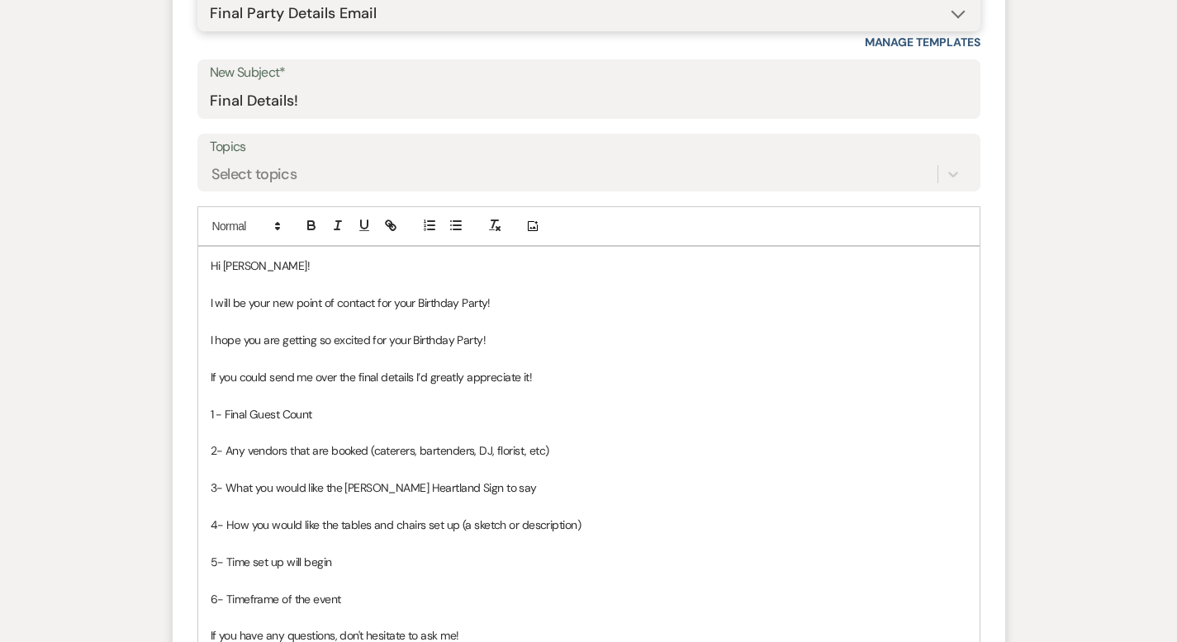
scroll to position [690, 0]
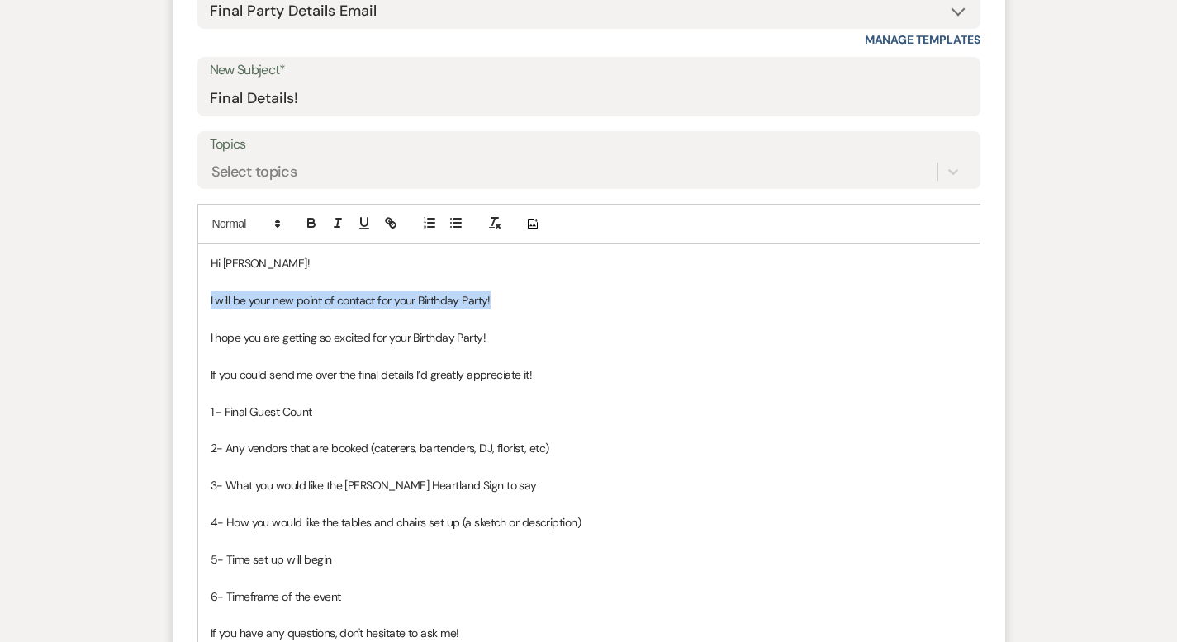
drag, startPoint x: 450, startPoint y: 301, endPoint x: 152, endPoint y: 298, distance: 298.1
click at [198, 298] on div "Hi Kate! I will be your new point of contact for your Birthday Party! I hope yo…" at bounding box center [588, 466] width 781 height 445
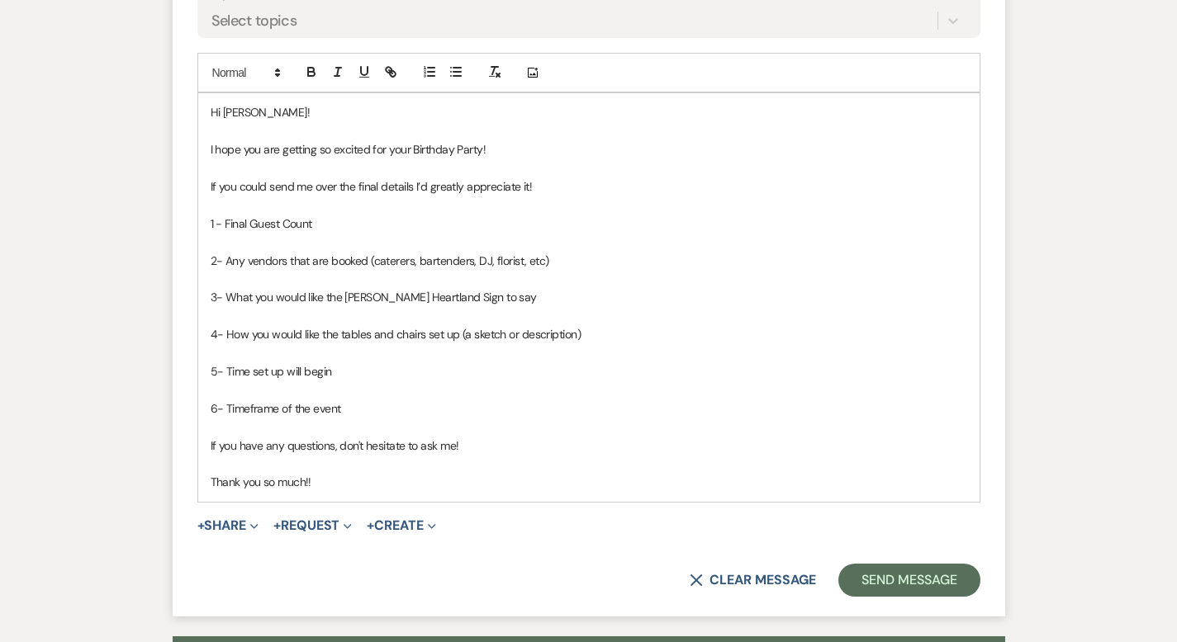
scroll to position [846, 0]
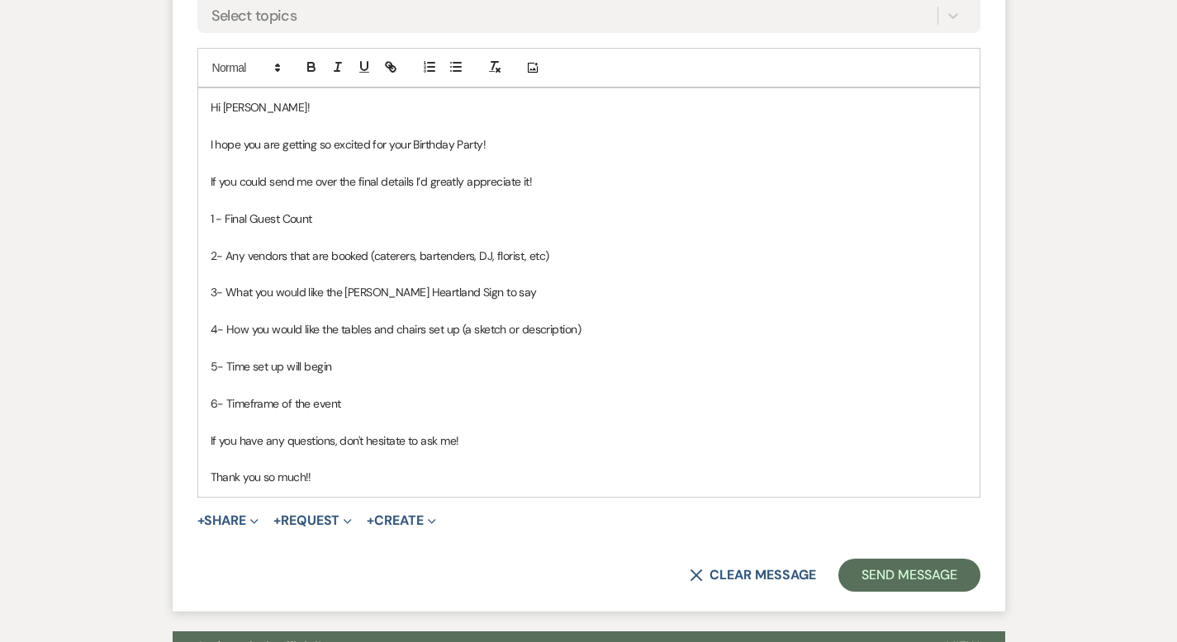
click at [294, 478] on p "Thank you so much!!" at bounding box center [589, 477] width 756 height 18
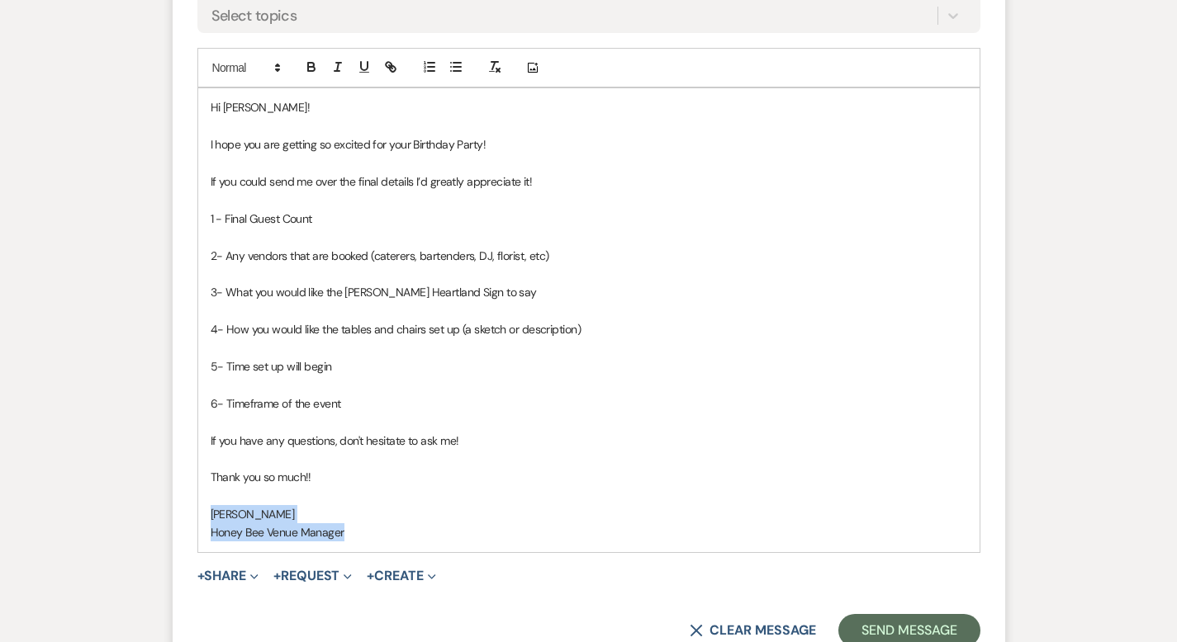
drag, startPoint x: 291, startPoint y: 532, endPoint x: 154, endPoint y: 520, distance: 136.7
click at [198, 520] on div "Hi Kate! I hope you are getting so excited for your Birthday Party! If you coul…" at bounding box center [588, 319] width 781 height 463
click at [330, 66] on icon "button" at bounding box center [337, 66] width 15 height 15
click at [386, 514] on p "Caitlin Reed" at bounding box center [589, 514] width 756 height 18
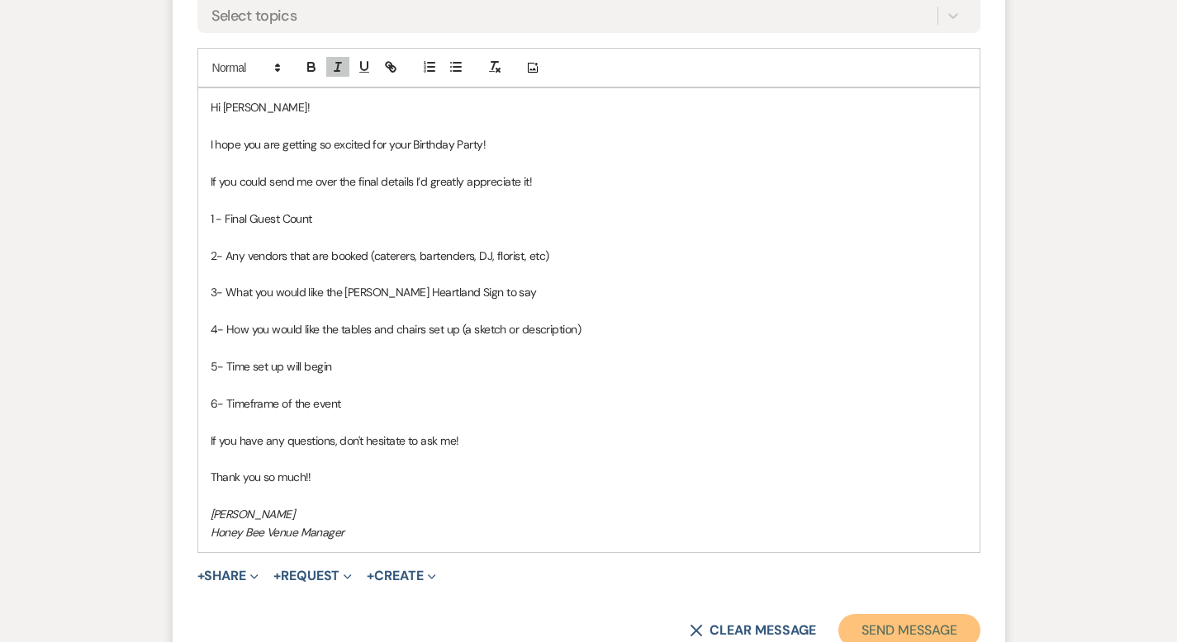
click at [979, 616] on button "Send Message" at bounding box center [908, 630] width 141 height 33
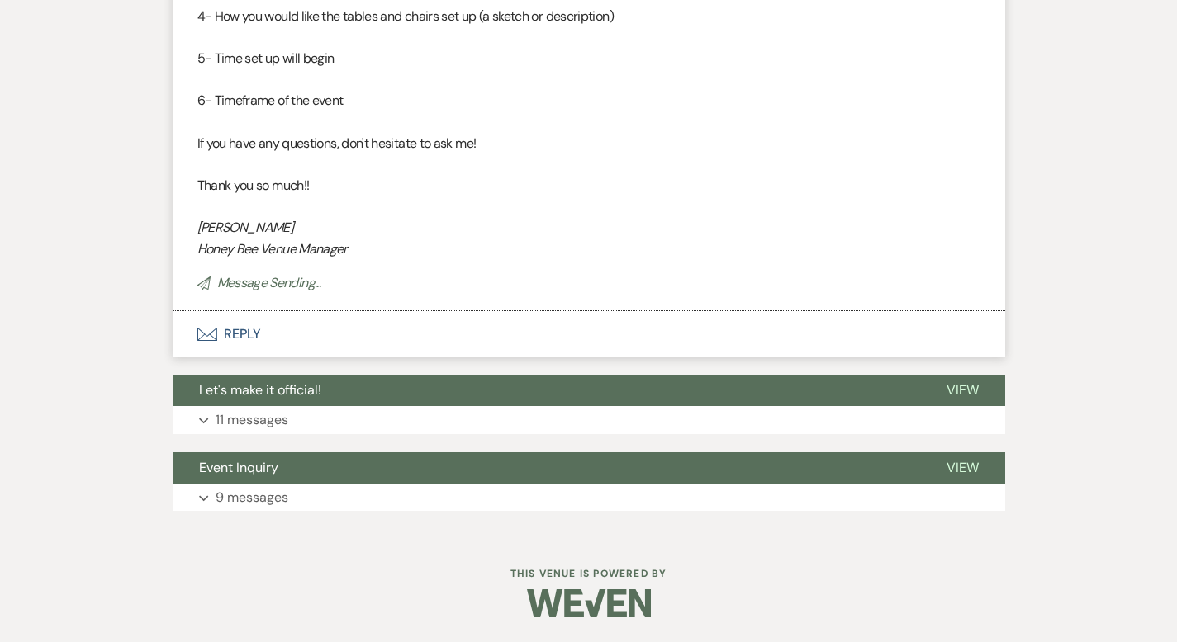
scroll to position [232, 0]
